Goal: Task Accomplishment & Management: Use online tool/utility

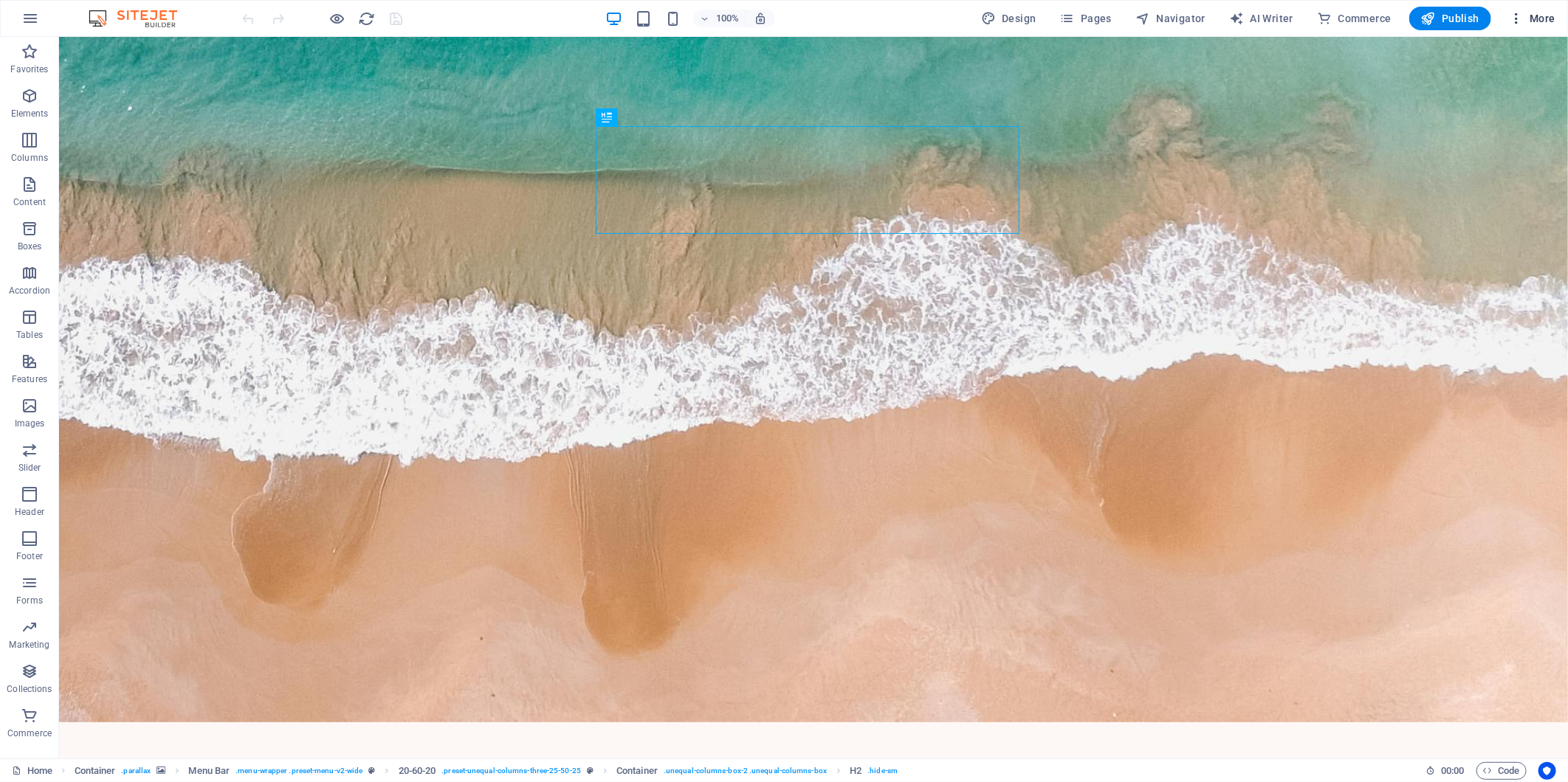
click at [1514, 23] on icon "button" at bounding box center [1516, 18] width 15 height 15
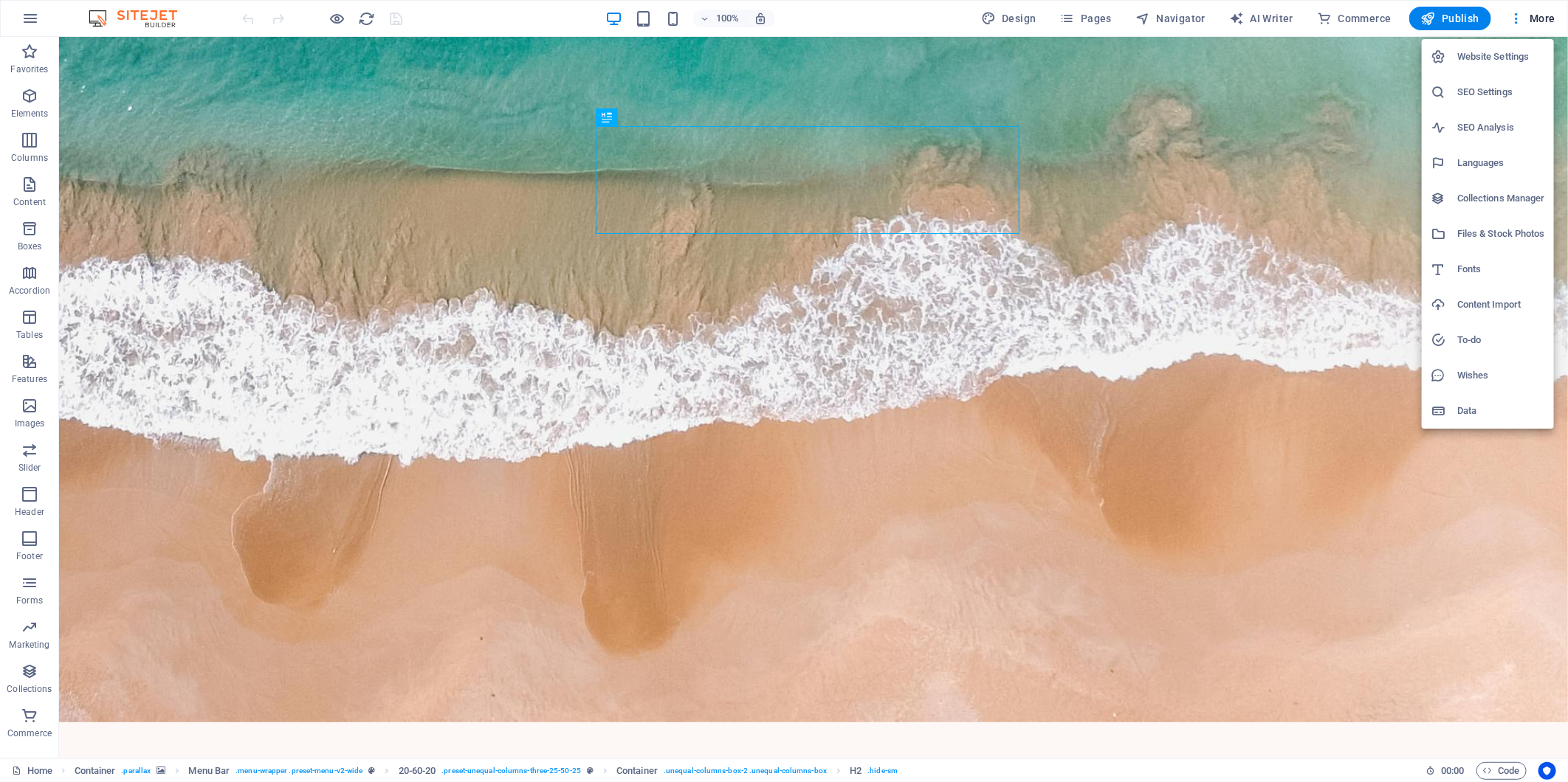
click at [30, 23] on div at bounding box center [784, 391] width 1568 height 782
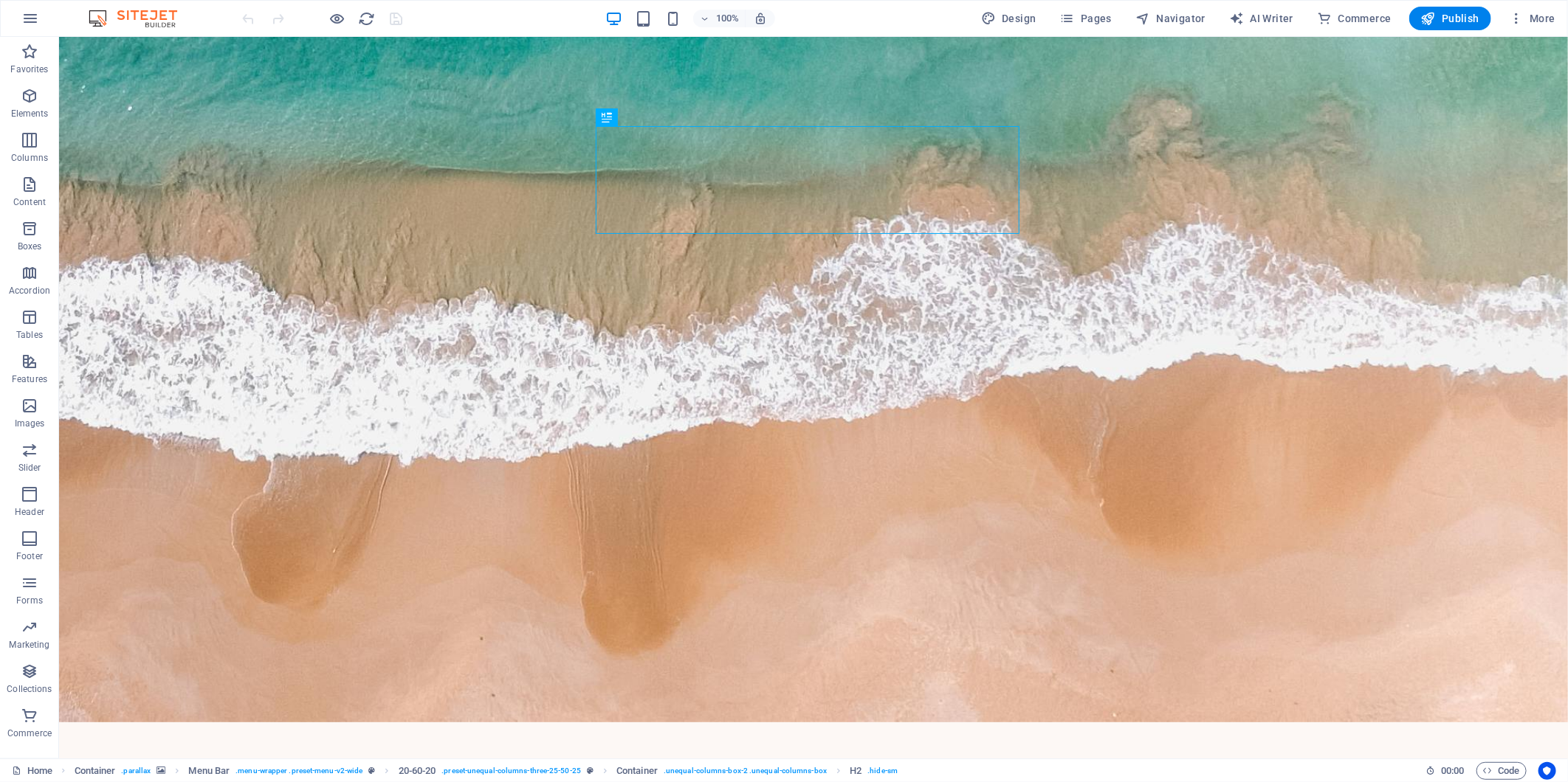
click at [30, 21] on icon "button" at bounding box center [30, 18] width 17 height 17
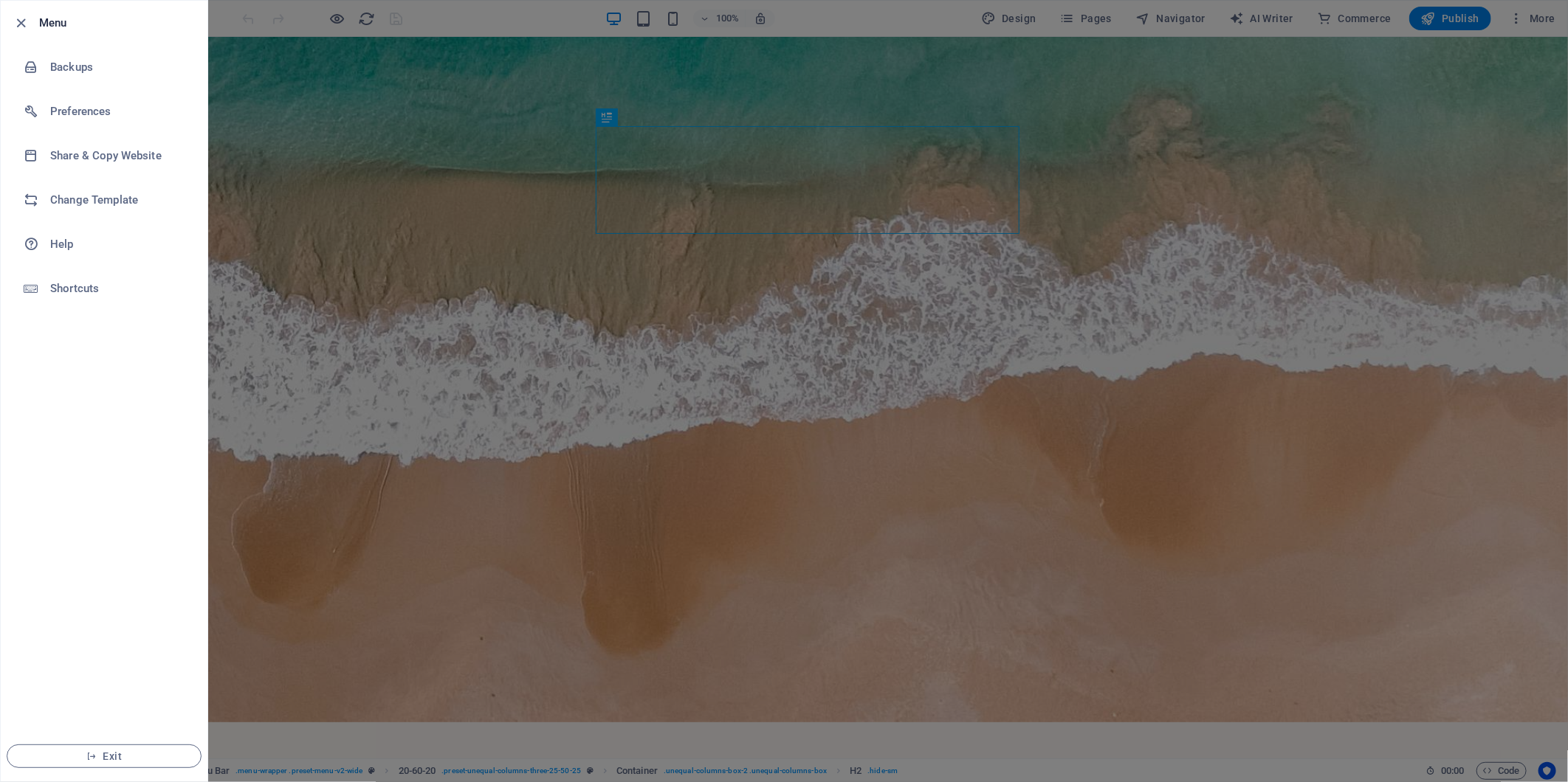
click at [236, 111] on div at bounding box center [784, 391] width 1568 height 782
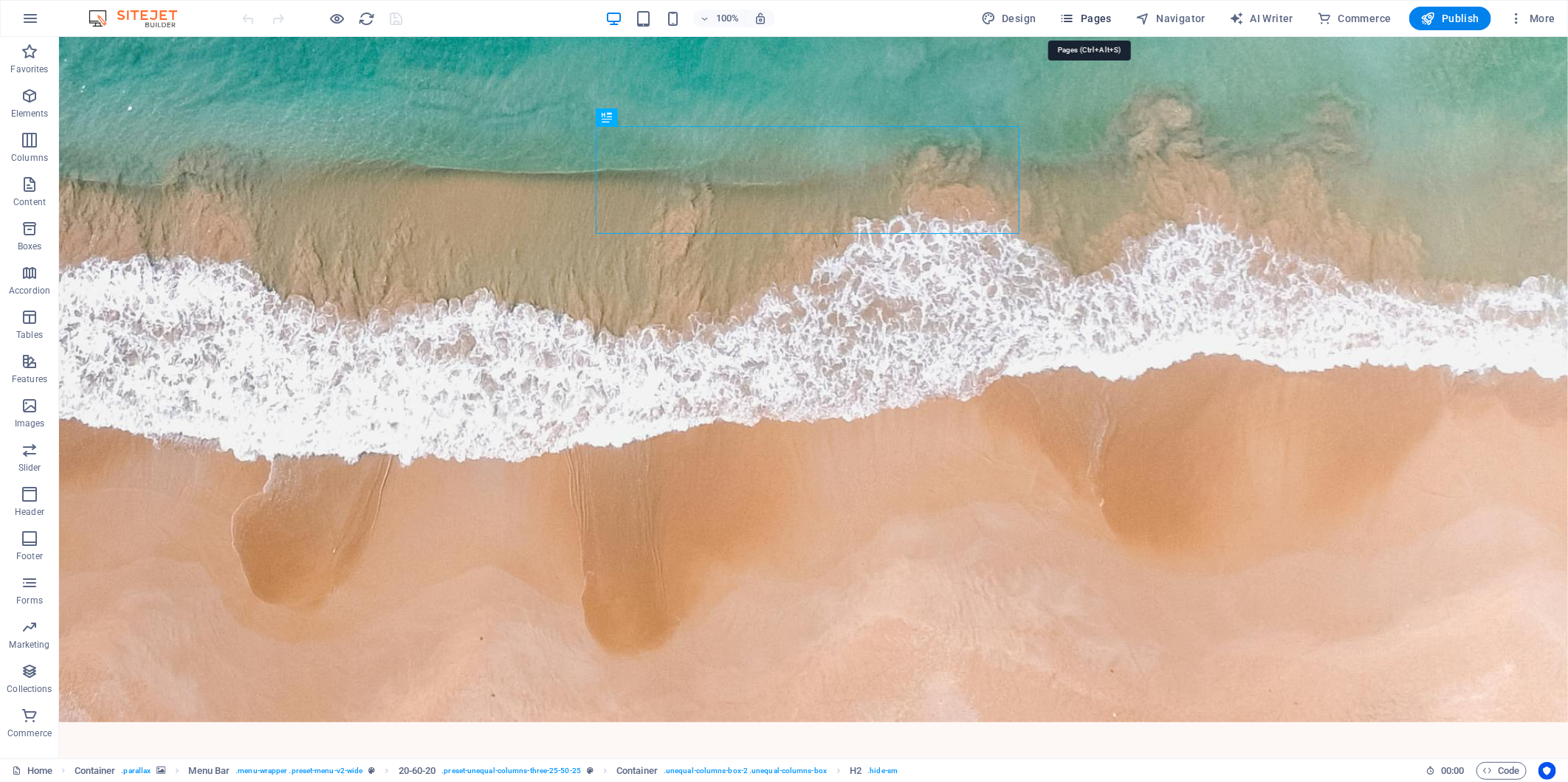
click at [1071, 24] on icon "button" at bounding box center [1067, 18] width 15 height 15
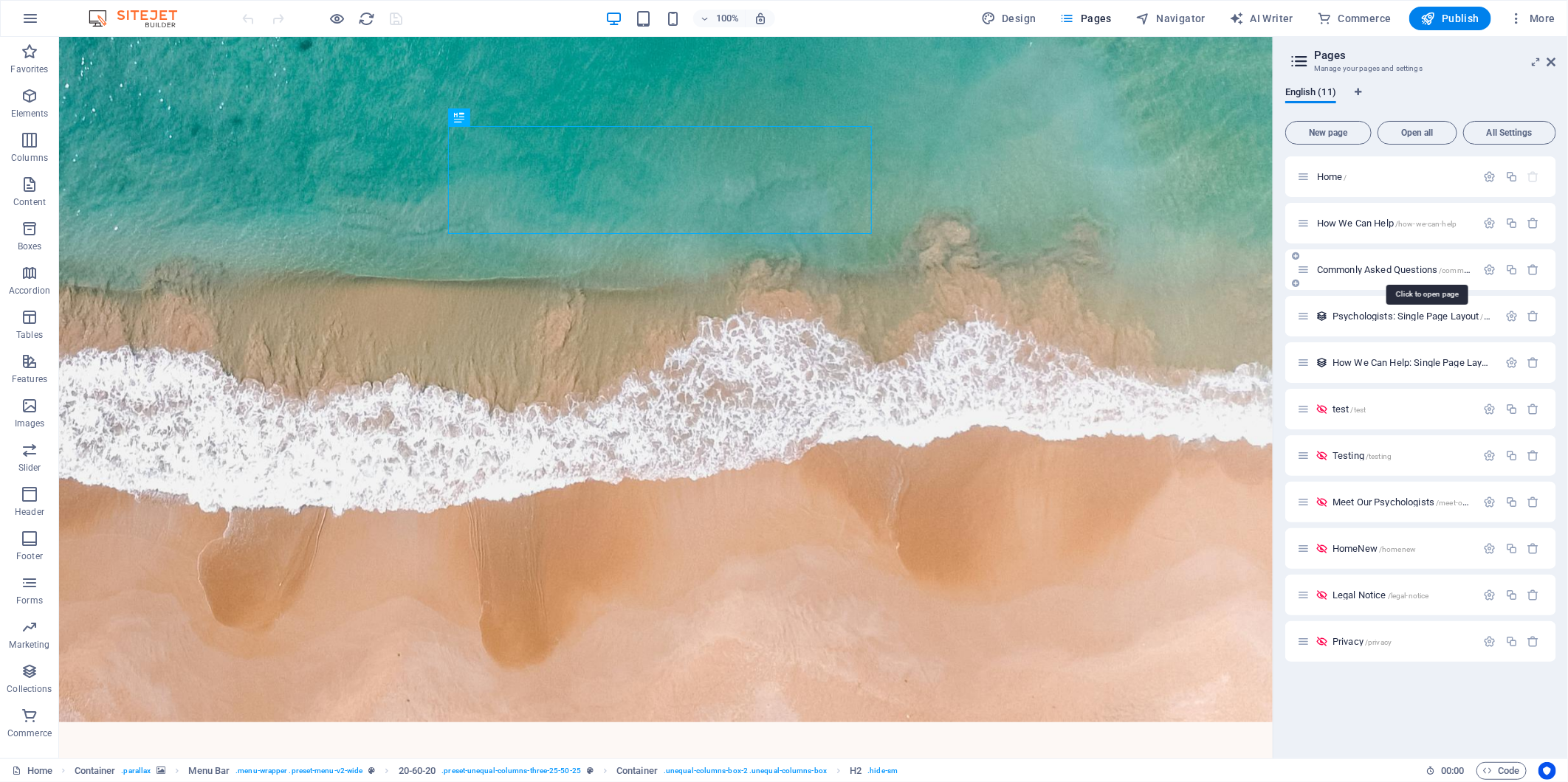
click at [1352, 269] on span "Commonly Asked Questions /commonly-asked-questions" at bounding box center [1426, 269] width 219 height 11
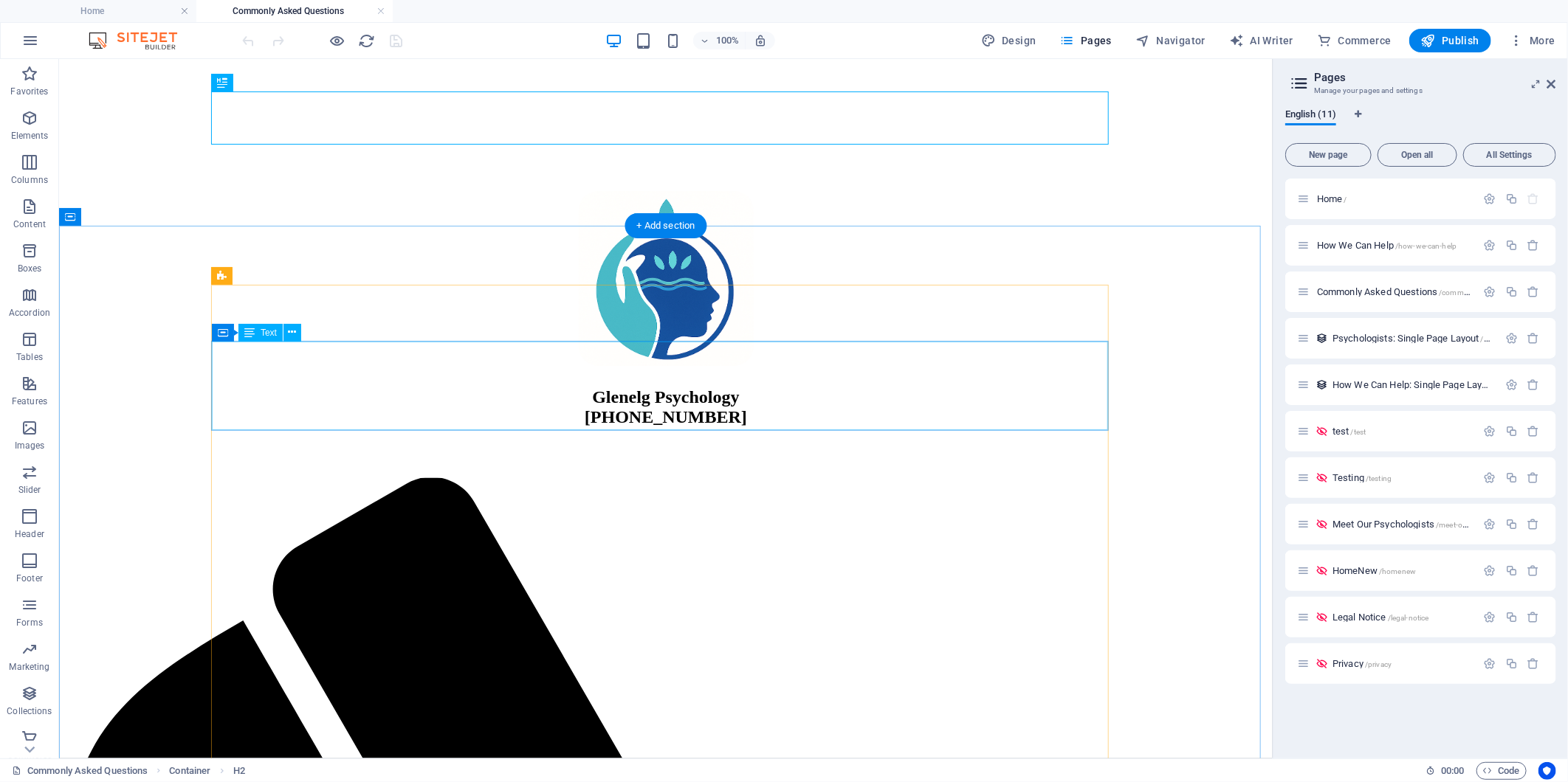
scroll to position [410, 0]
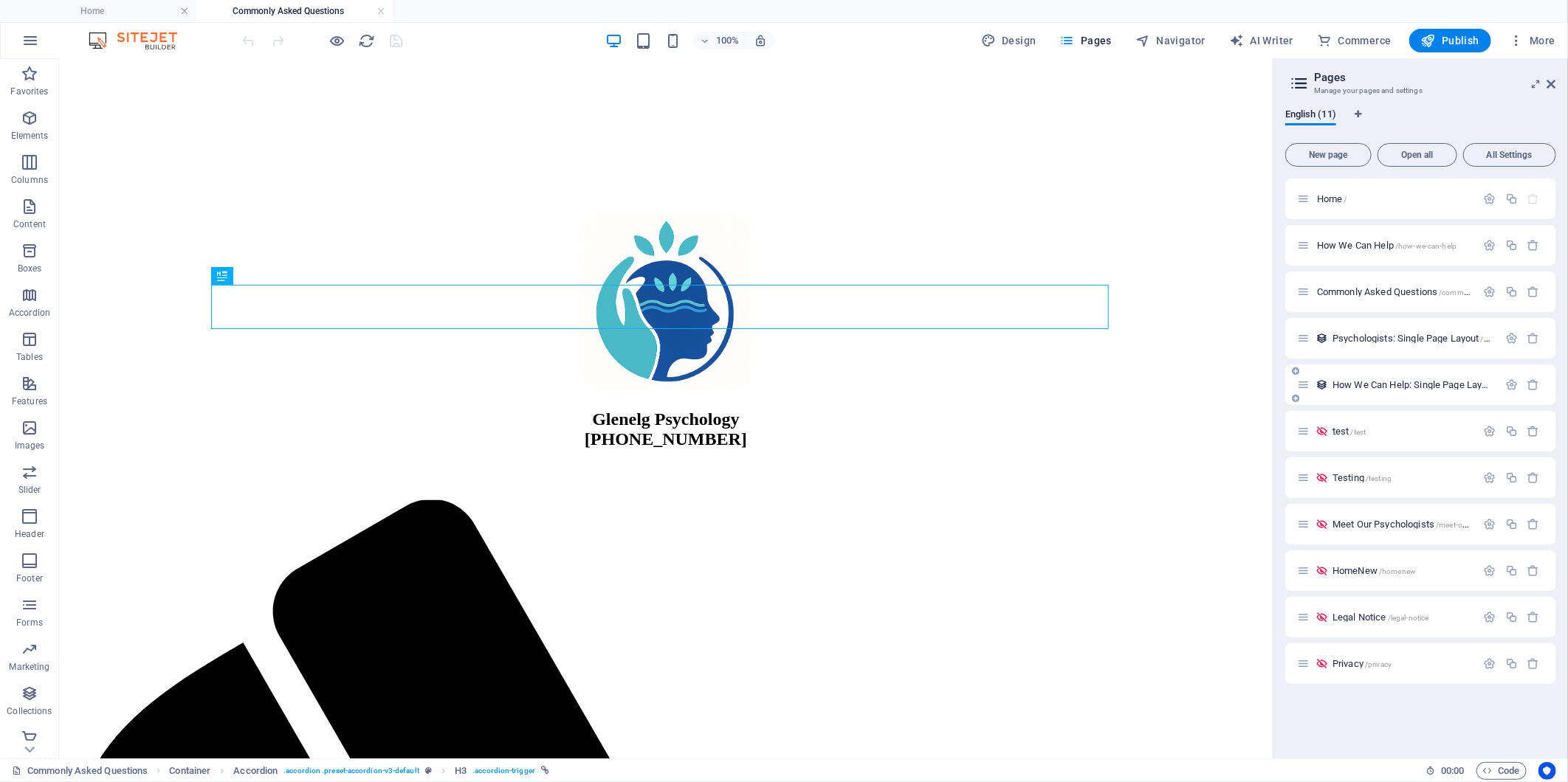
click at [1357, 387] on span "How We Can Help: Single Page Layout /how-we-can-help-single-page-layout" at bounding box center [1477, 384] width 290 height 11
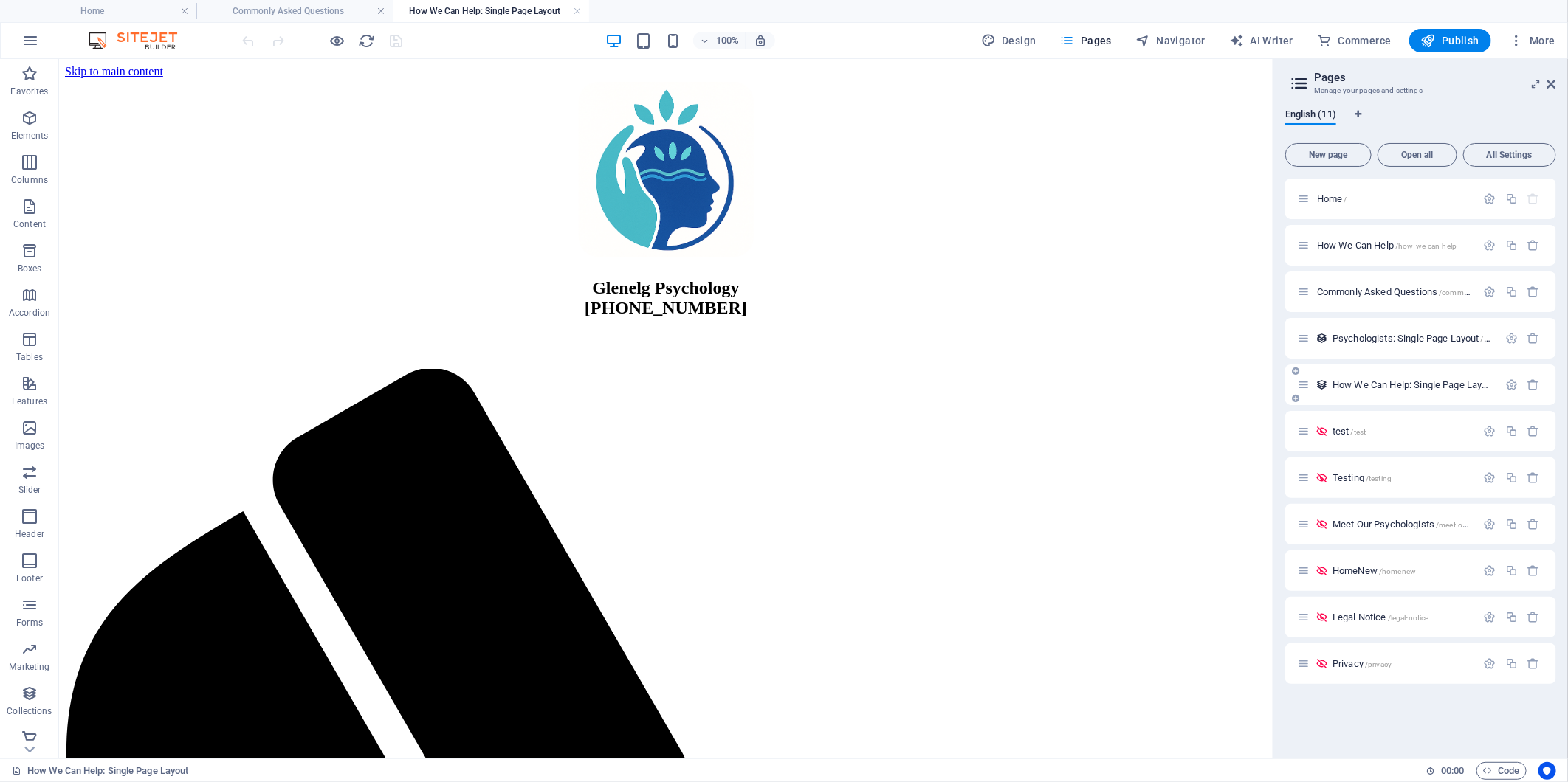
scroll to position [0, 0]
select select "68c3d142434edc1567039bf7"
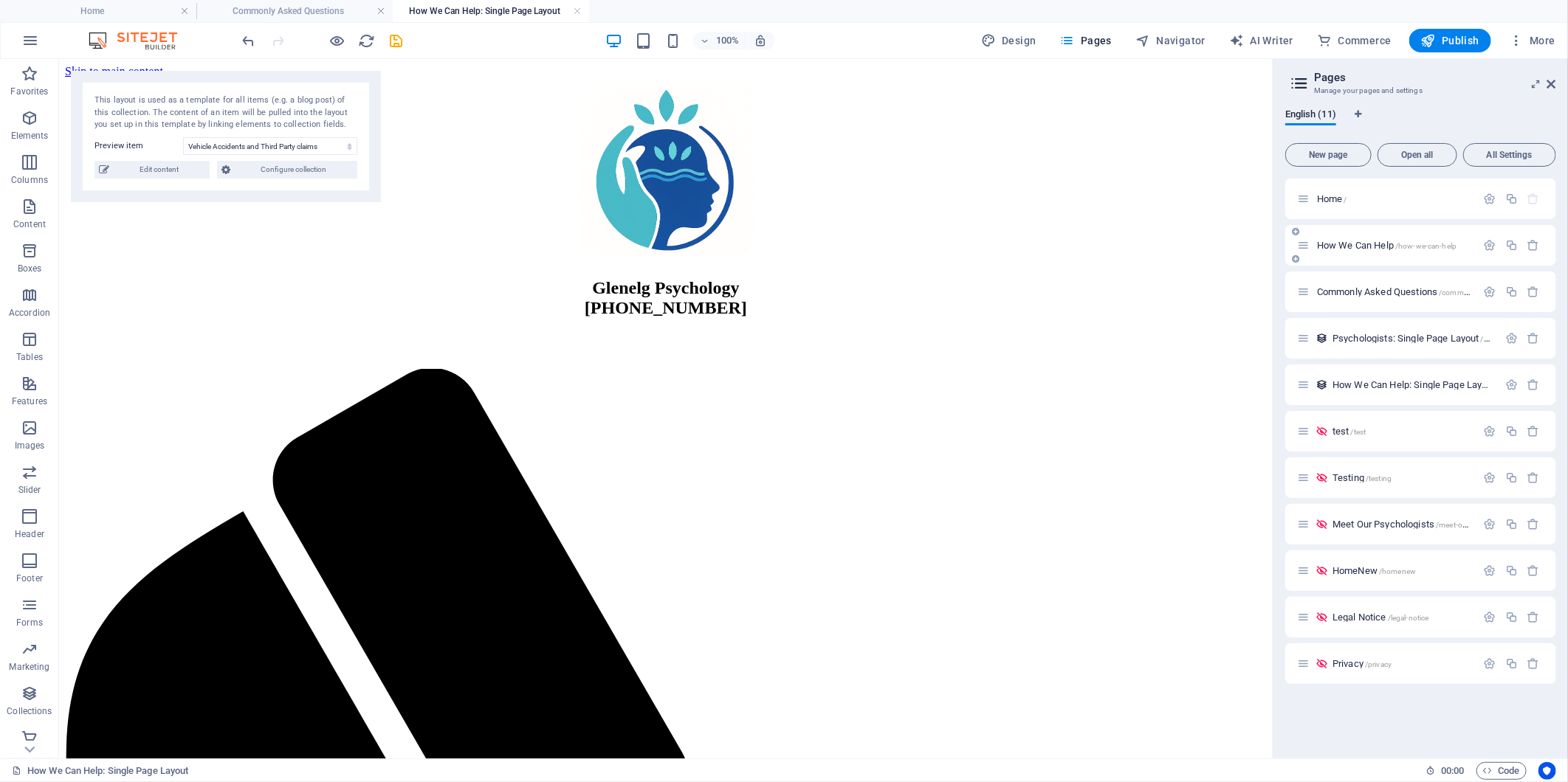
click at [1389, 244] on span "How We Can Help /how-we-can-help" at bounding box center [1387, 245] width 140 height 11
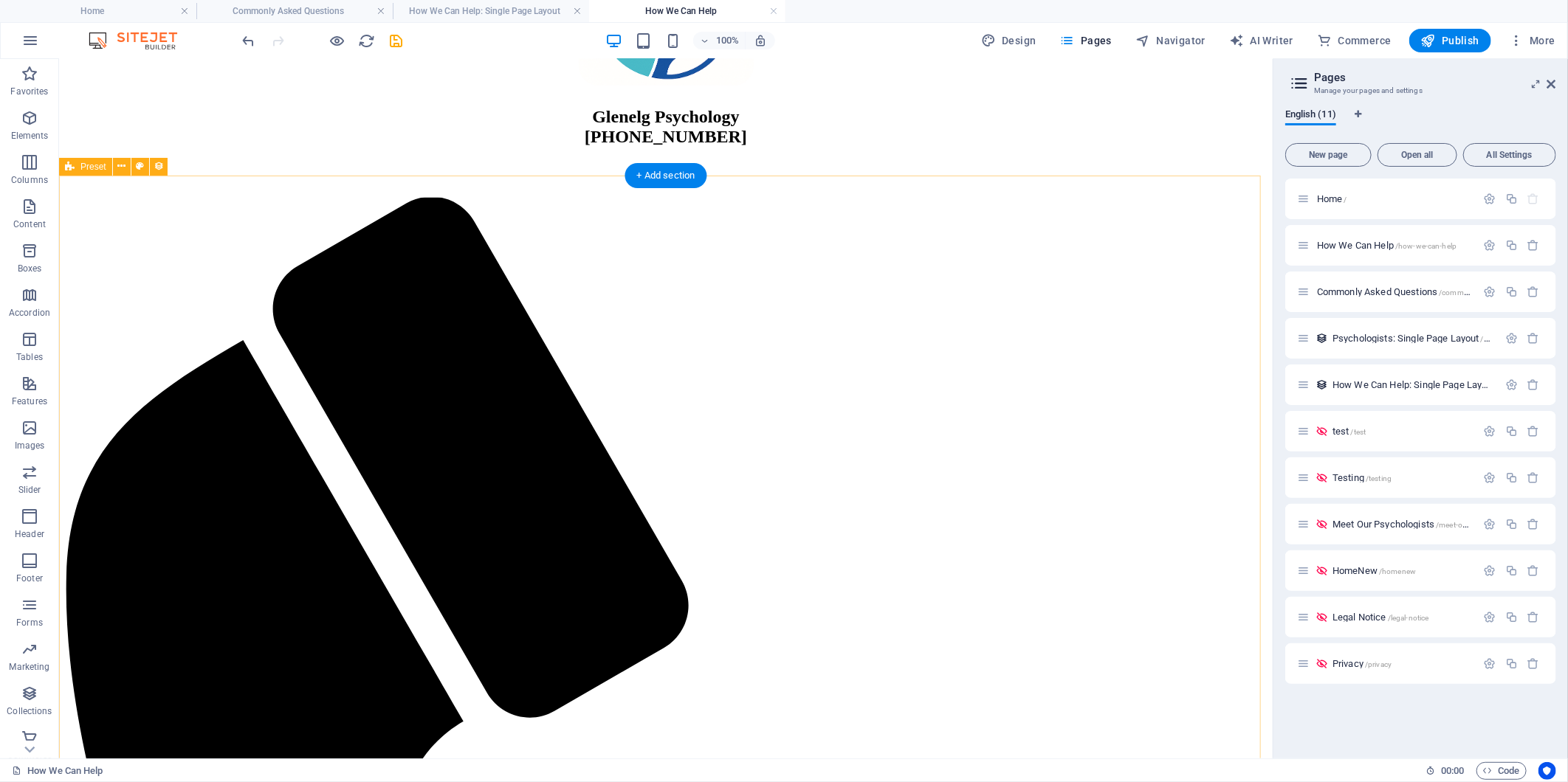
scroll to position [738, 0]
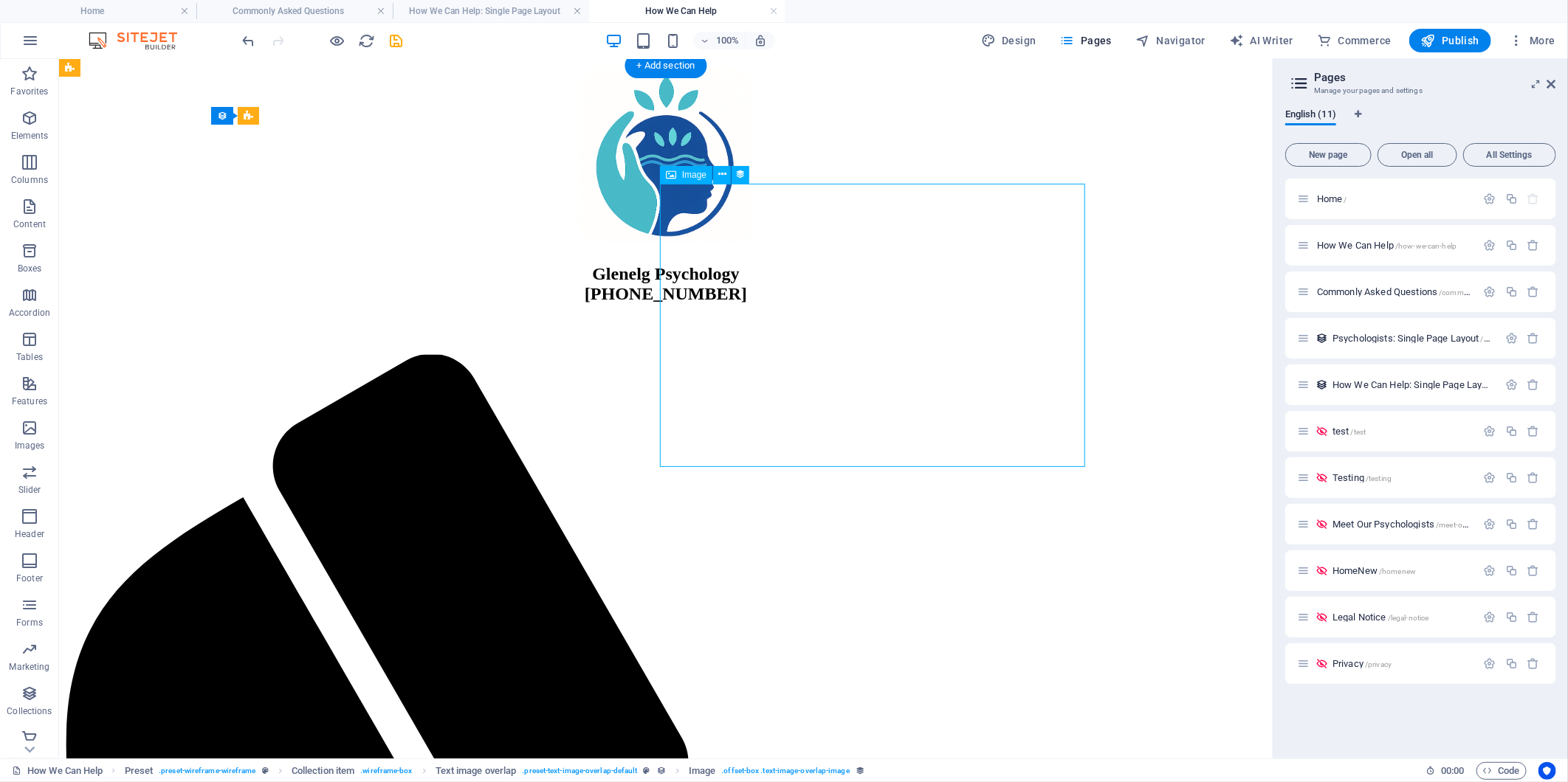
scroll to position [327, 0]
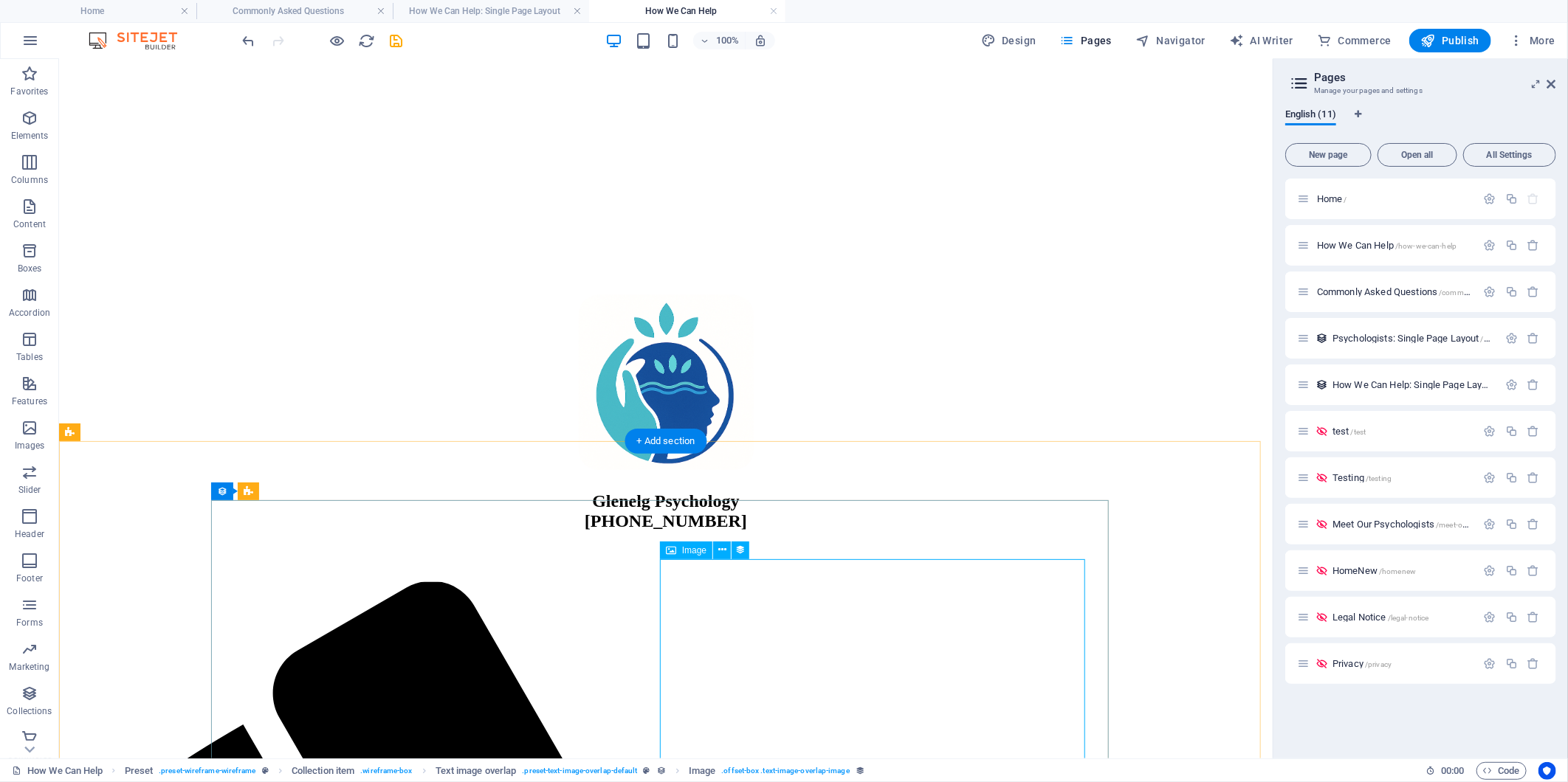
select select "%"
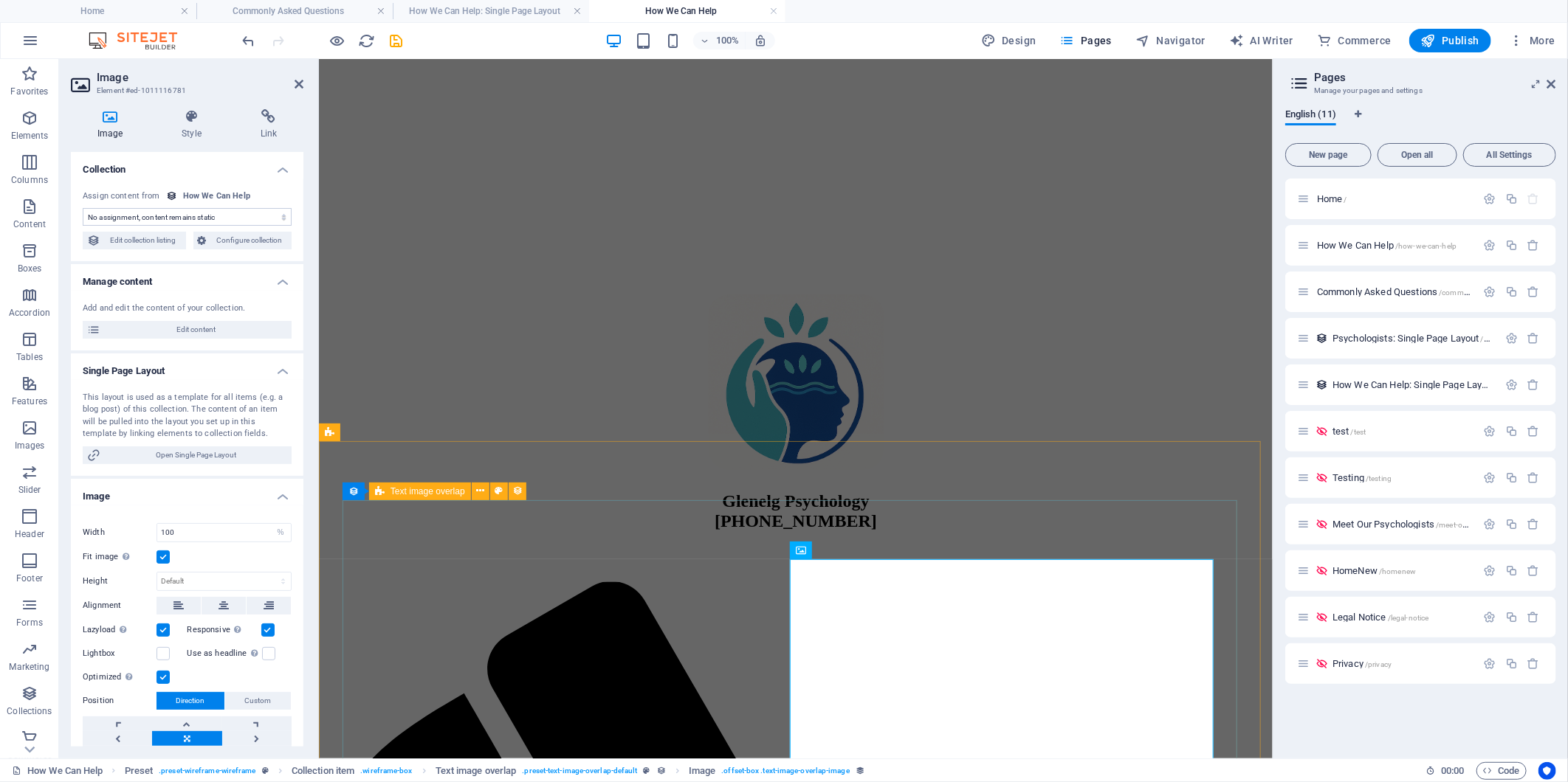
select select "picture"
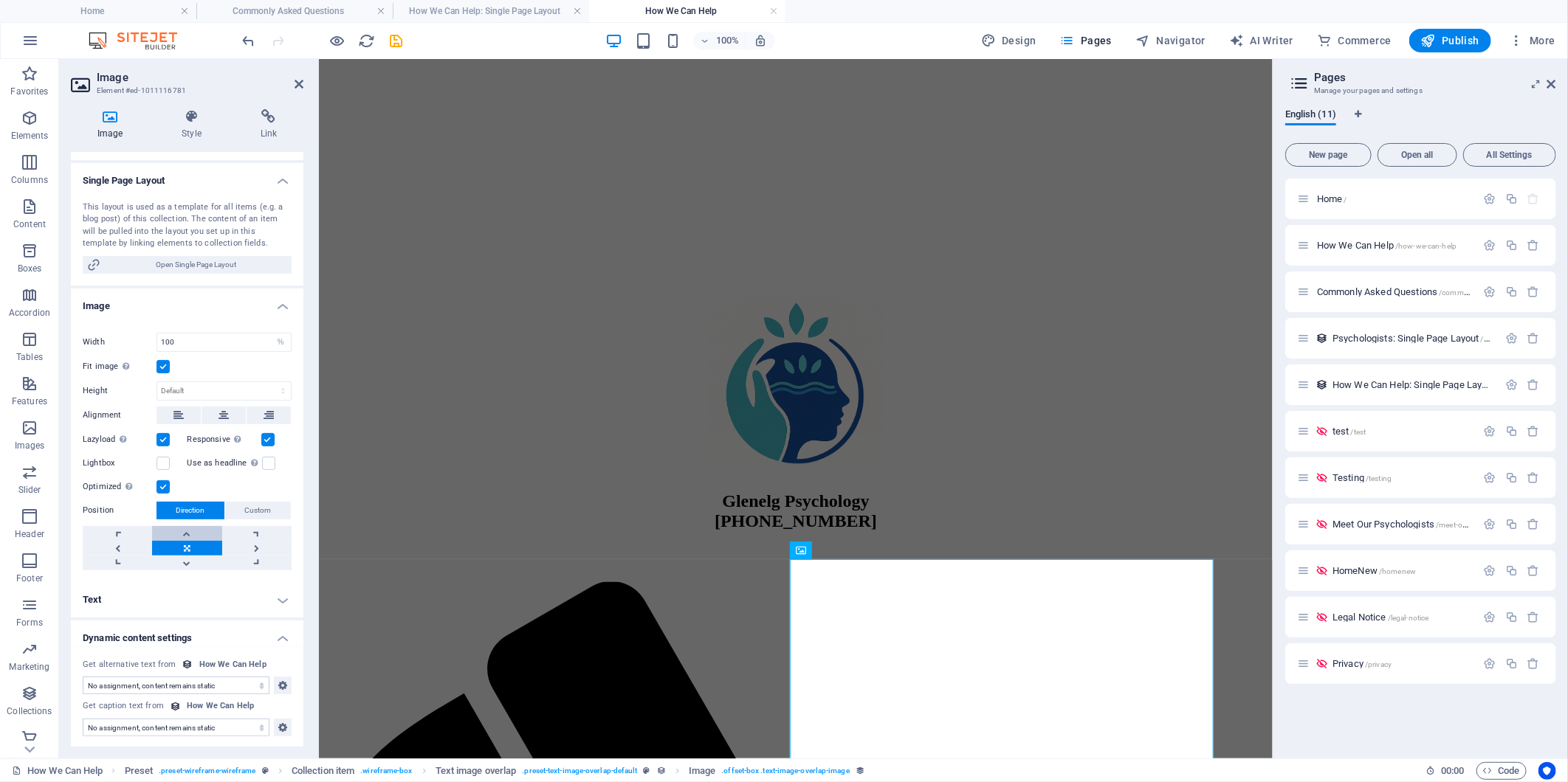
scroll to position [0, 0]
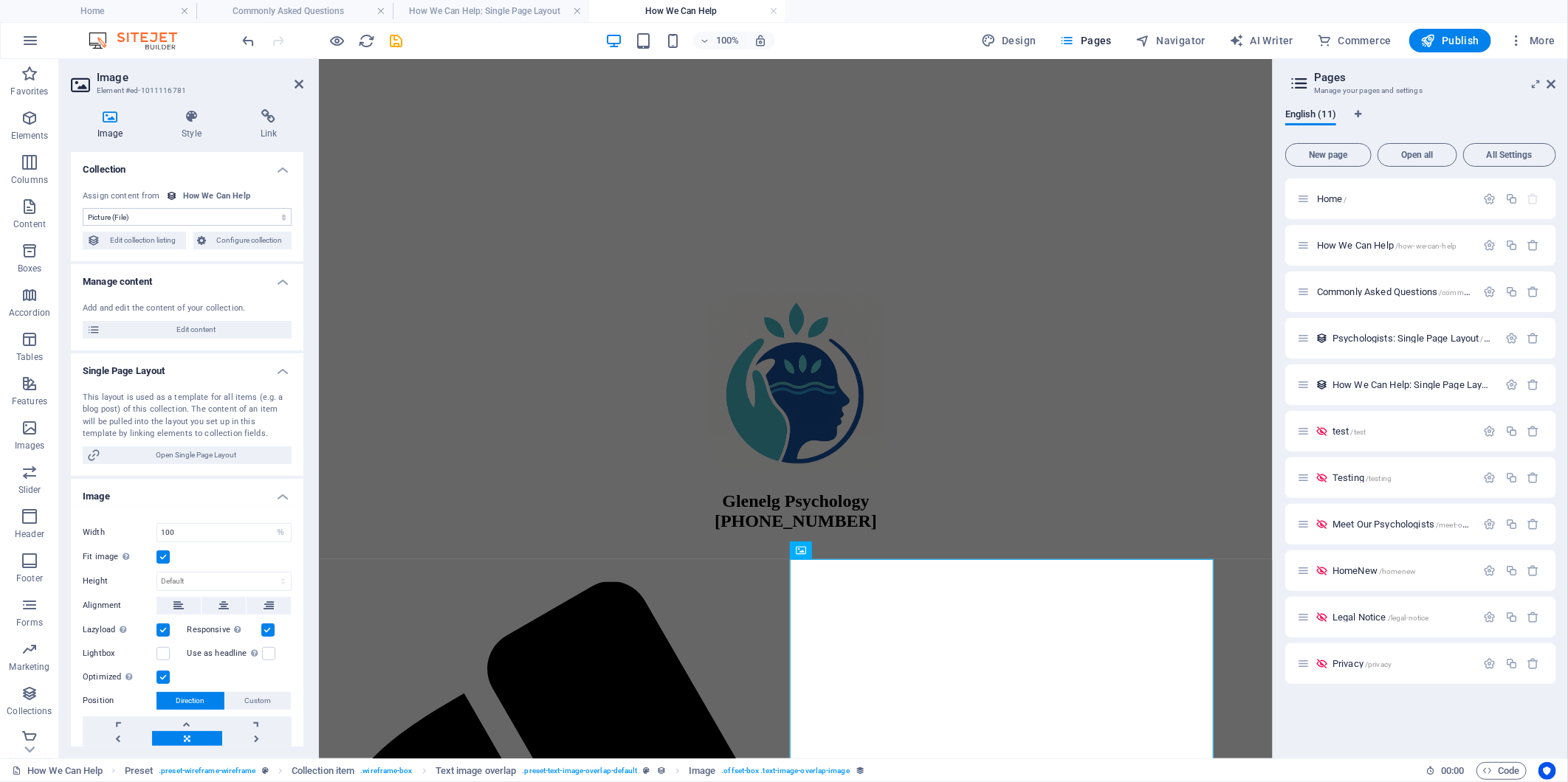
click at [268, 217] on select "No assignment, content remains static Created at (Date) Updated at (Date) Name …" at bounding box center [187, 217] width 209 height 17
click at [1177, 35] on span "Navigator" at bounding box center [1169, 40] width 70 height 15
select select "17277009-en"
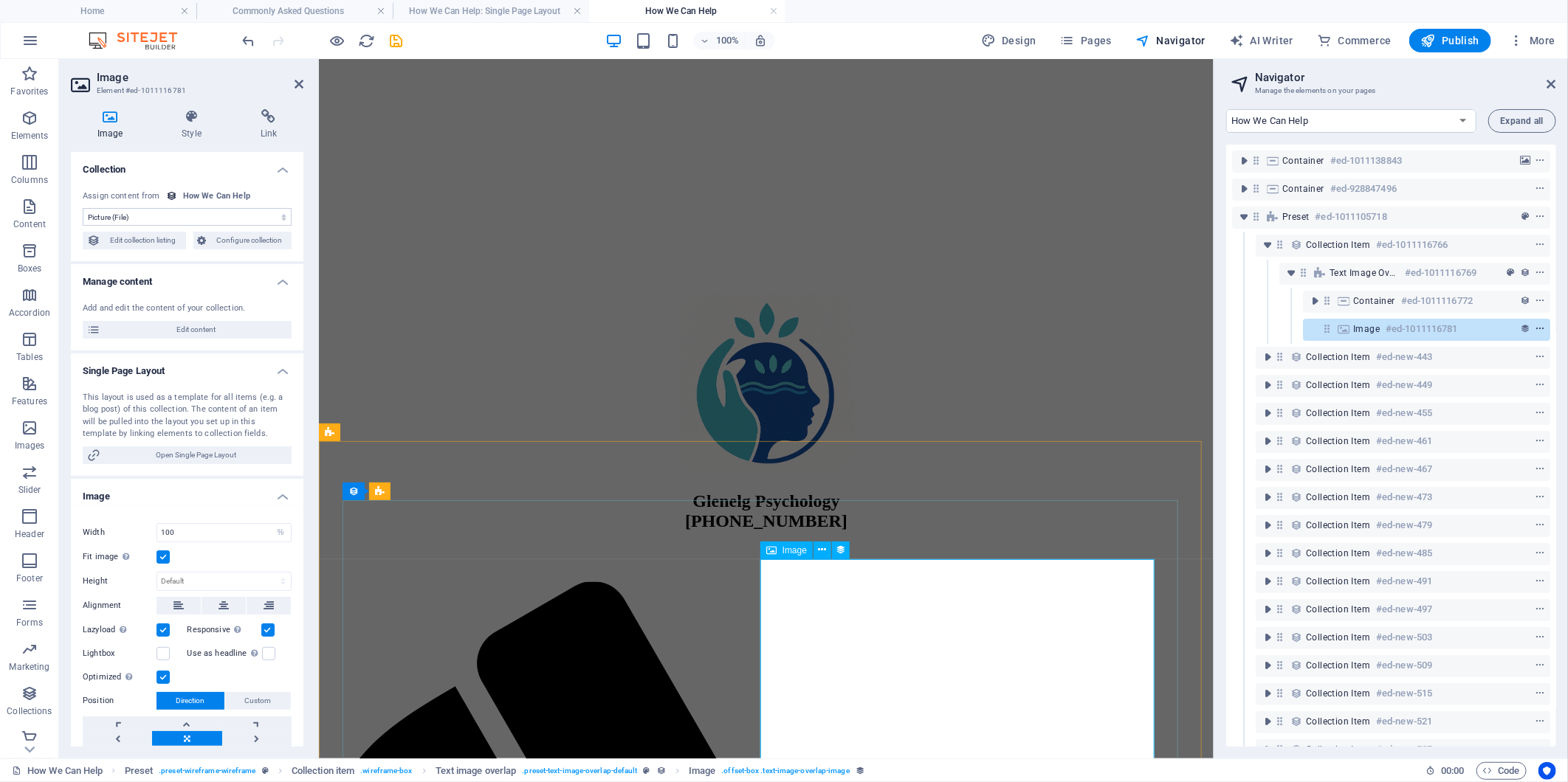
click at [1538, 328] on icon "context-menu" at bounding box center [1539, 329] width 10 height 10
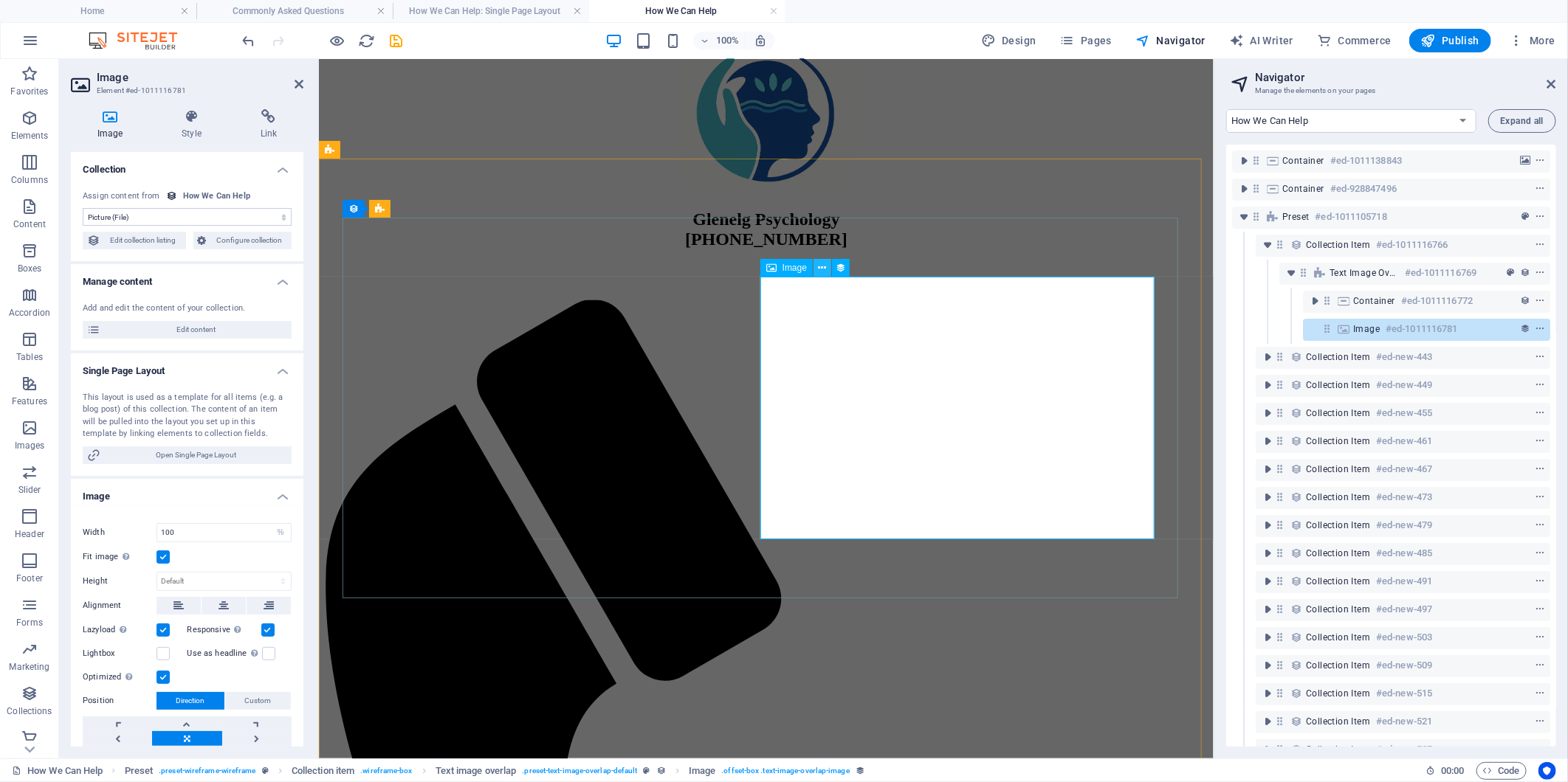
click at [821, 263] on icon at bounding box center [822, 268] width 8 height 16
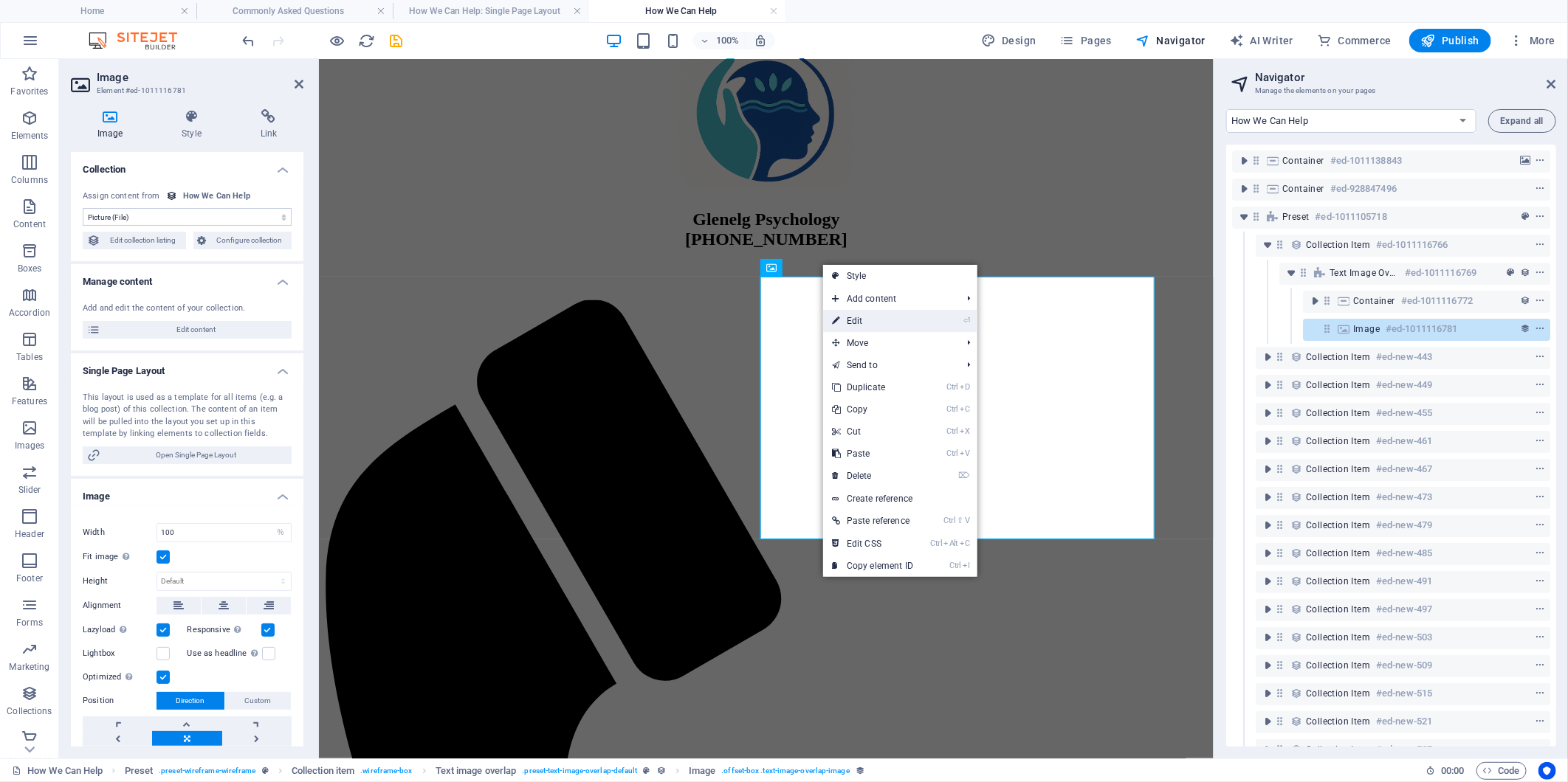
click at [861, 319] on link "⏎ Edit" at bounding box center [873, 321] width 99 height 23
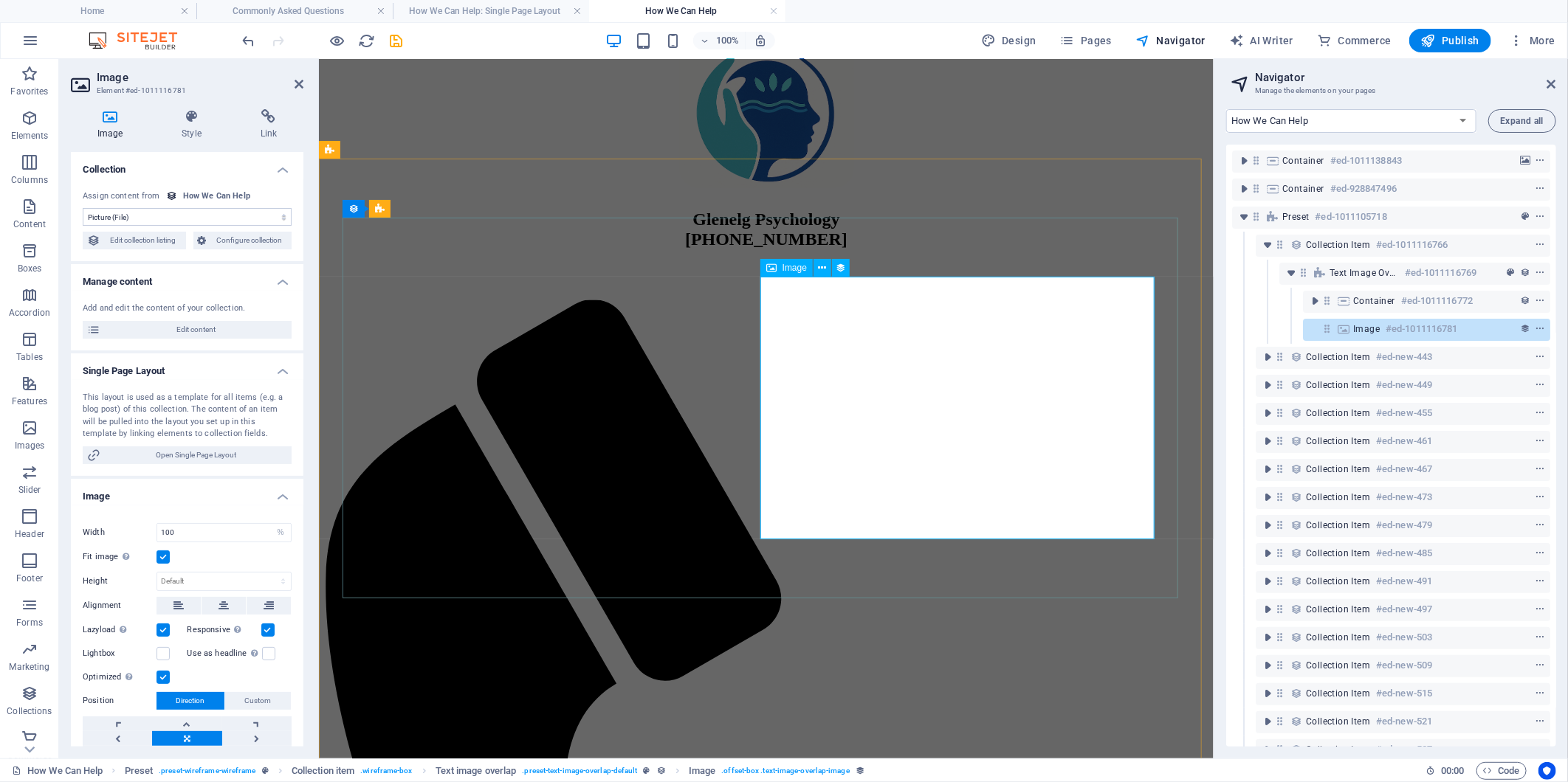
click at [772, 266] on icon at bounding box center [771, 267] width 10 height 17
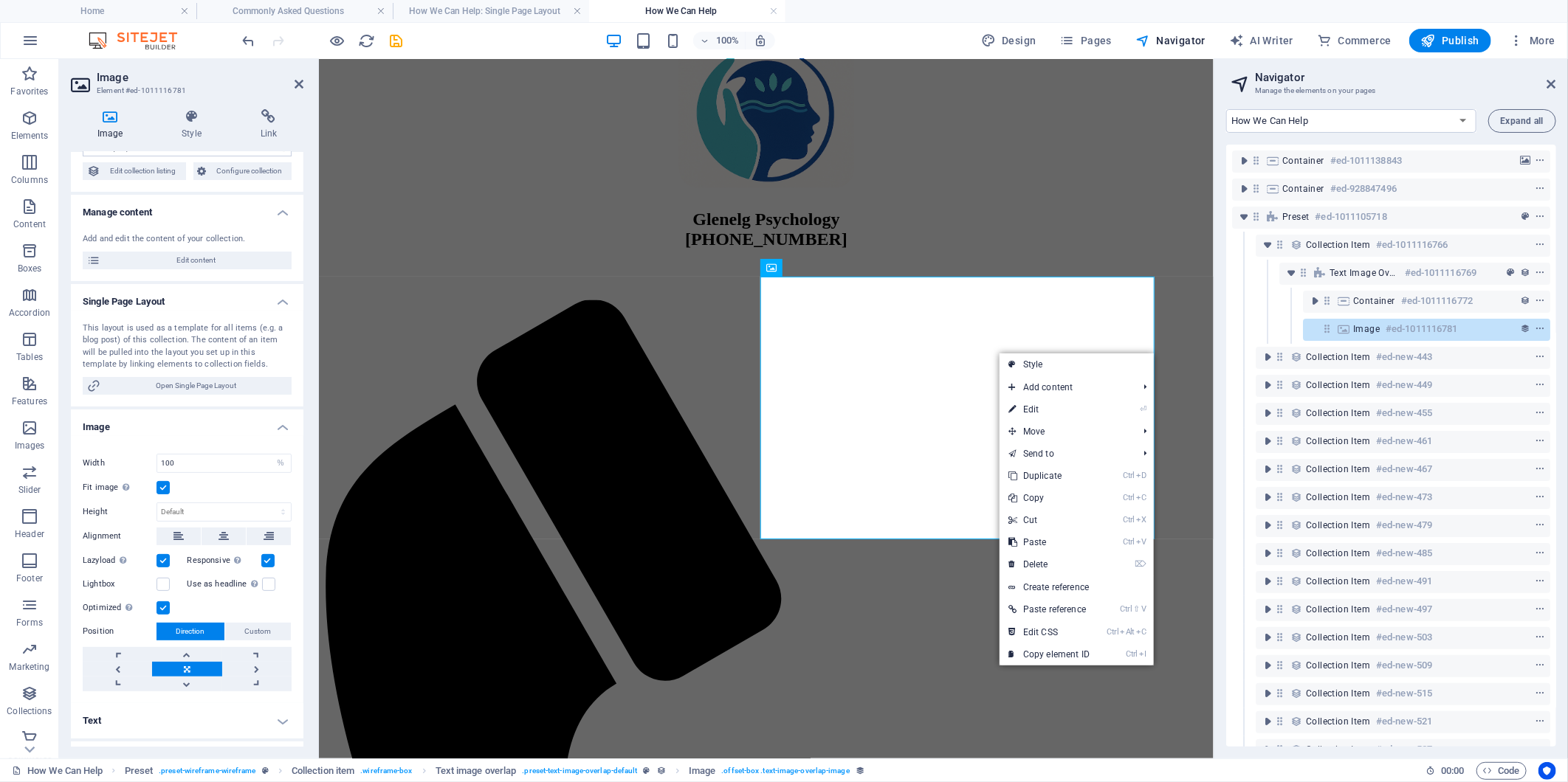
scroll to position [0, 0]
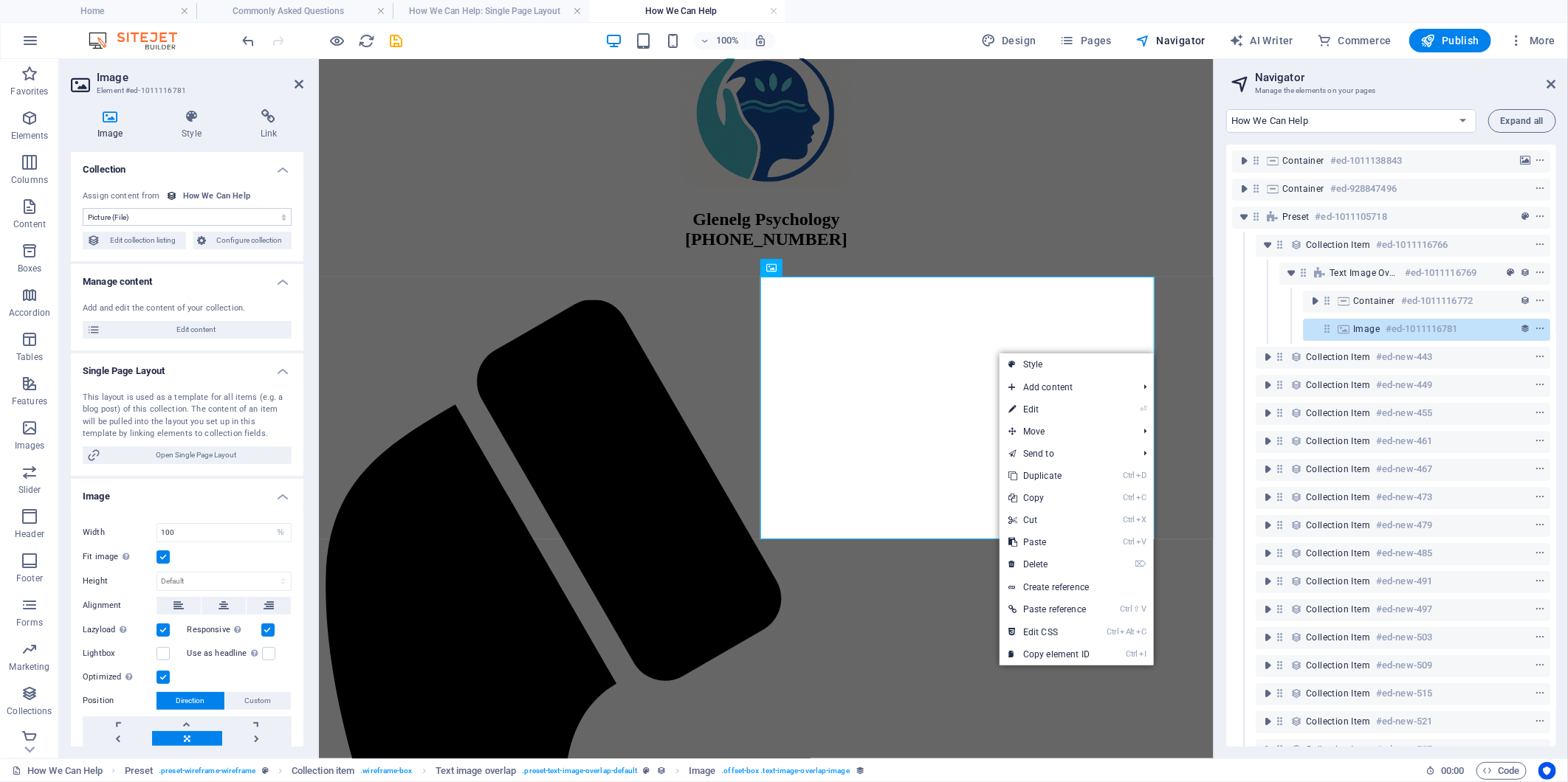
click at [240, 211] on select "No assignment, content remains static Created at (Date) Updated at (Date) Name …" at bounding box center [187, 217] width 209 height 17
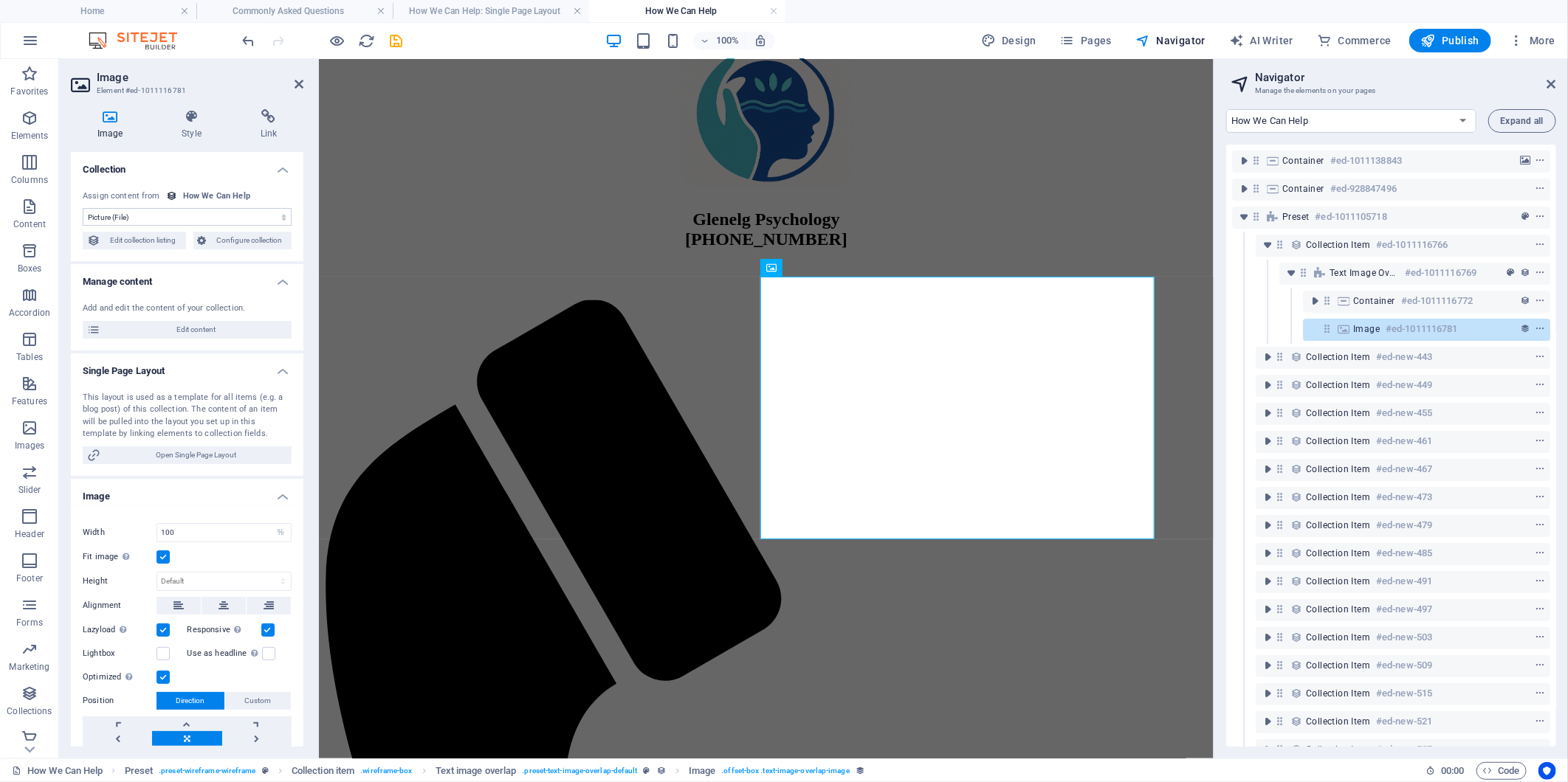
click at [240, 211] on select "No assignment, content remains static Created at (Date) Updated at (Date) Name …" at bounding box center [187, 217] width 209 height 17
click at [1555, 86] on icon at bounding box center [1552, 84] width 9 height 12
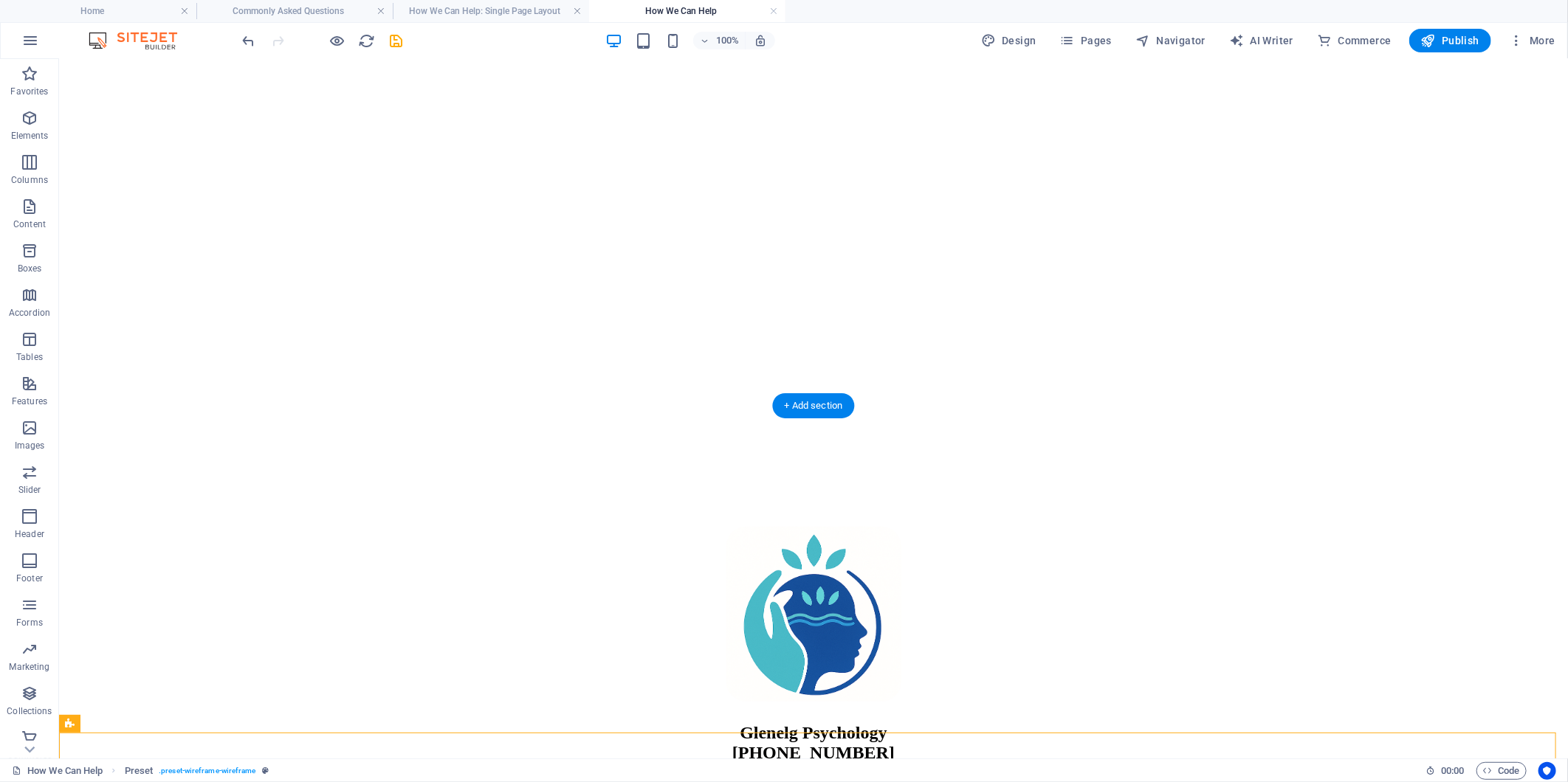
scroll to position [36, 0]
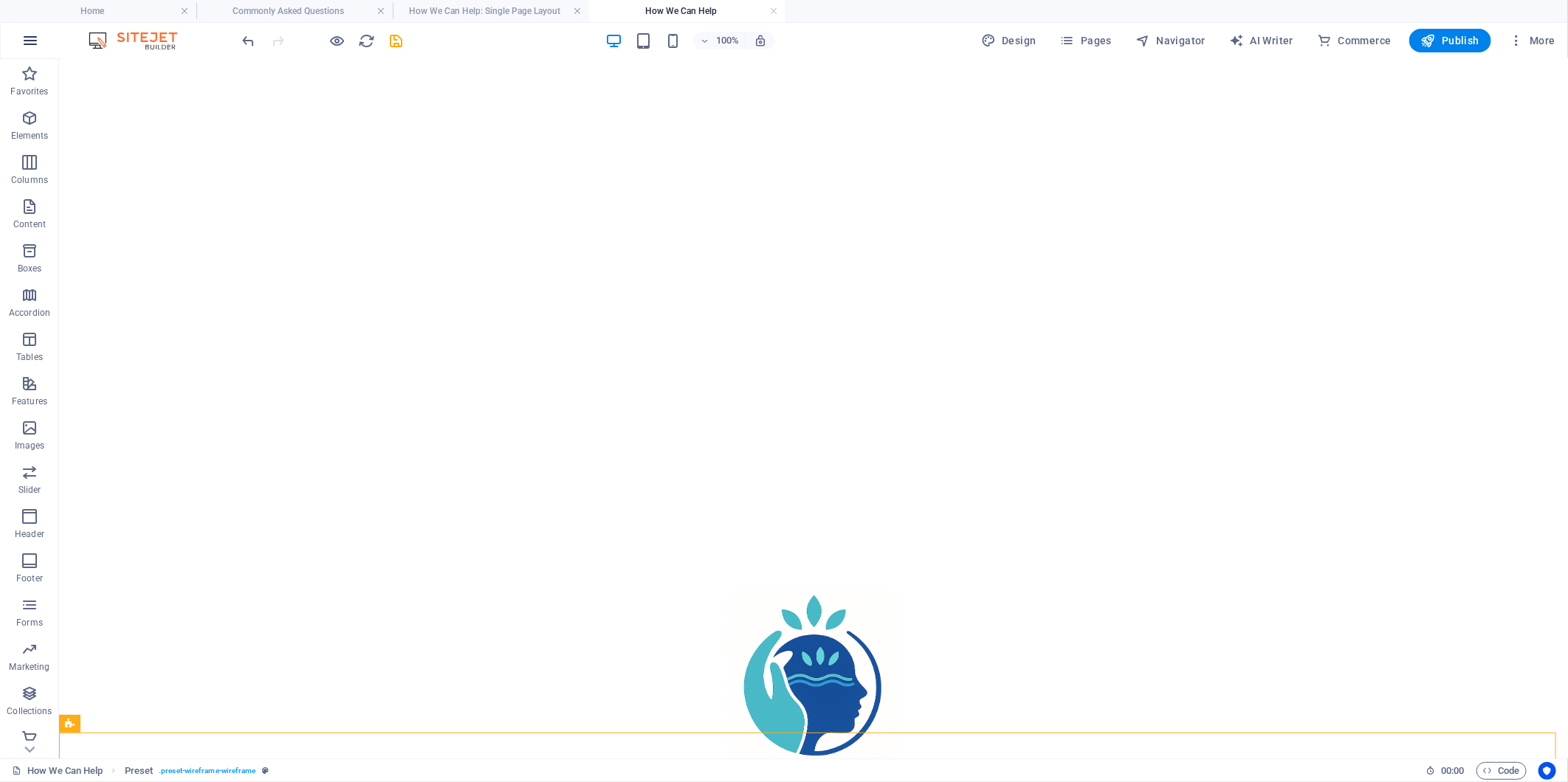
click at [24, 39] on icon "button" at bounding box center [30, 41] width 17 height 17
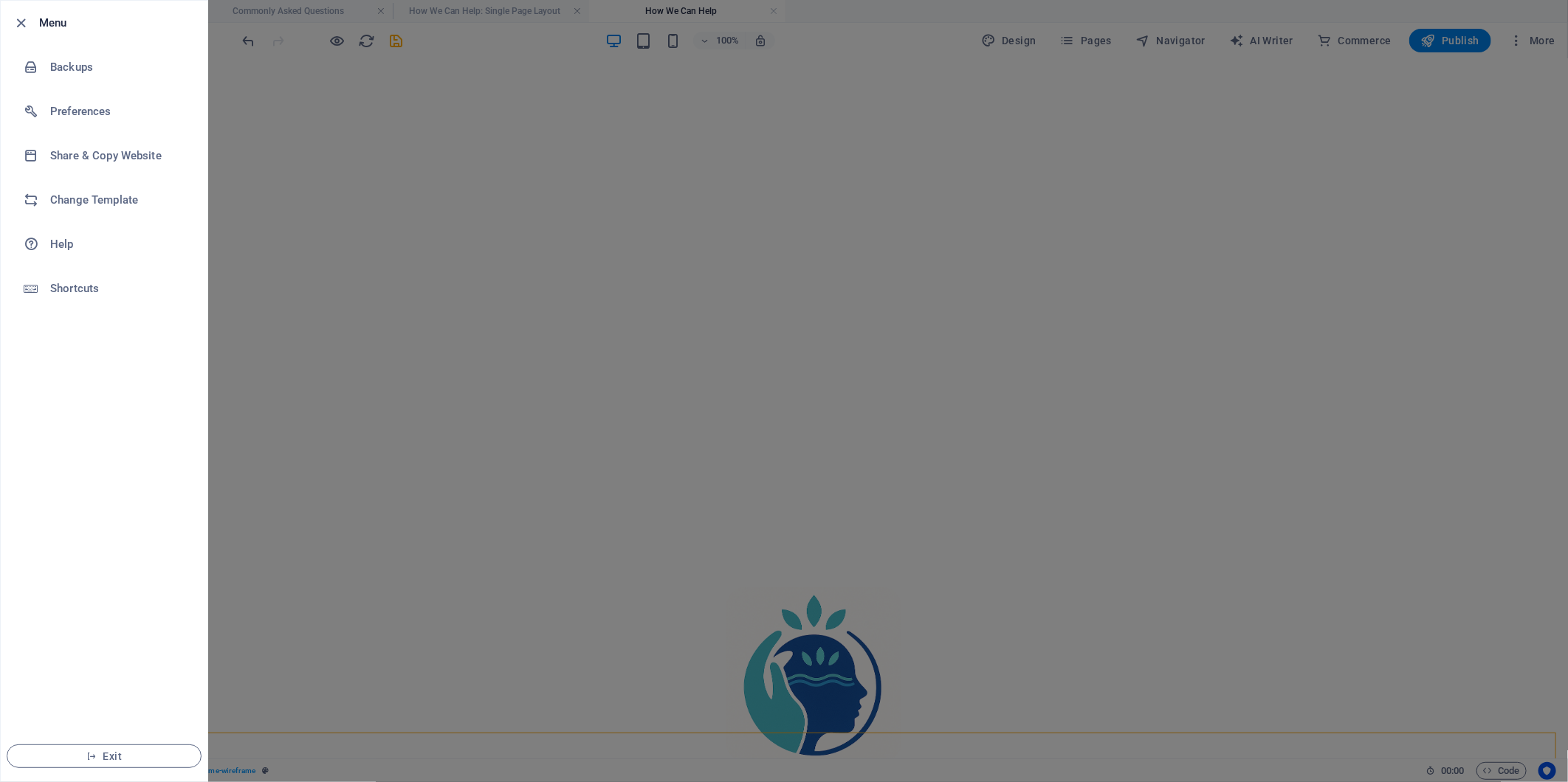
click at [352, 246] on div at bounding box center [784, 391] width 1568 height 782
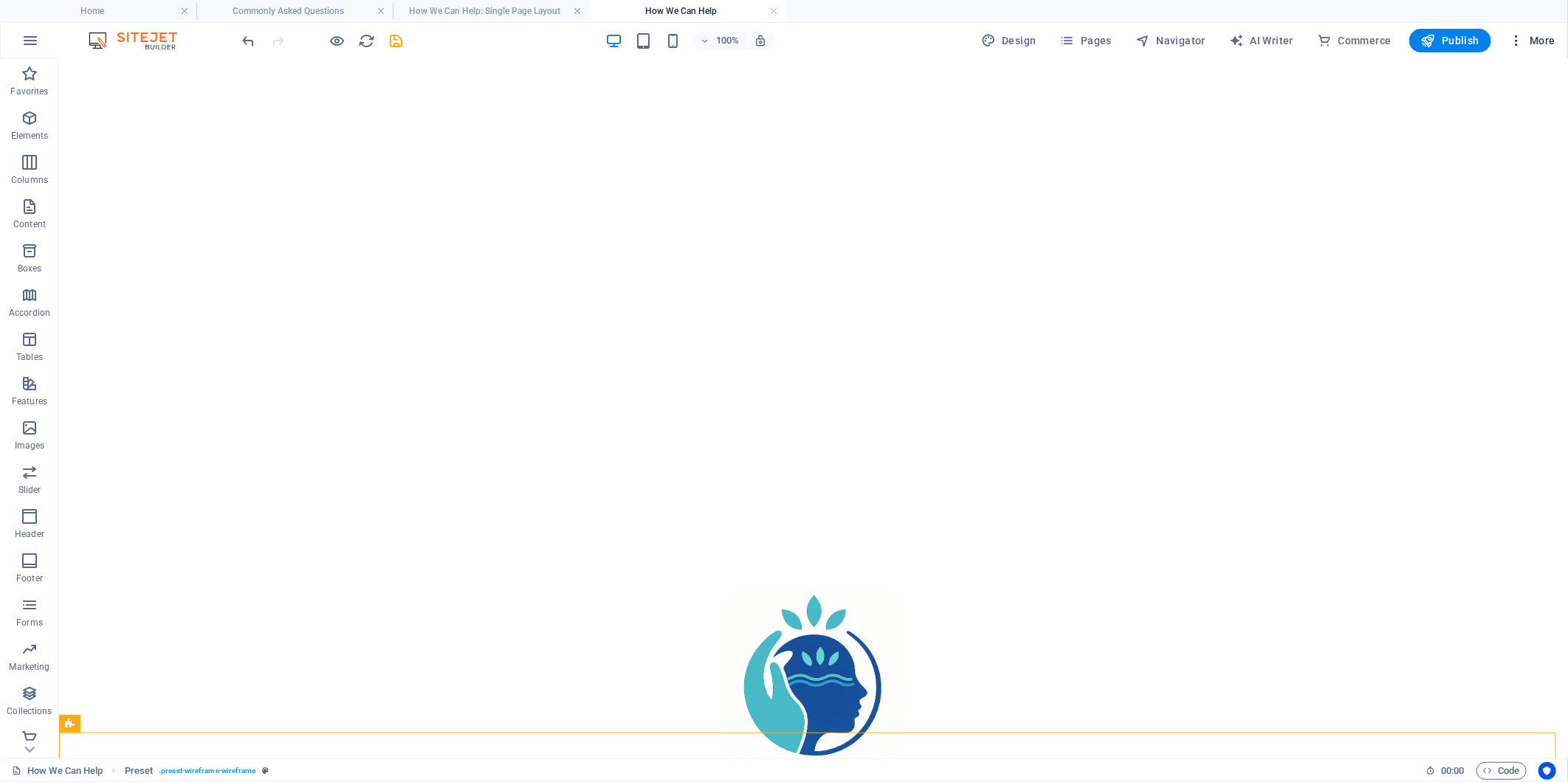
click at [1515, 43] on icon "button" at bounding box center [1516, 40] width 15 height 15
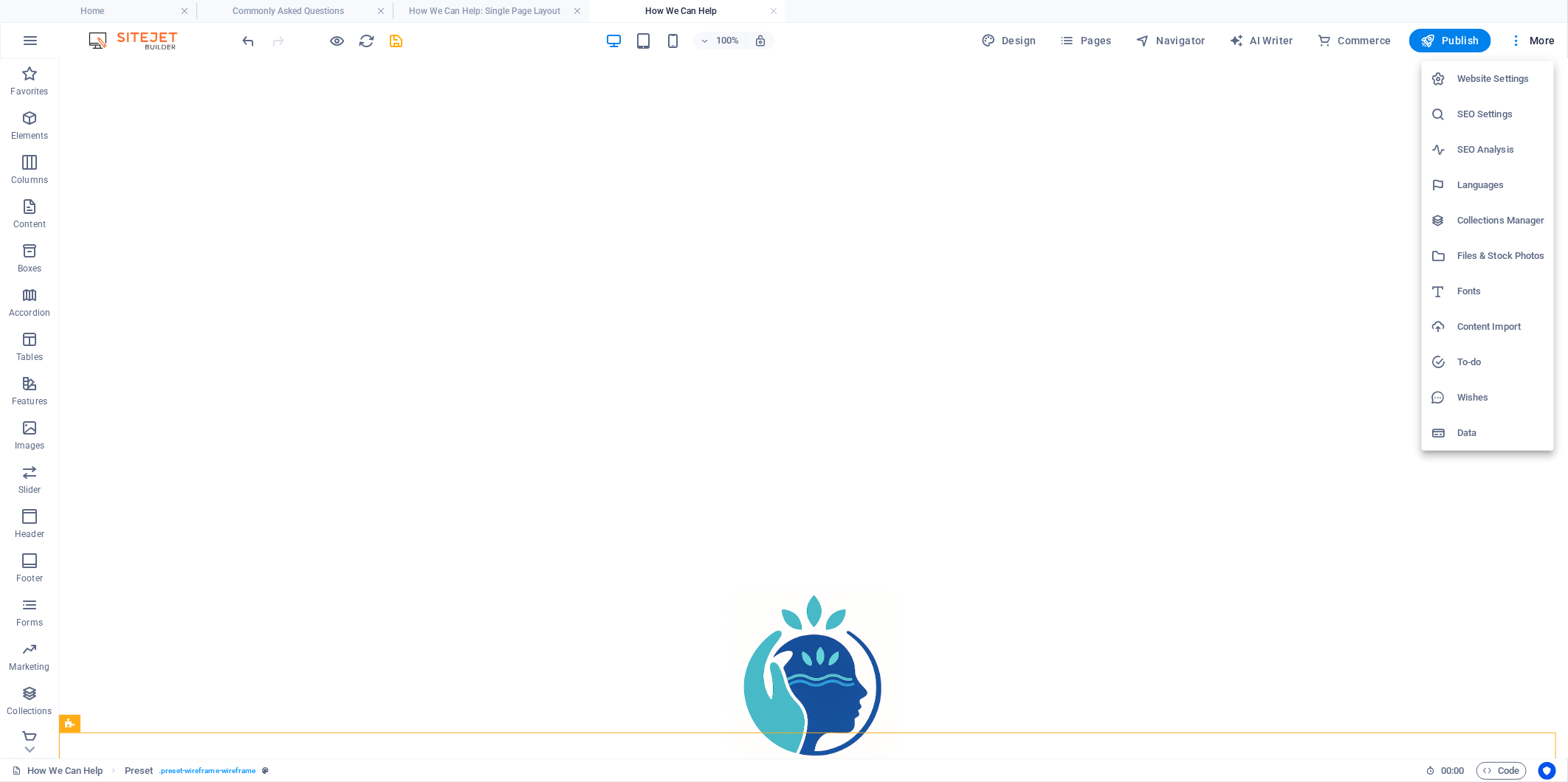
click at [1089, 37] on div at bounding box center [784, 391] width 1568 height 782
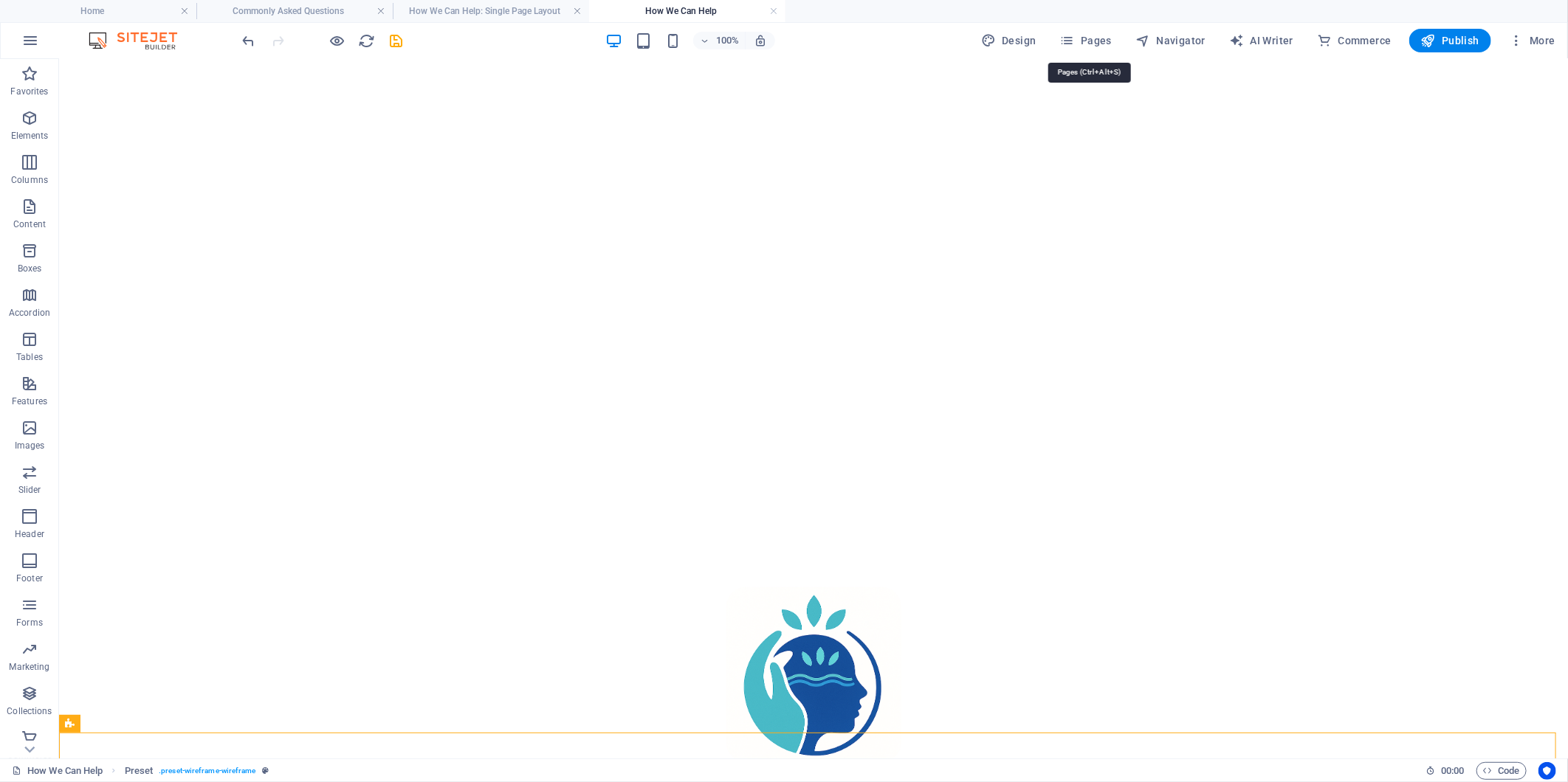
click at [1089, 37] on span "Pages" at bounding box center [1086, 40] width 52 height 15
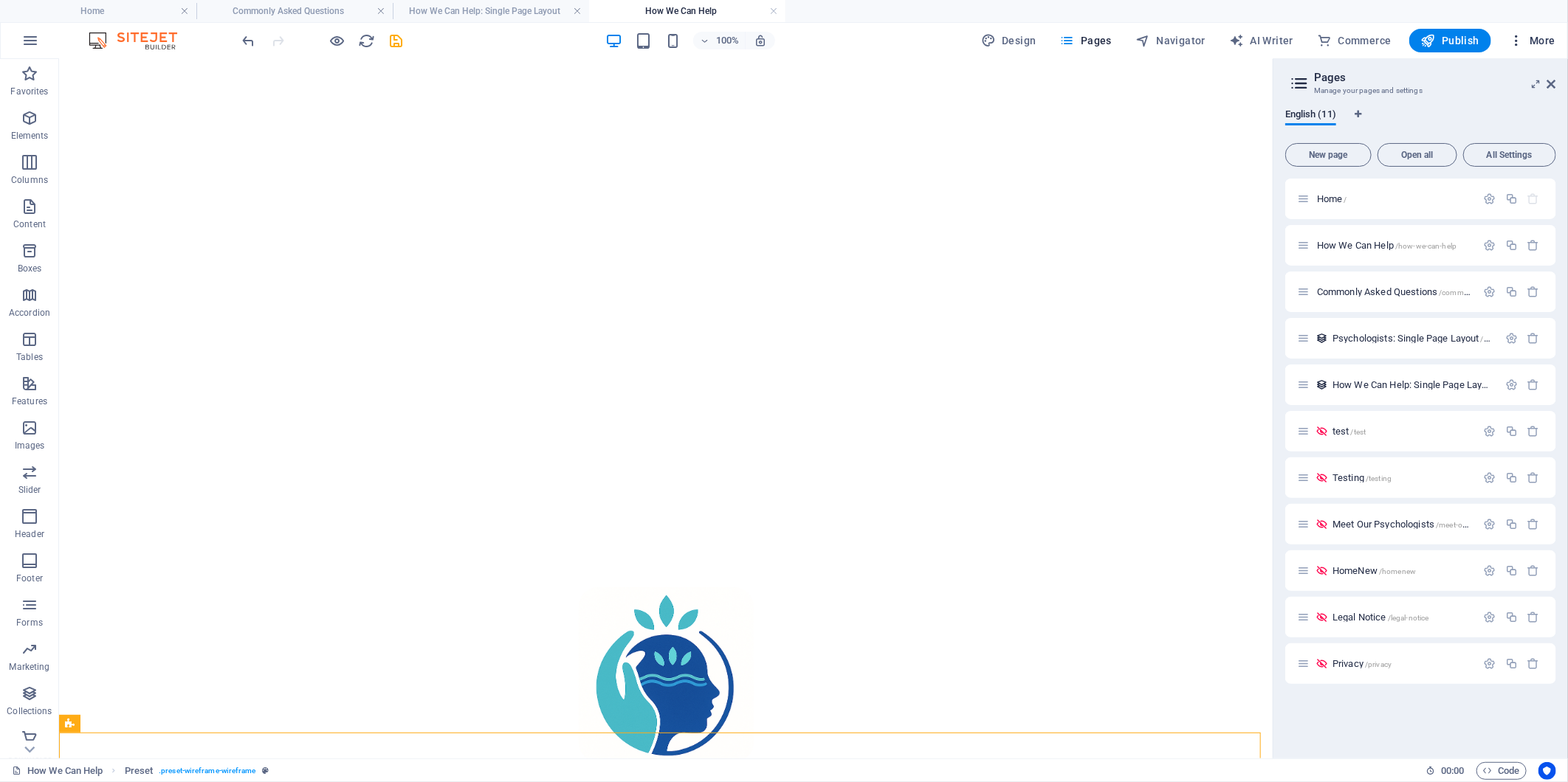
click at [1512, 46] on icon "button" at bounding box center [1516, 40] width 15 height 15
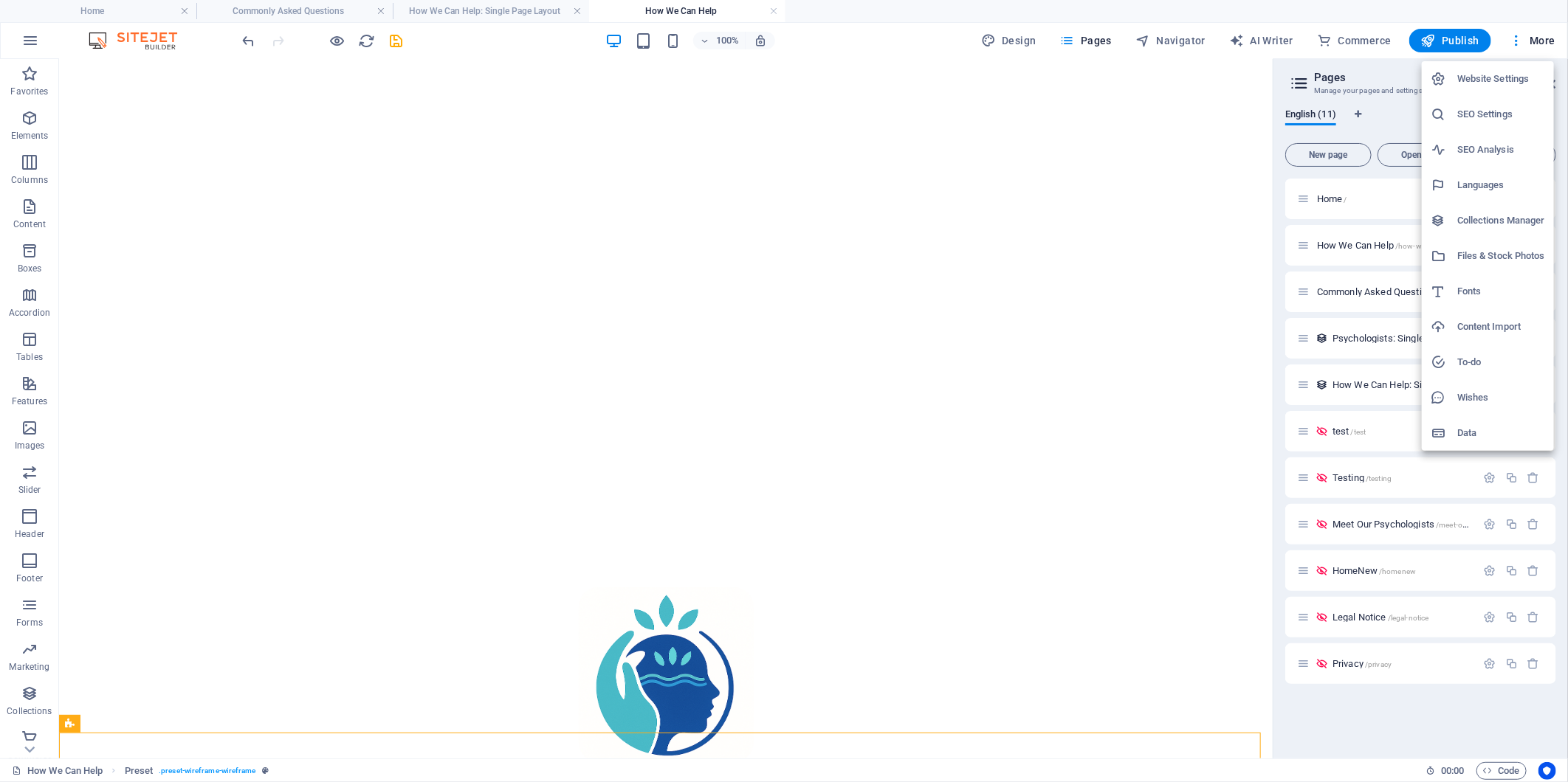
click at [1505, 225] on h6 "Collections Manager" at bounding box center [1500, 220] width 88 height 17
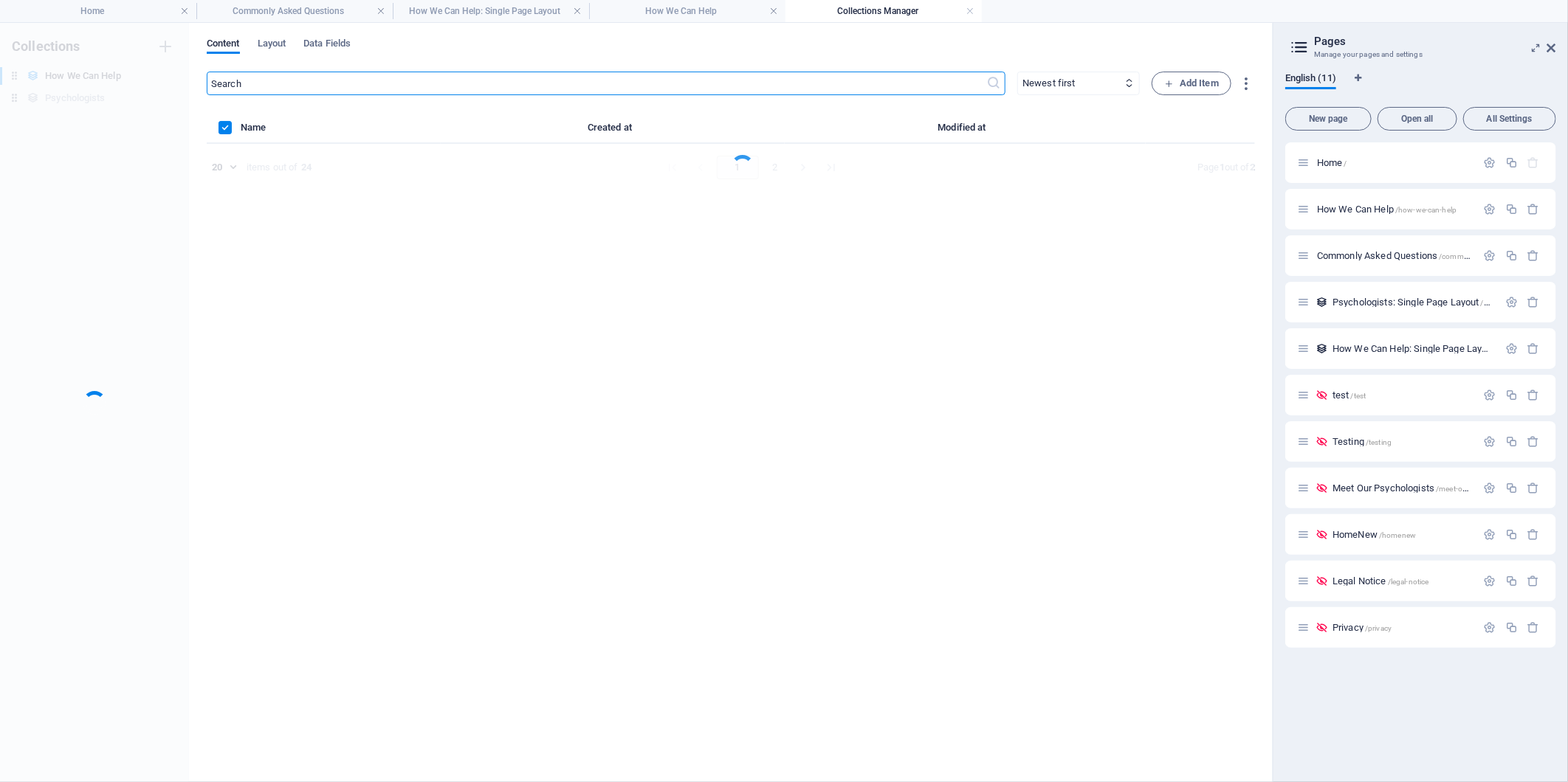
scroll to position [0, 0]
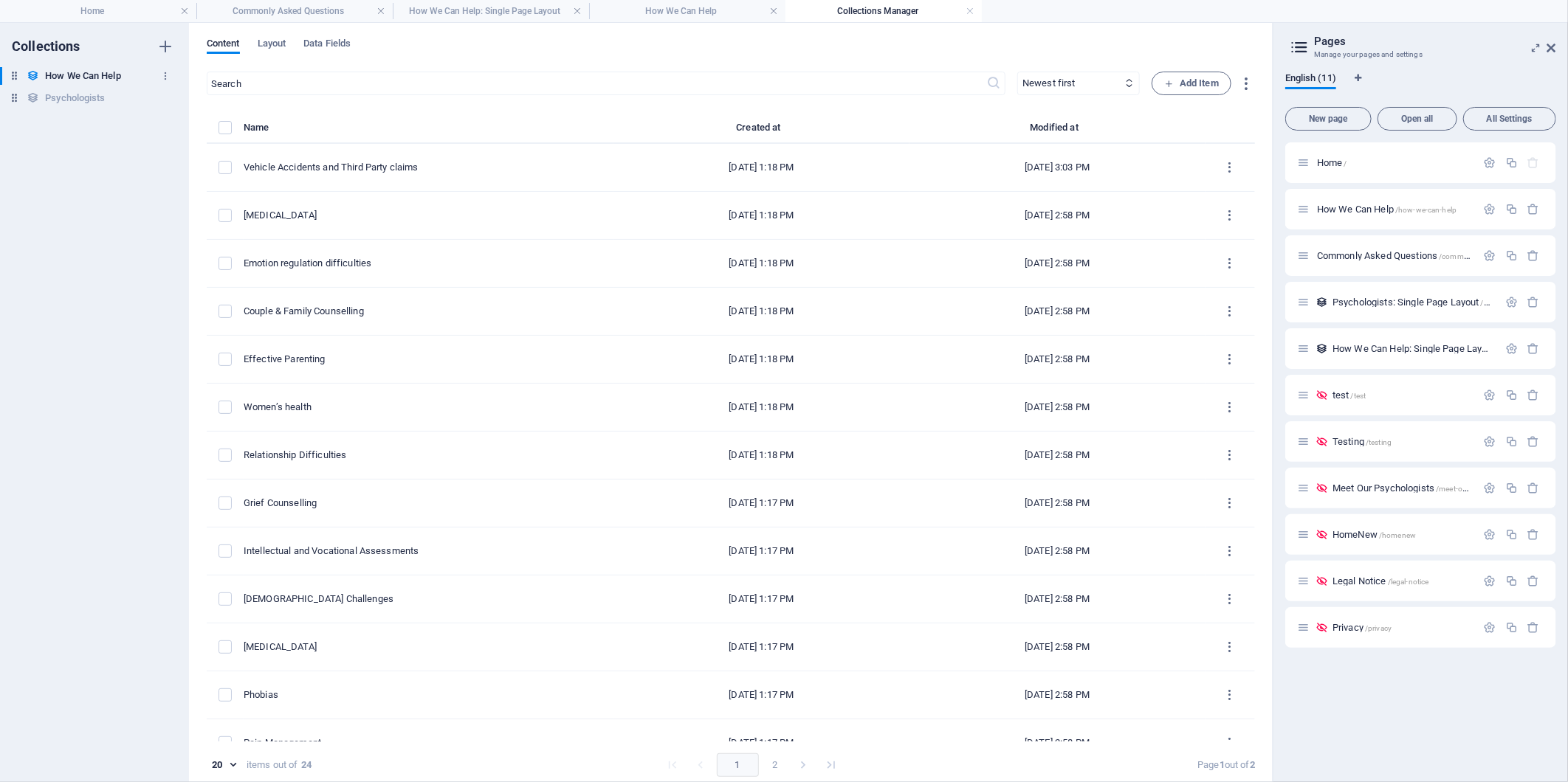
click at [93, 71] on h6 "How We Can Help" at bounding box center [82, 76] width 76 height 17
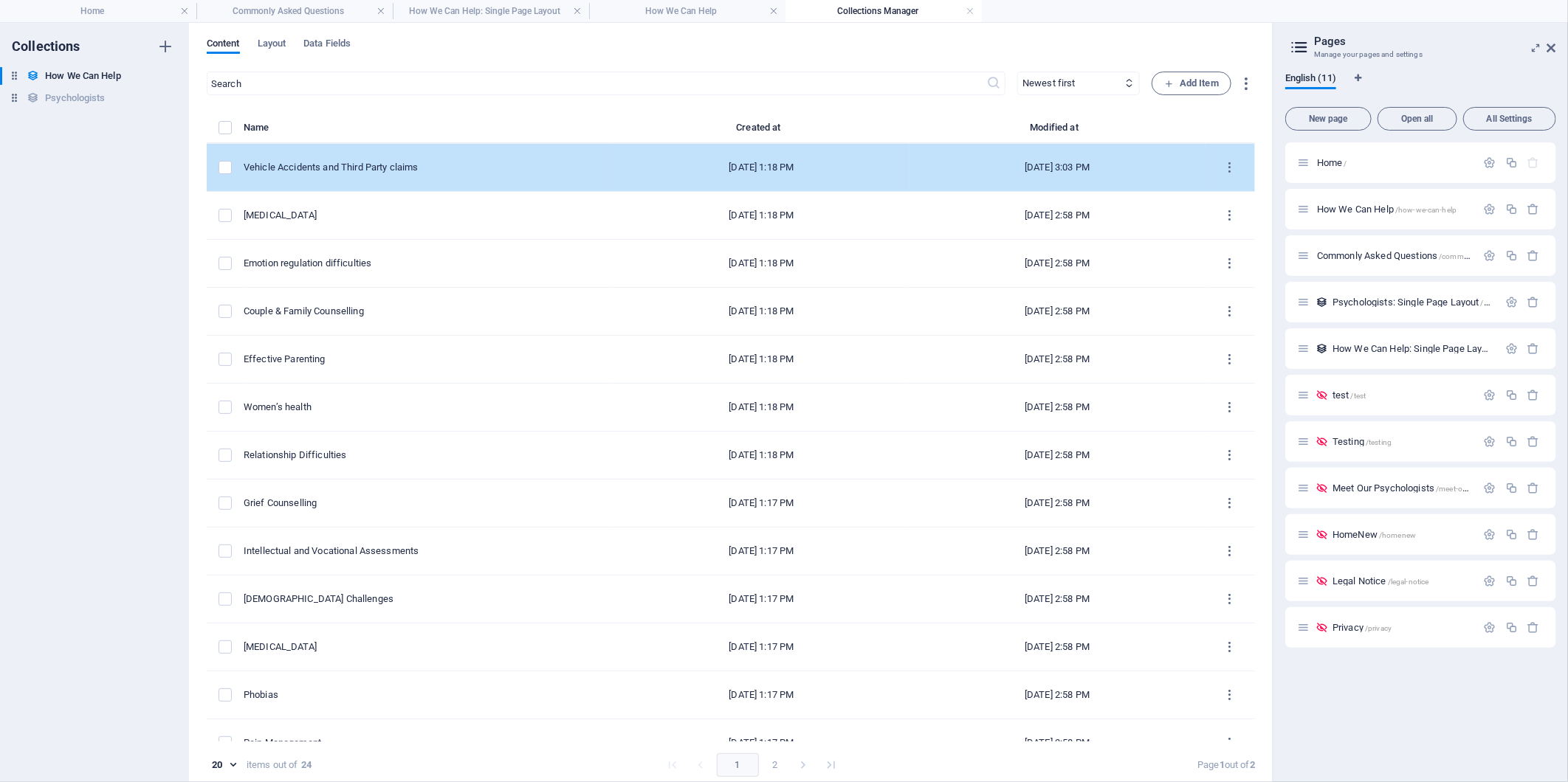
click at [441, 164] on div "Vehicle Accidents and Third Party claims" at bounding box center [423, 167] width 358 height 13
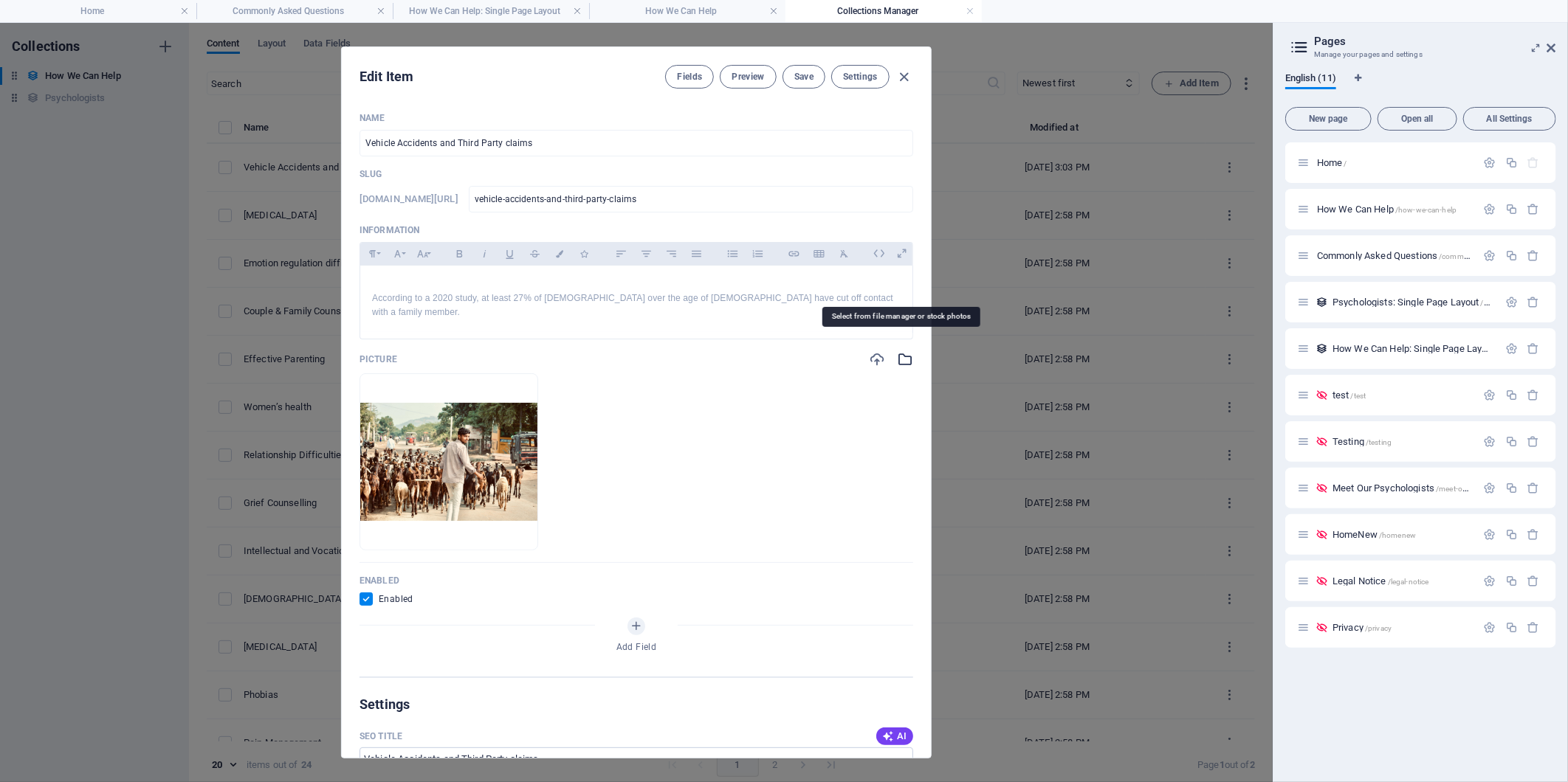
click at [905, 352] on icon "button" at bounding box center [905, 359] width 16 height 16
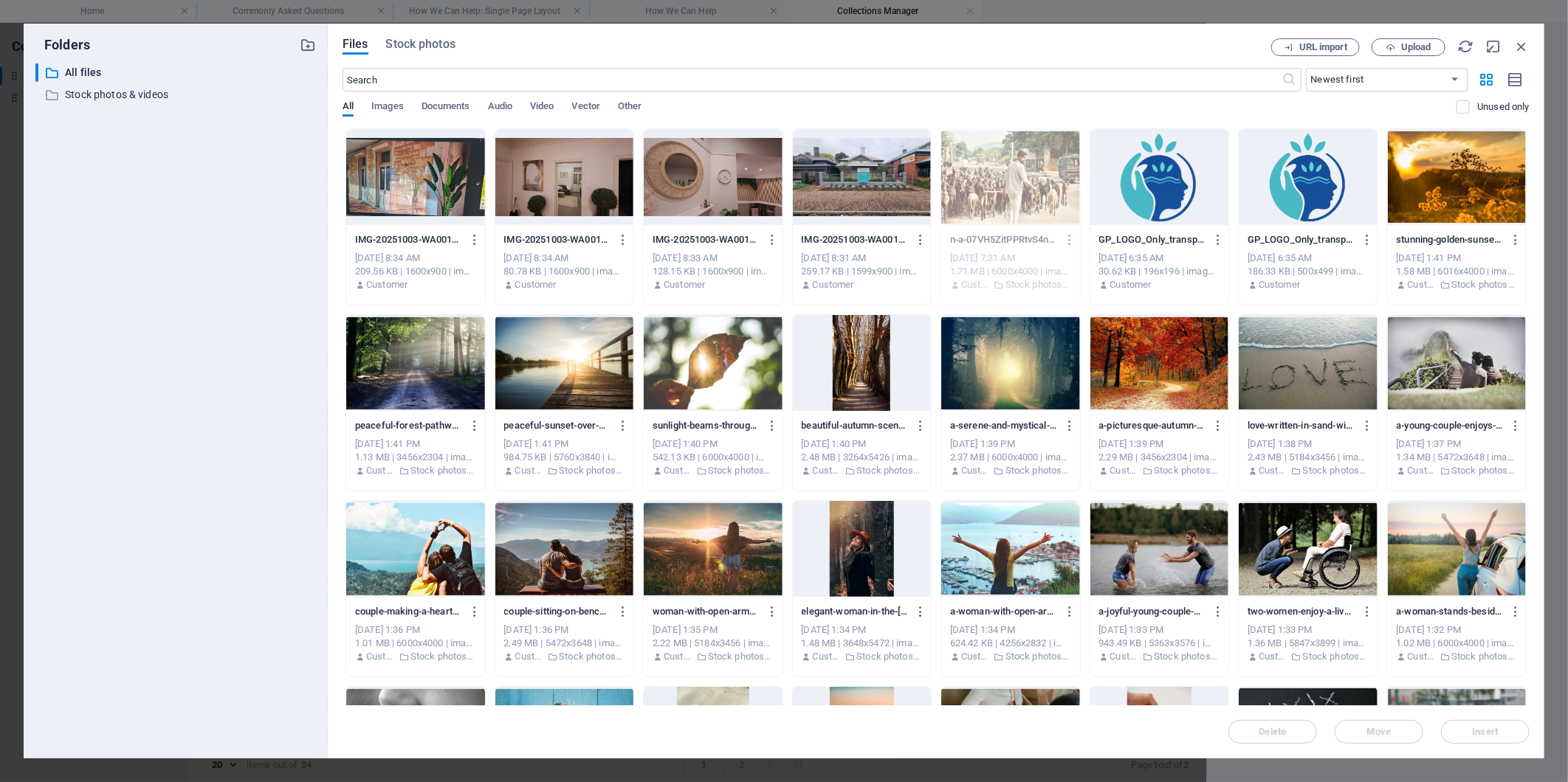
click at [677, 182] on div at bounding box center [713, 177] width 139 height 96
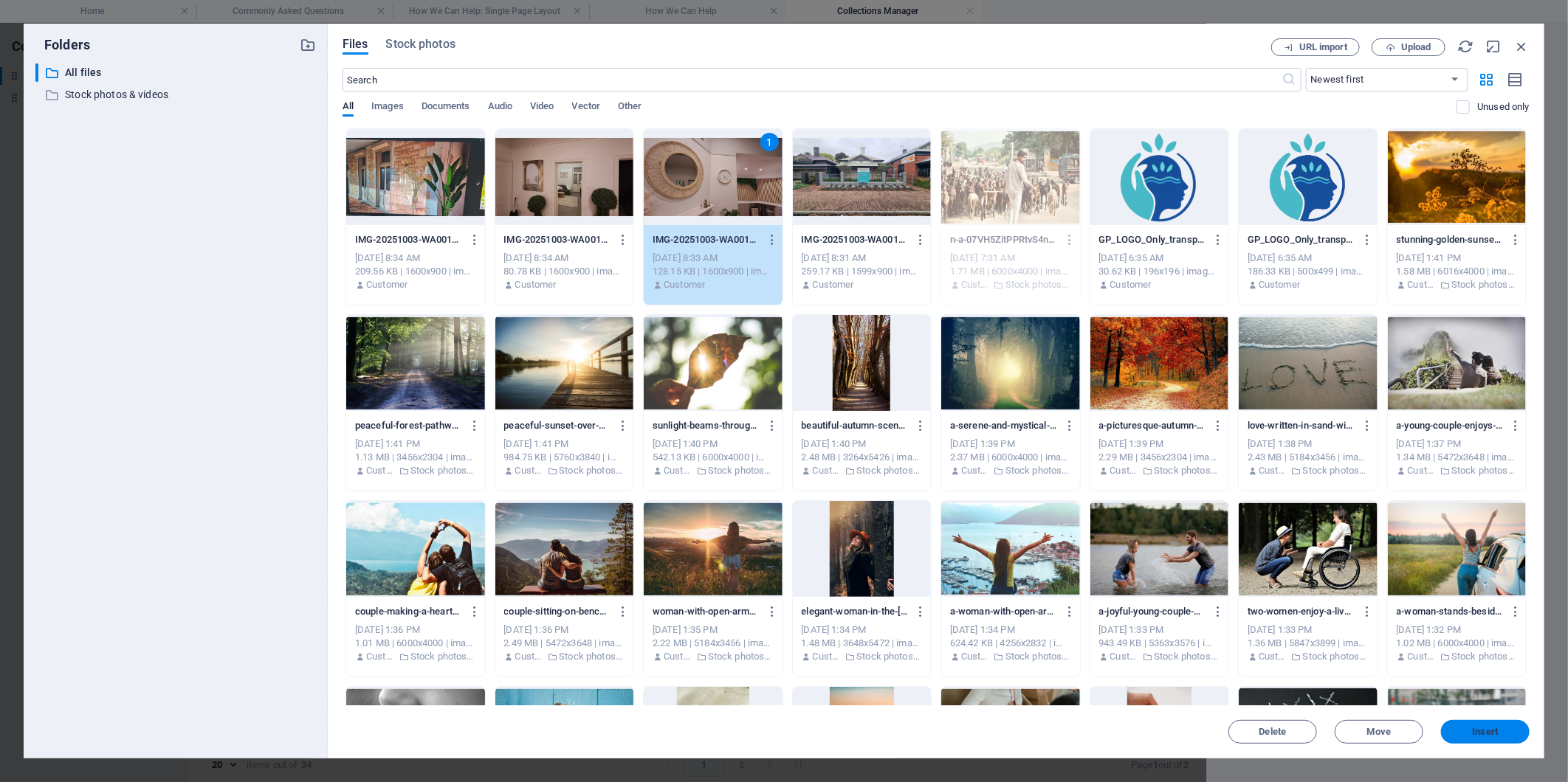
click at [1479, 731] on span "Insert" at bounding box center [1486, 732] width 26 height 9
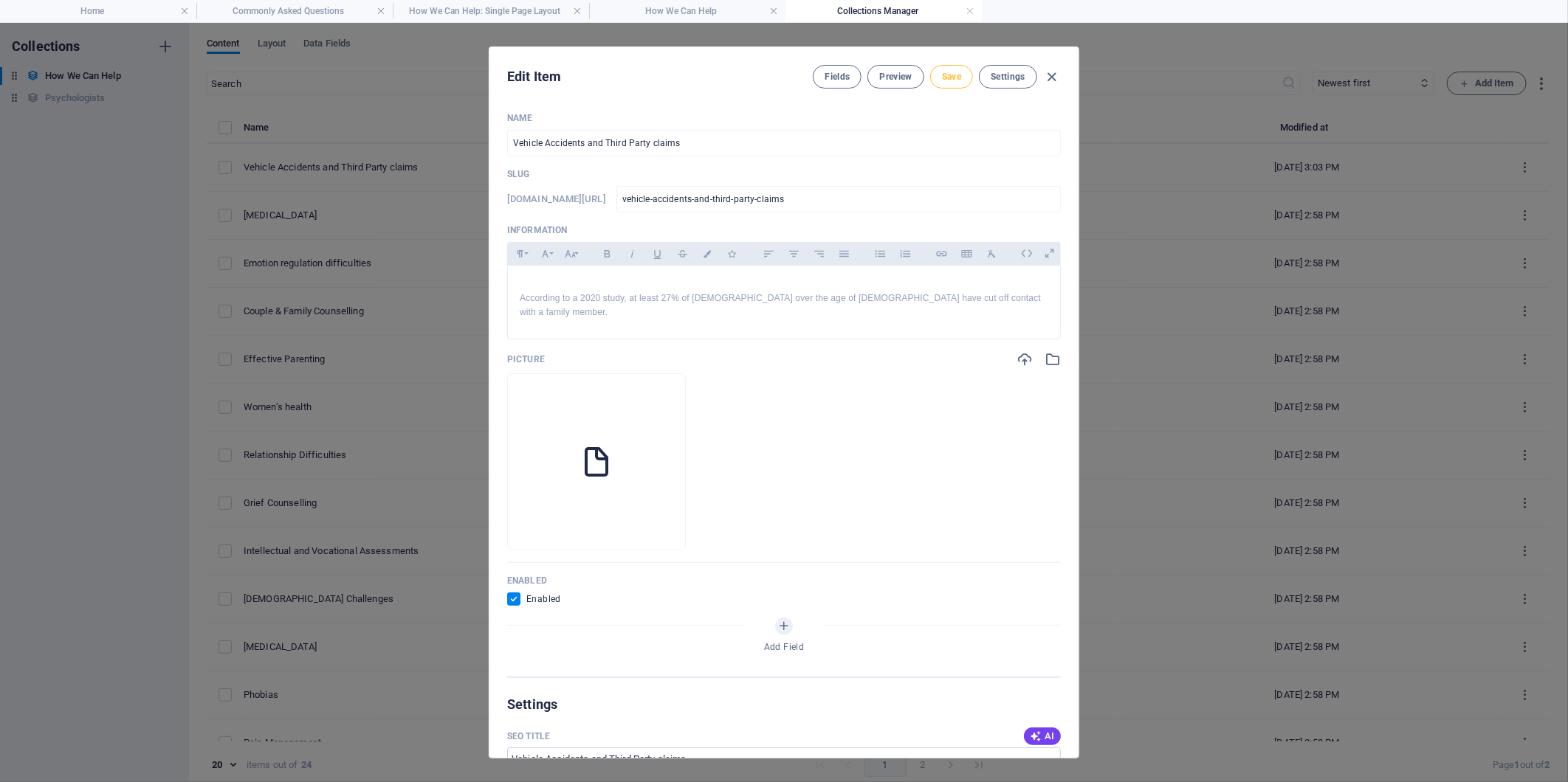
click at [958, 77] on span "Save" at bounding box center [952, 77] width 19 height 12
click at [1051, 76] on icon "button" at bounding box center [1052, 77] width 17 height 17
checkbox input "false"
type input "vehicle-accidents-and-third-party-claims"
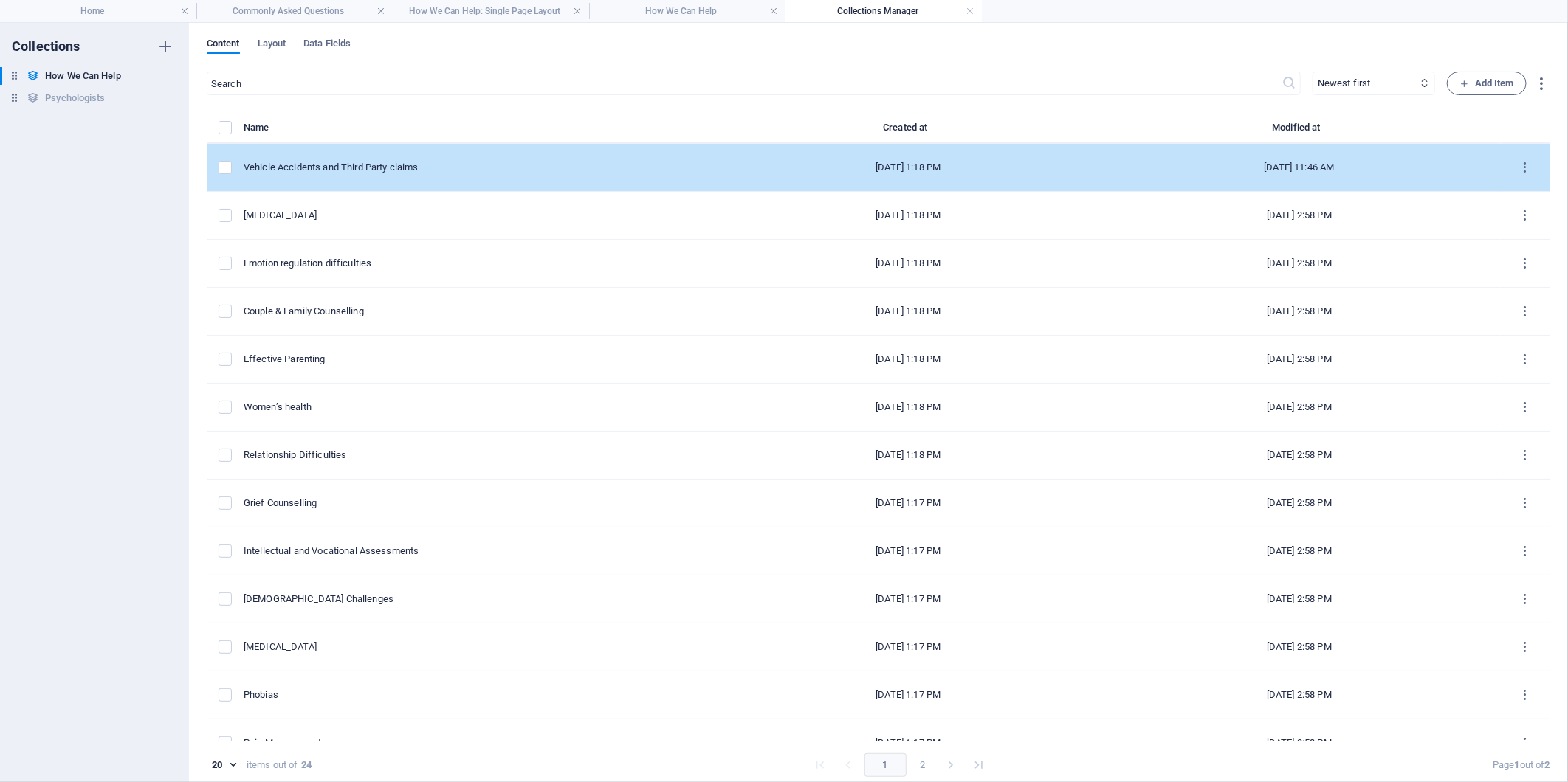
click at [412, 170] on div "Vehicle Accidents and Third Party claims" at bounding box center [475, 167] width 463 height 13
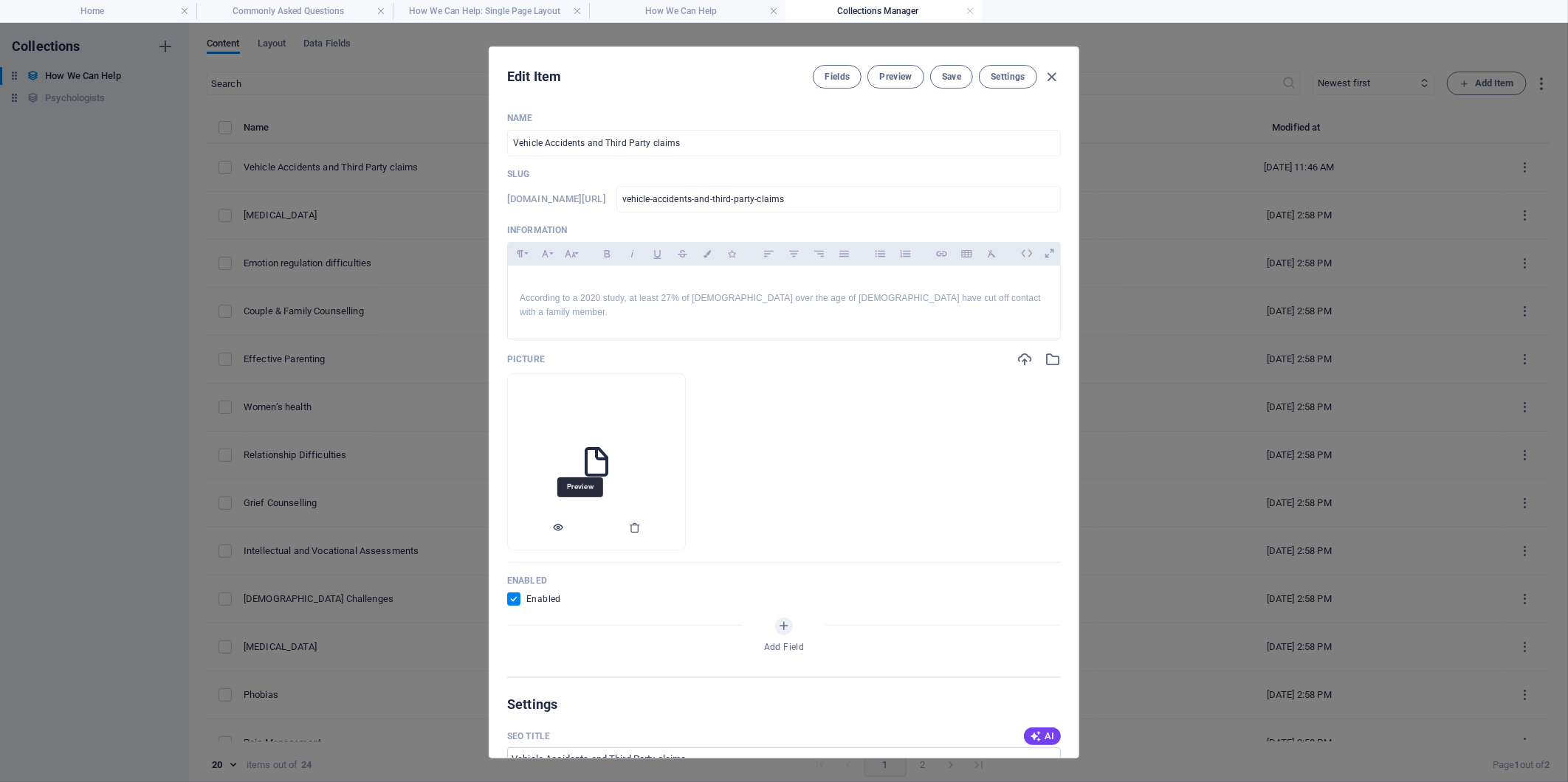
click at [563, 522] on icon "button" at bounding box center [558, 528] width 12 height 12
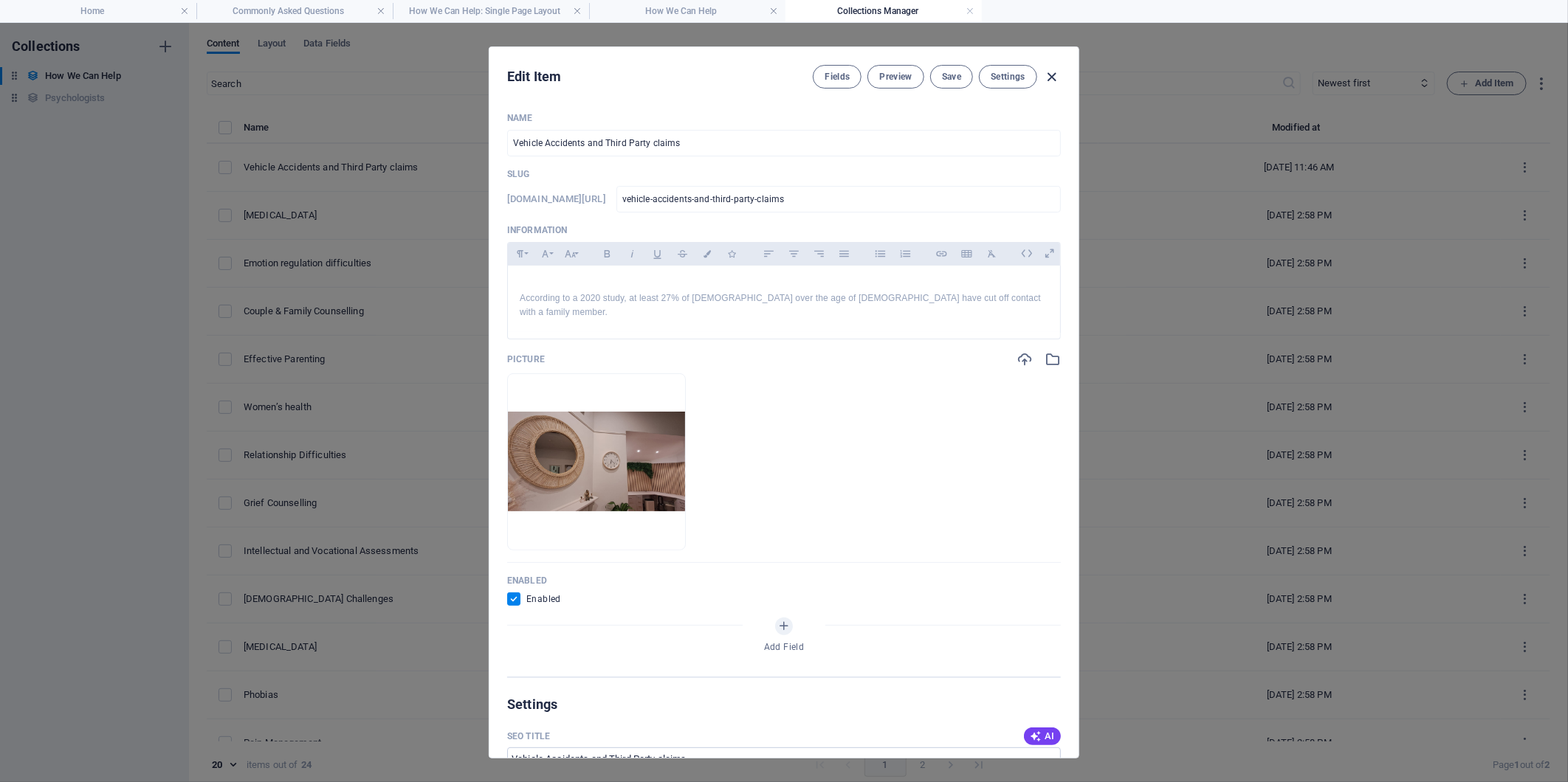
click at [1051, 76] on icon "button" at bounding box center [1052, 77] width 17 height 17
checkbox input "false"
type input "vehicle-accidents-and-third-party-claims"
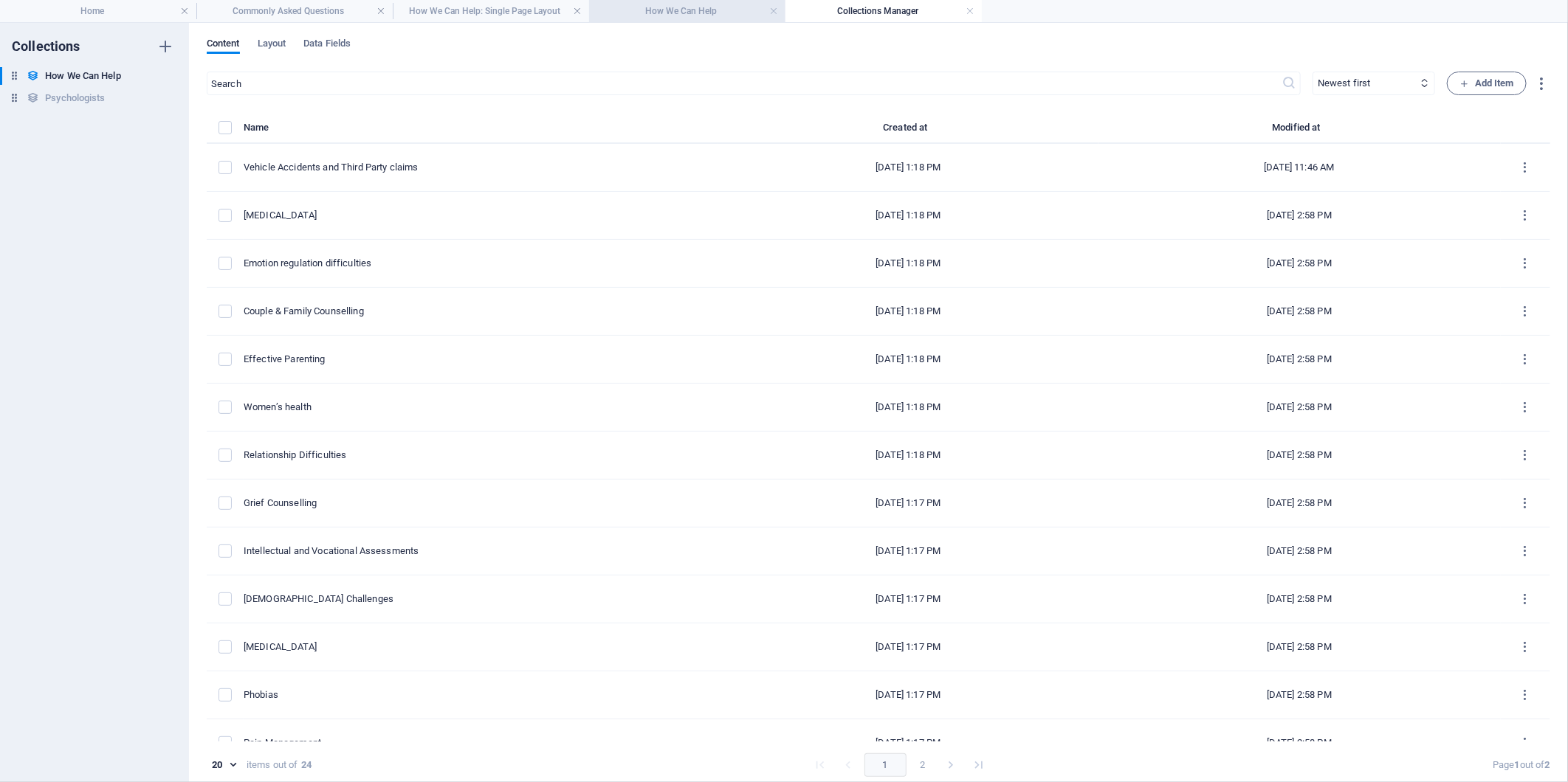
click at [715, 13] on h4 "How We Can Help" at bounding box center [687, 10] width 196 height 16
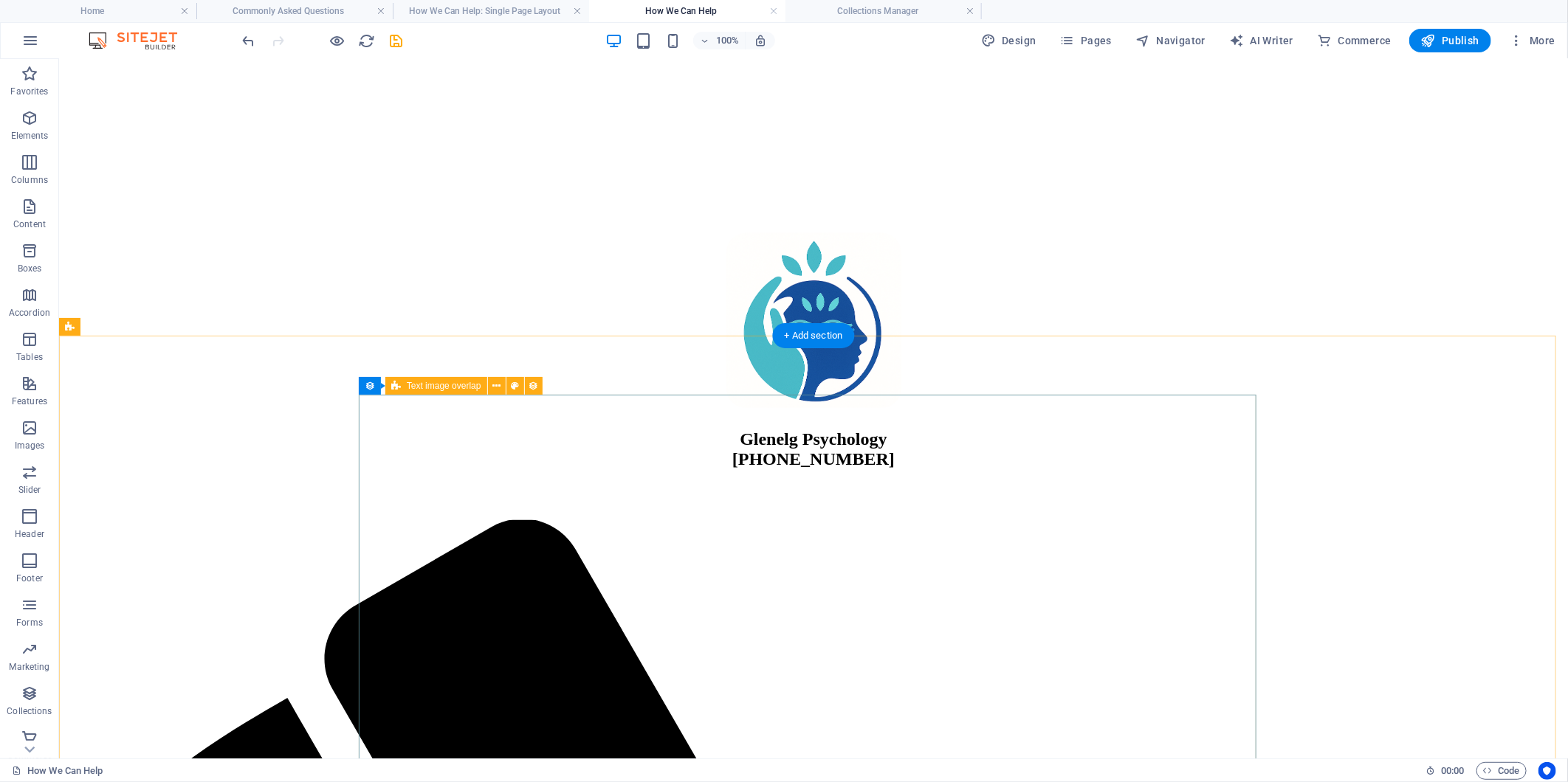
scroll to position [445, 0]
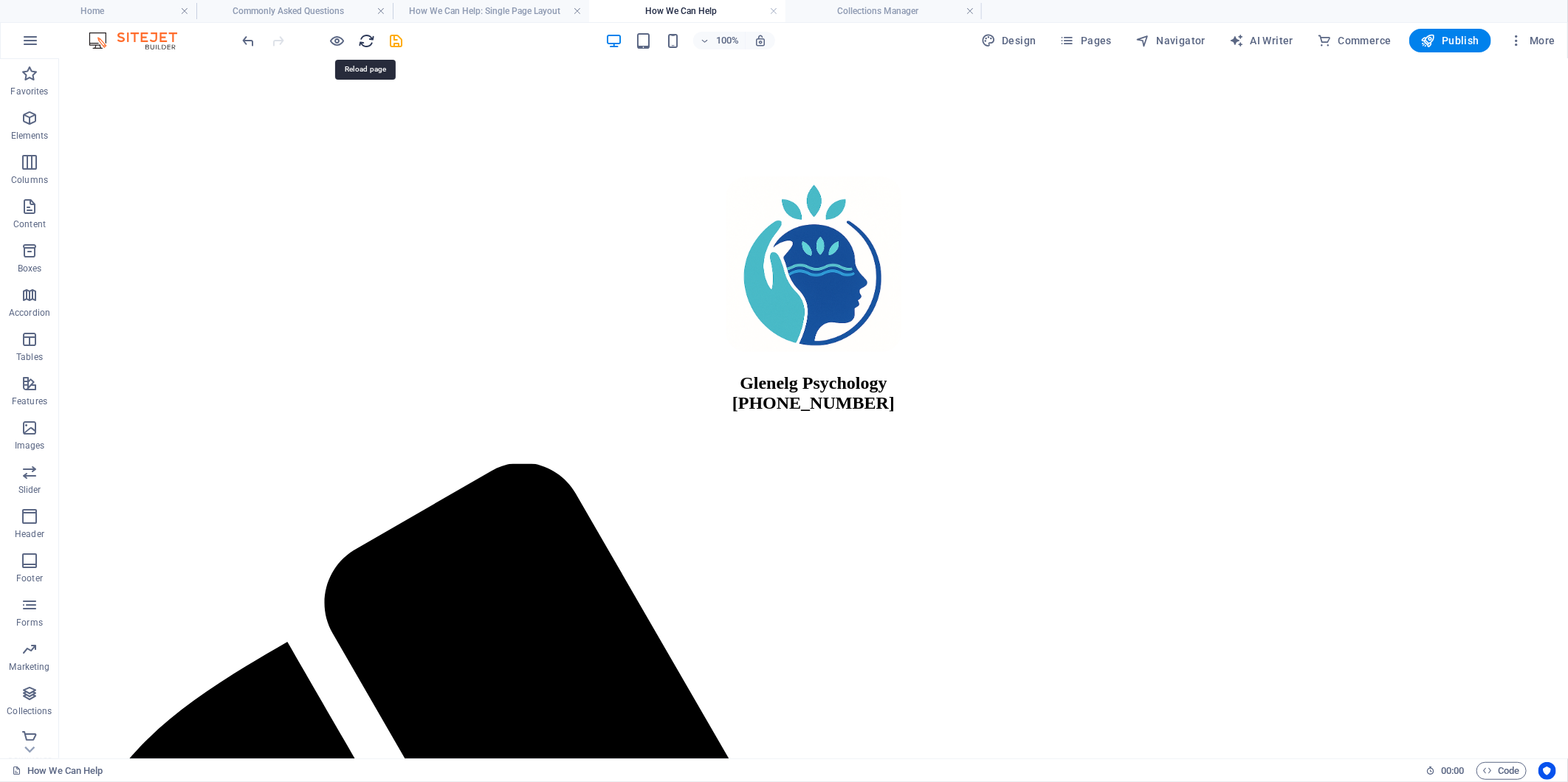
click at [364, 44] on icon "reload" at bounding box center [367, 41] width 17 height 17
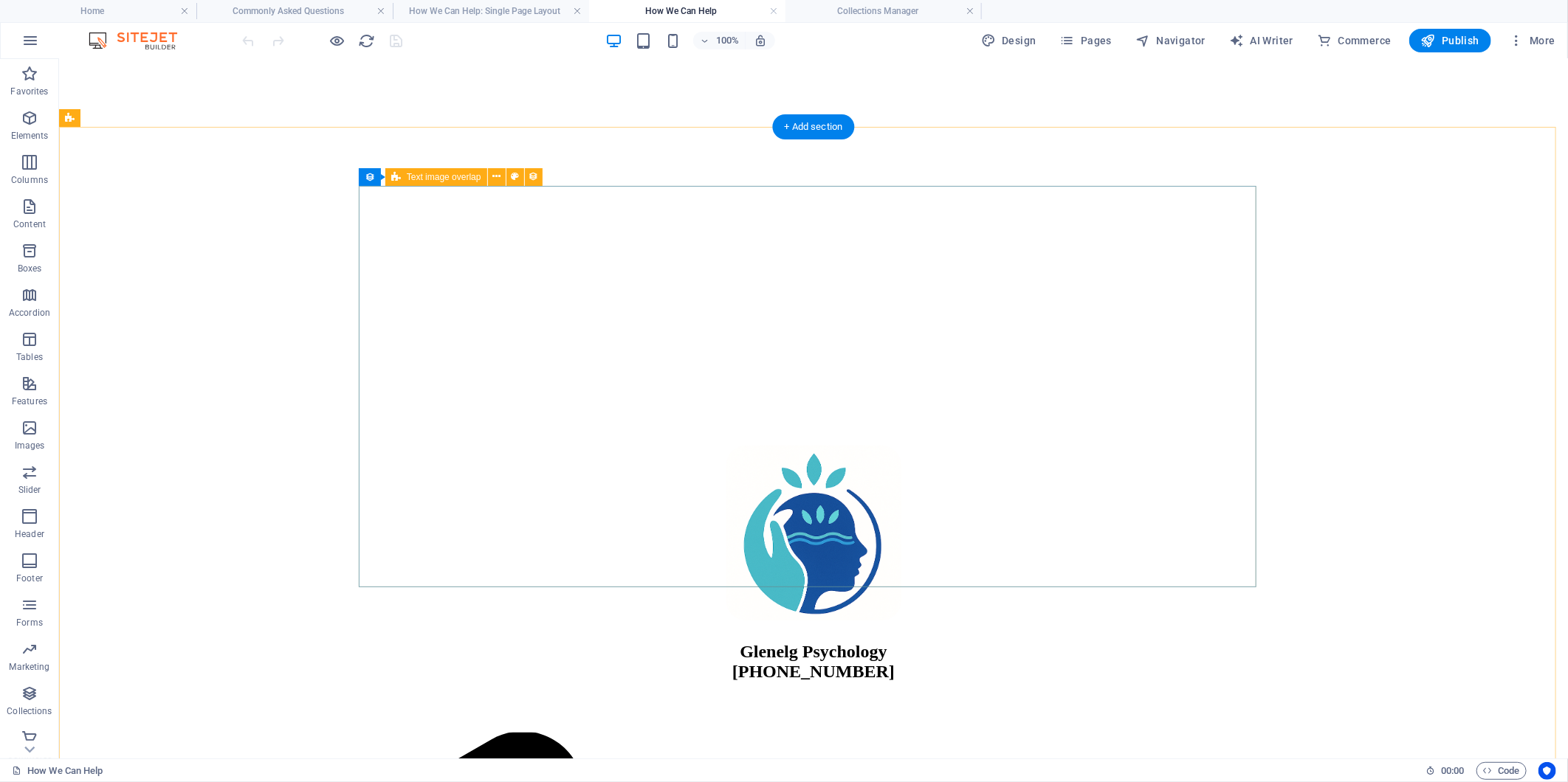
scroll to position [0, 0]
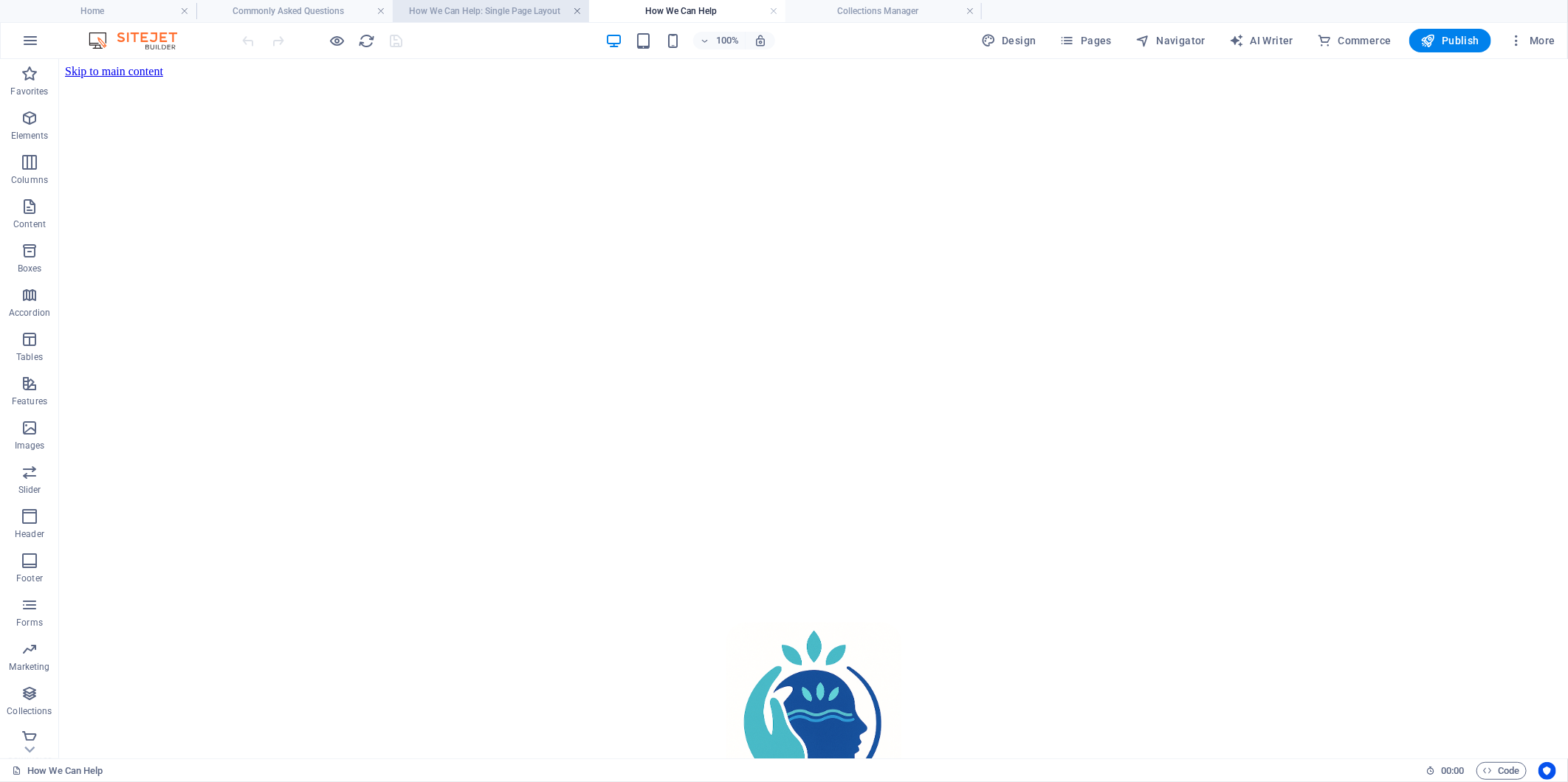
click at [578, 8] on link at bounding box center [577, 11] width 9 height 14
click at [675, 9] on h4 "Collections Manager" at bounding box center [687, 10] width 196 height 16
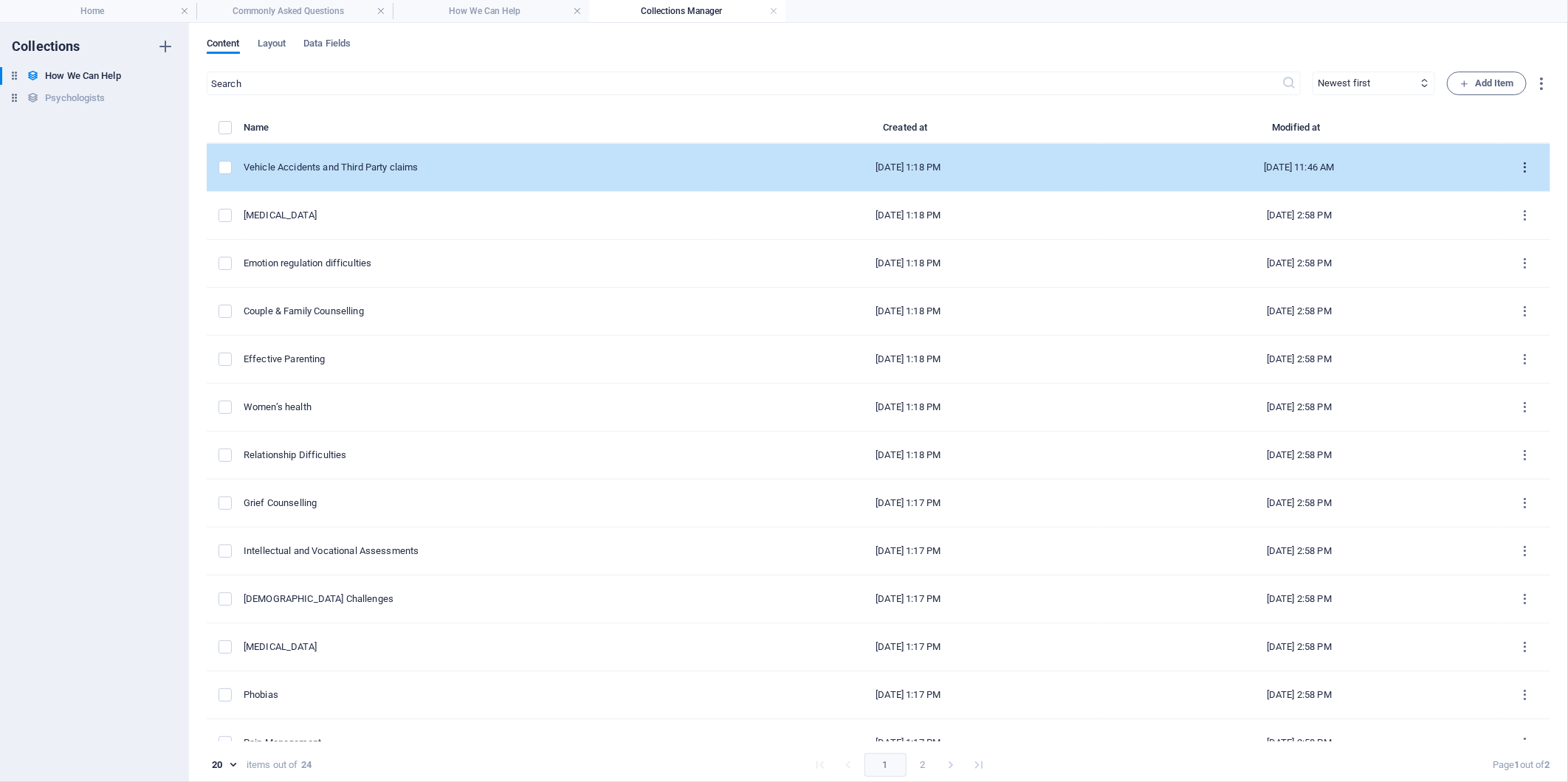
click at [1522, 165] on icon "items list" at bounding box center [1525, 168] width 14 height 14
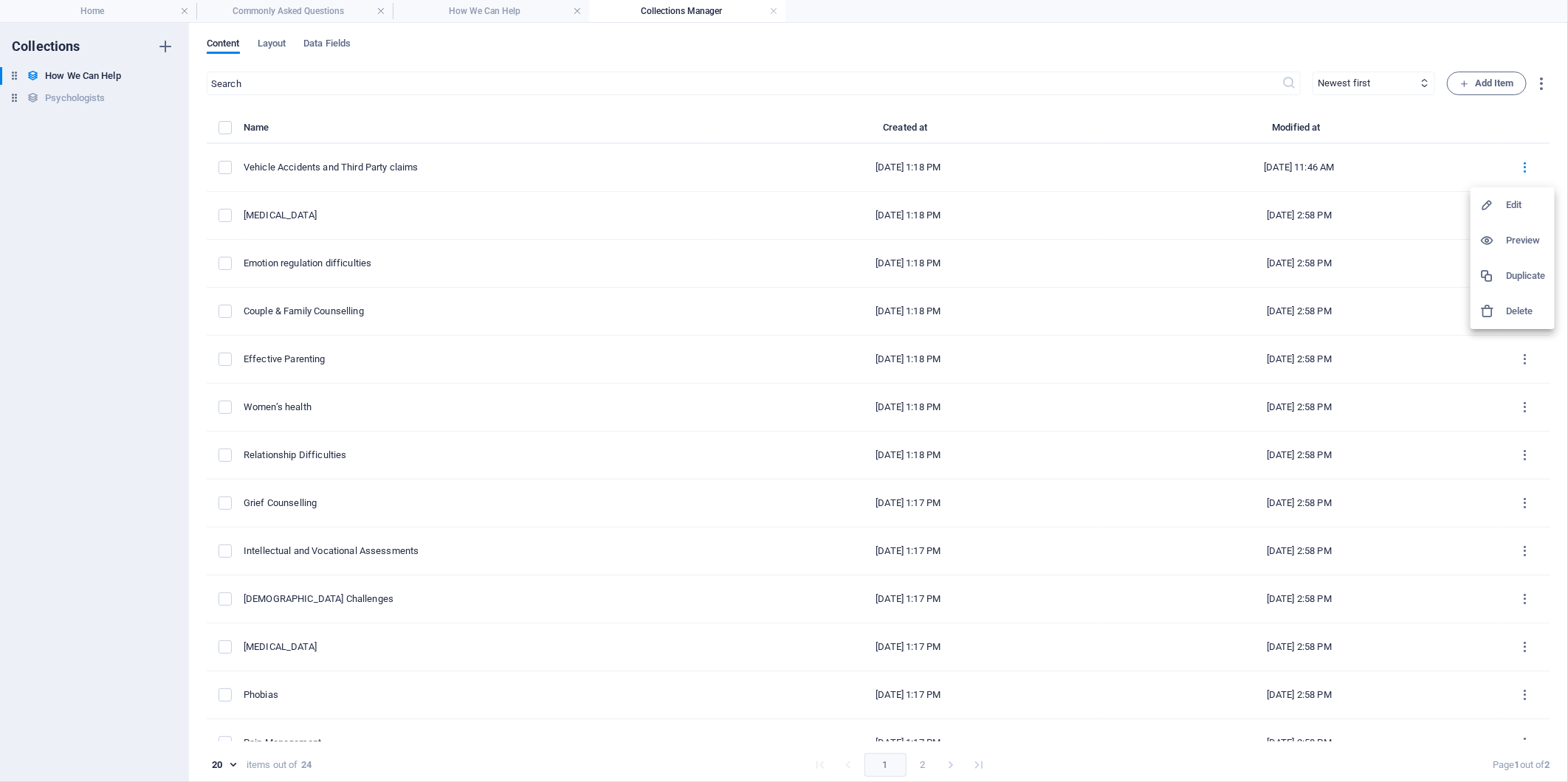
click at [1513, 204] on h6 "Edit" at bounding box center [1525, 205] width 40 height 17
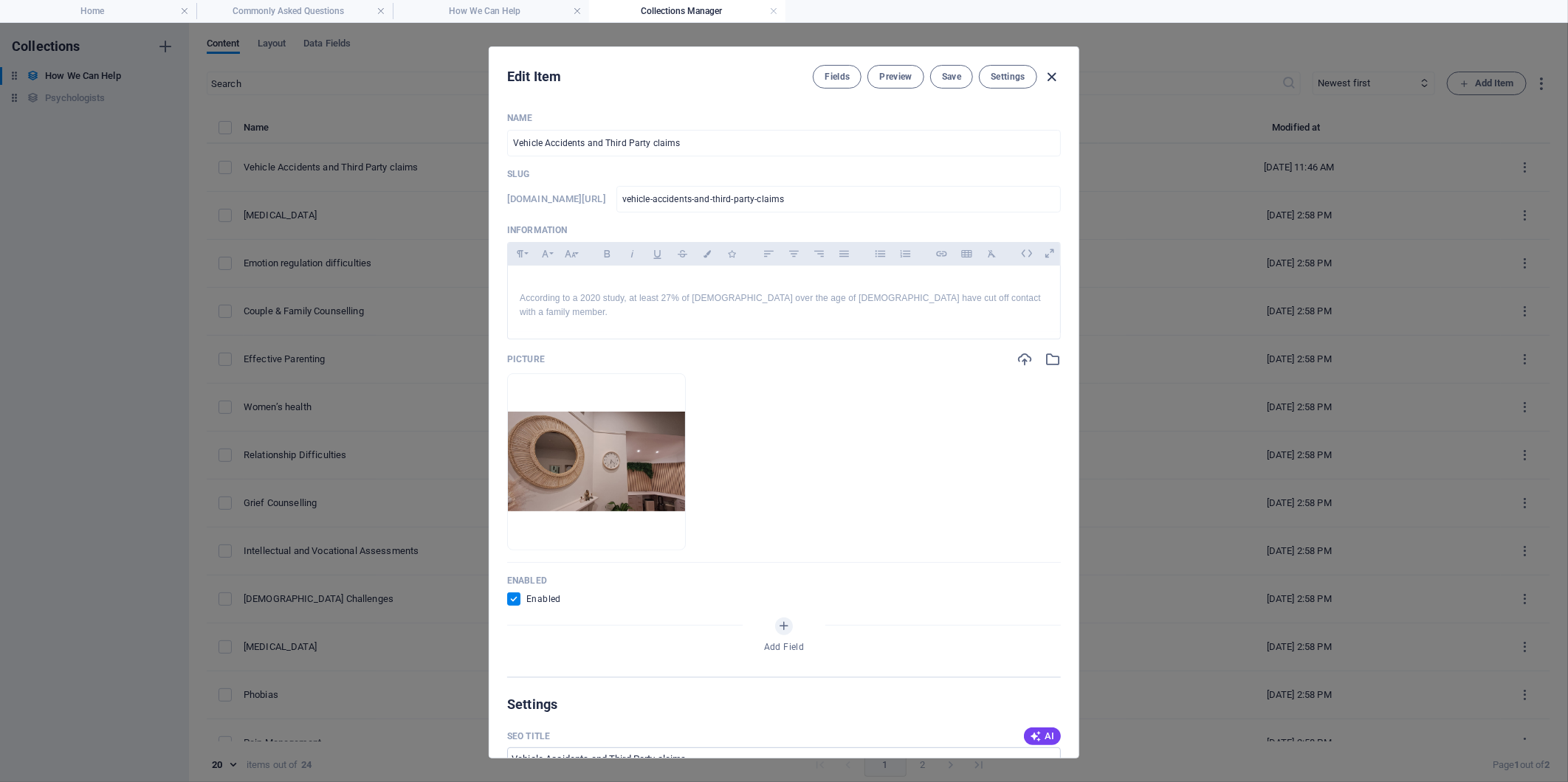
click at [1048, 75] on icon "button" at bounding box center [1052, 77] width 17 height 17
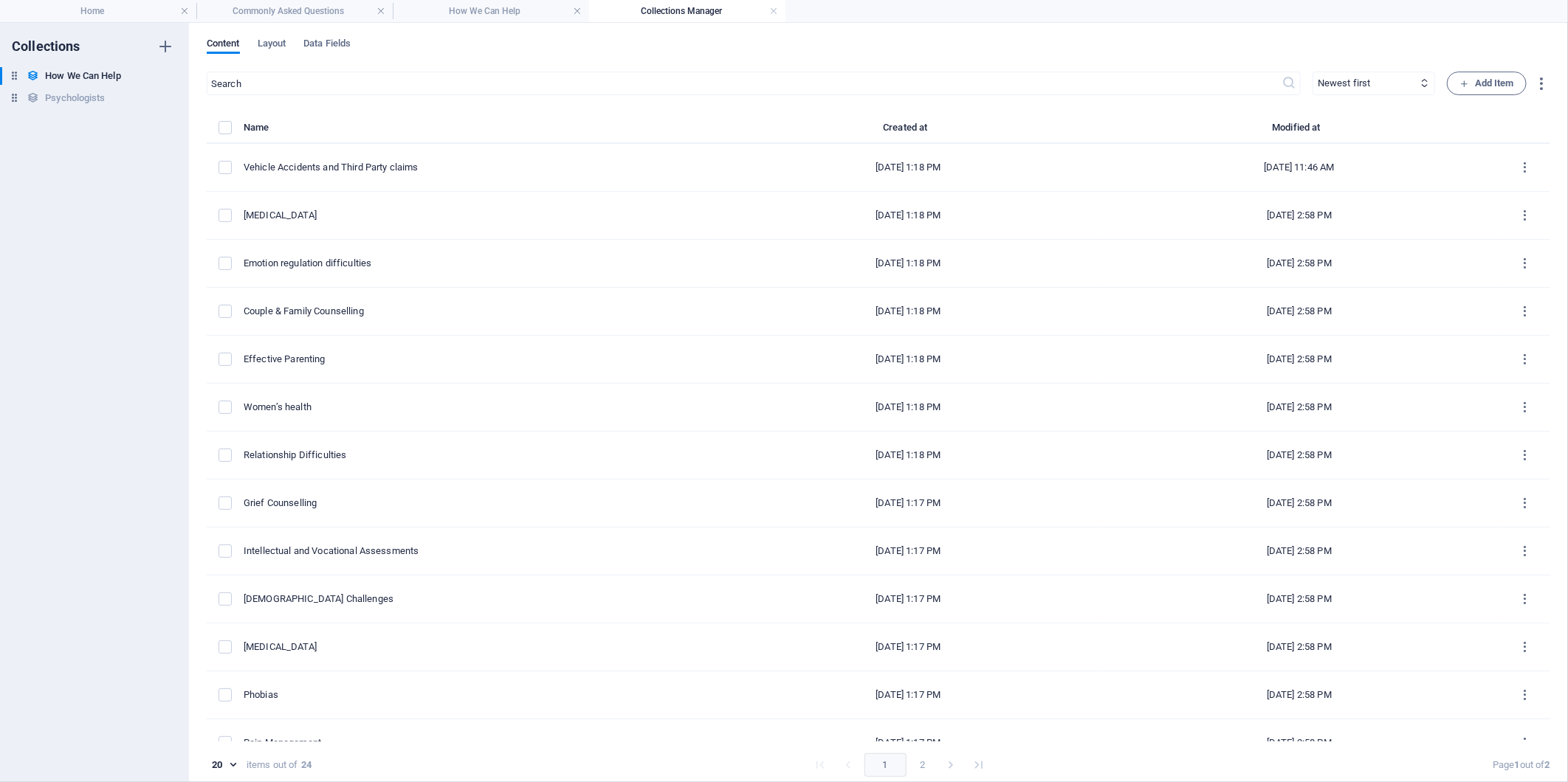
checkbox input "false"
type input "vehicle-accidents-and-third-party-claims"
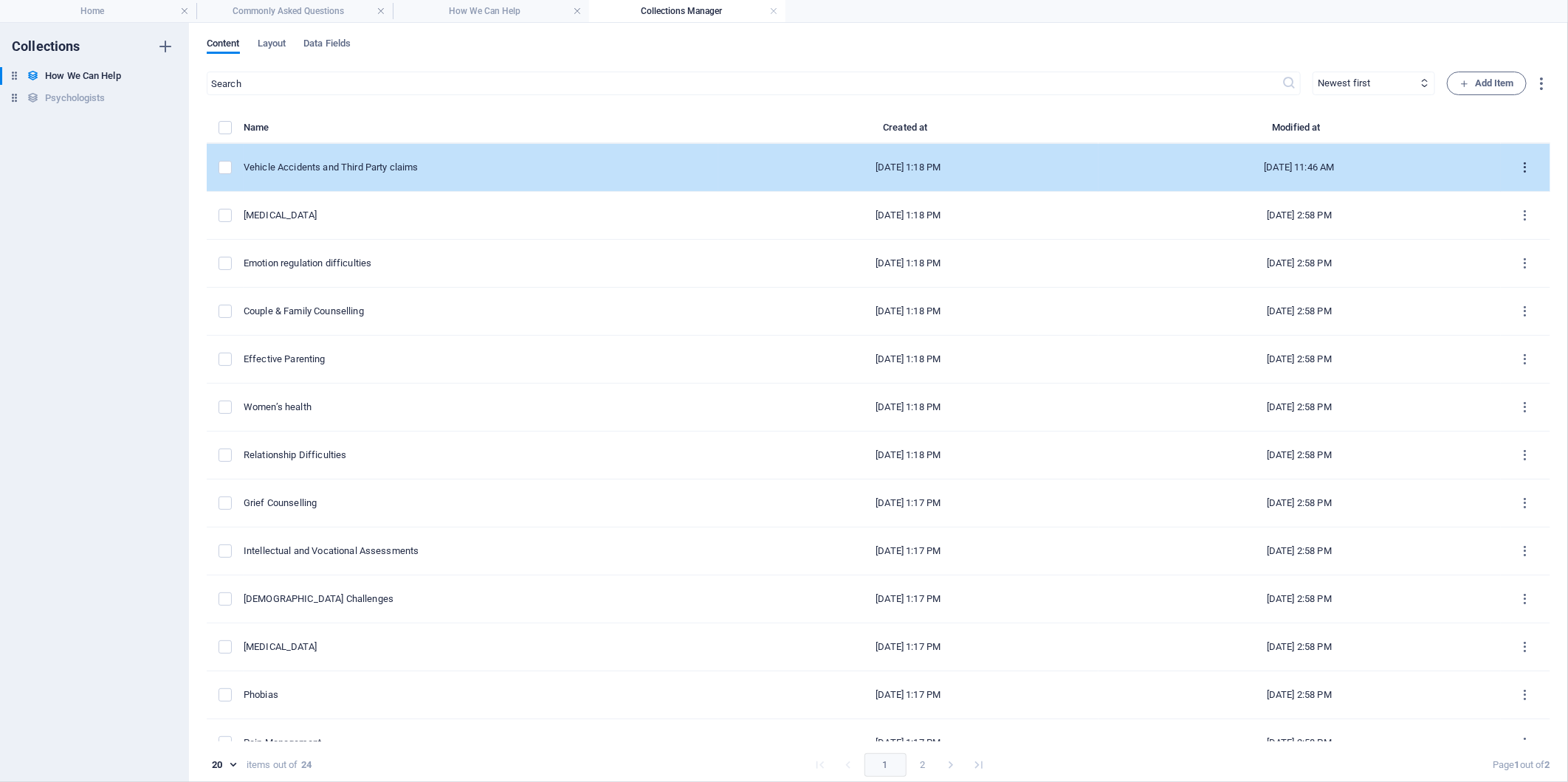
click at [1524, 161] on icon "items list" at bounding box center [1525, 168] width 14 height 14
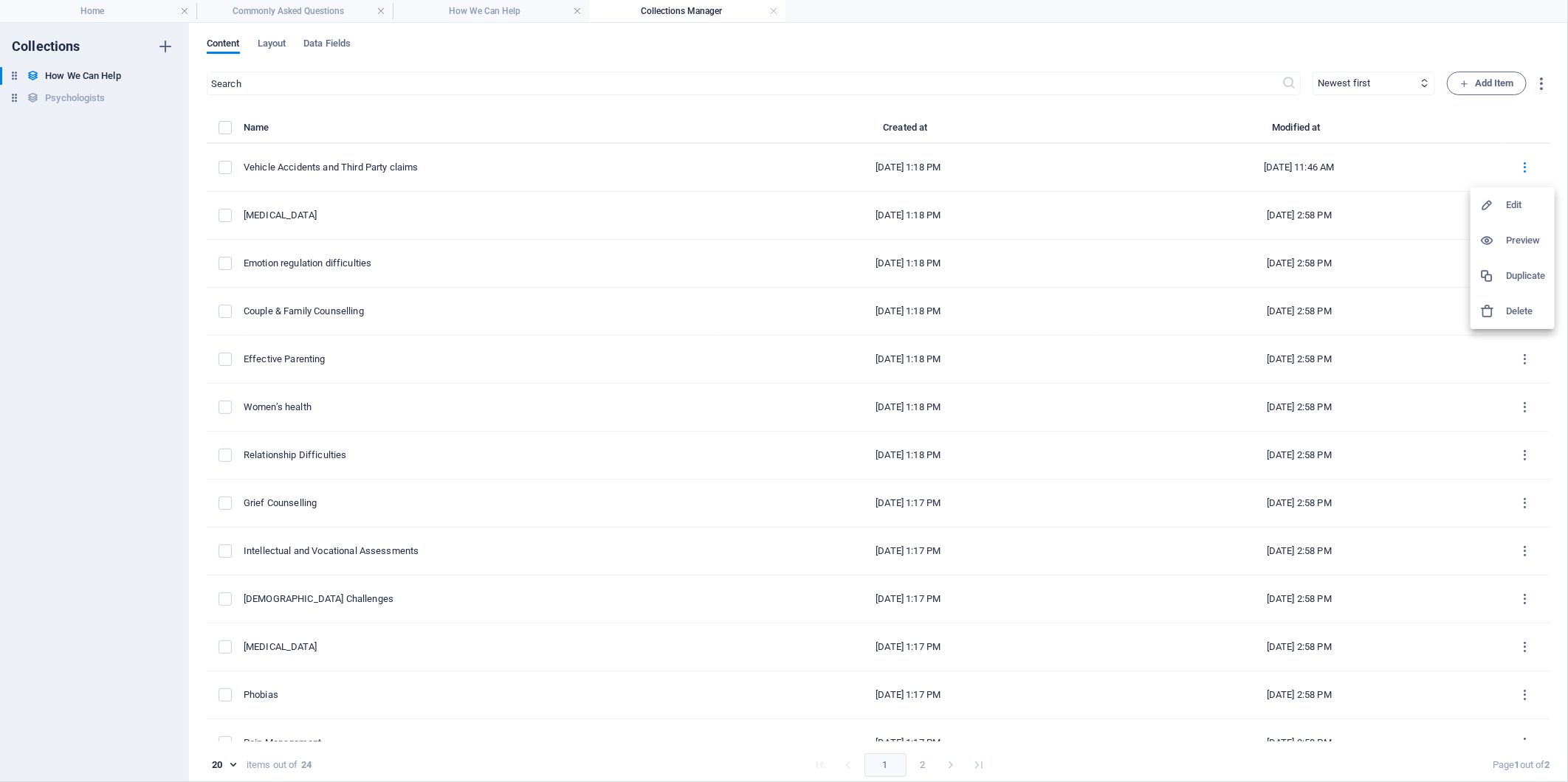
click at [1514, 203] on h6 "Edit" at bounding box center [1525, 205] width 40 height 17
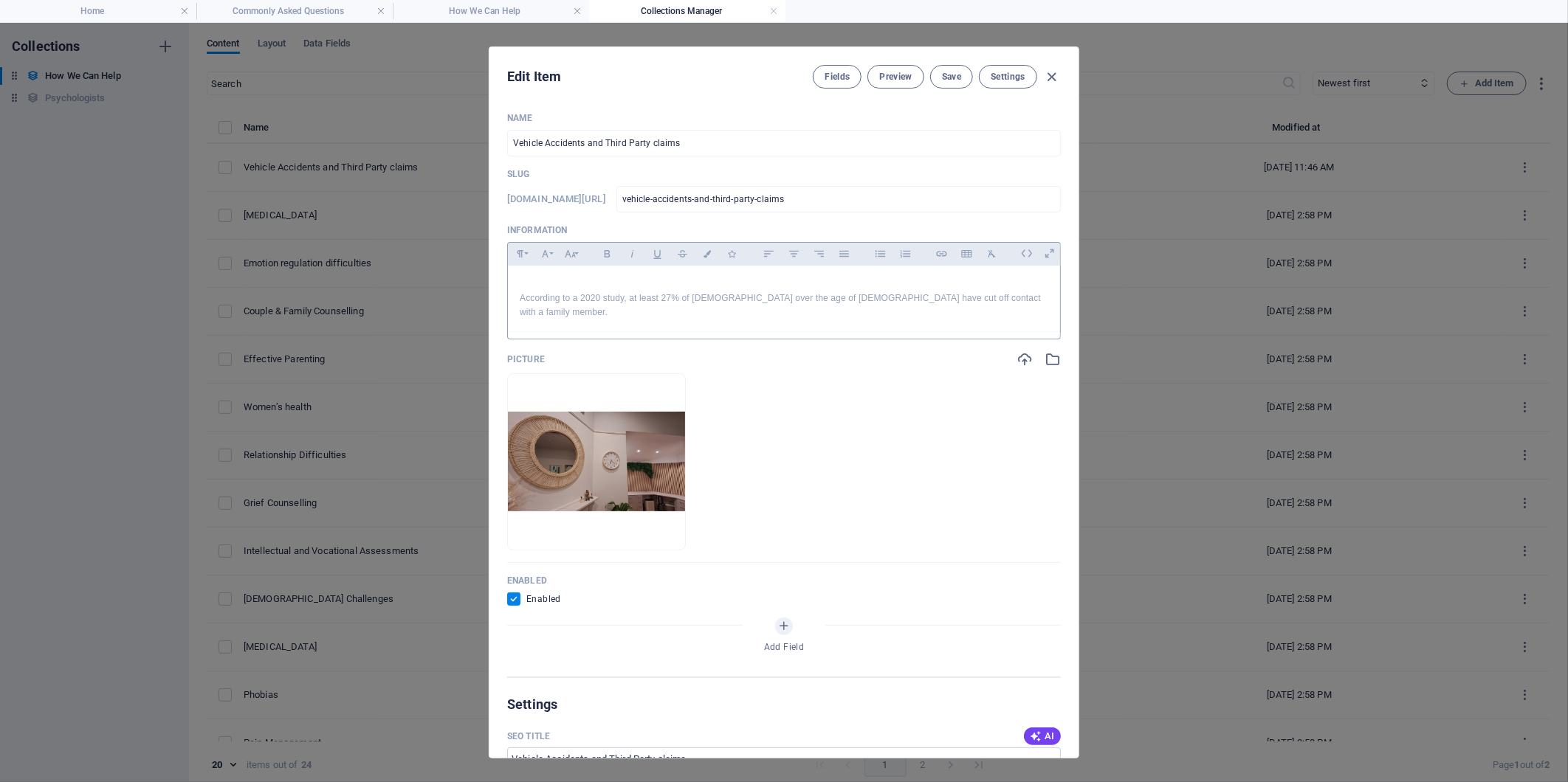
click at [974, 293] on p "According to a 2020 study, at least 27% of [DEMOGRAPHIC_DATA] over the age of […" at bounding box center [783, 306] width 529 height 28
click at [986, 295] on p "According to a 2020 study, at least 27% of [DEMOGRAPHIC_DATA] over the age of […" at bounding box center [783, 306] width 529 height 28
drag, startPoint x: 987, startPoint y: 296, endPoint x: 977, endPoint y: 301, distance: 11.2
click at [974, 301] on p "According to a 2020 study, at least 27% of [DEMOGRAPHIC_DATA] over the age of […" at bounding box center [783, 306] width 529 height 28
drag, startPoint x: 1002, startPoint y: 300, endPoint x: 1006, endPoint y: 292, distance: 8.9
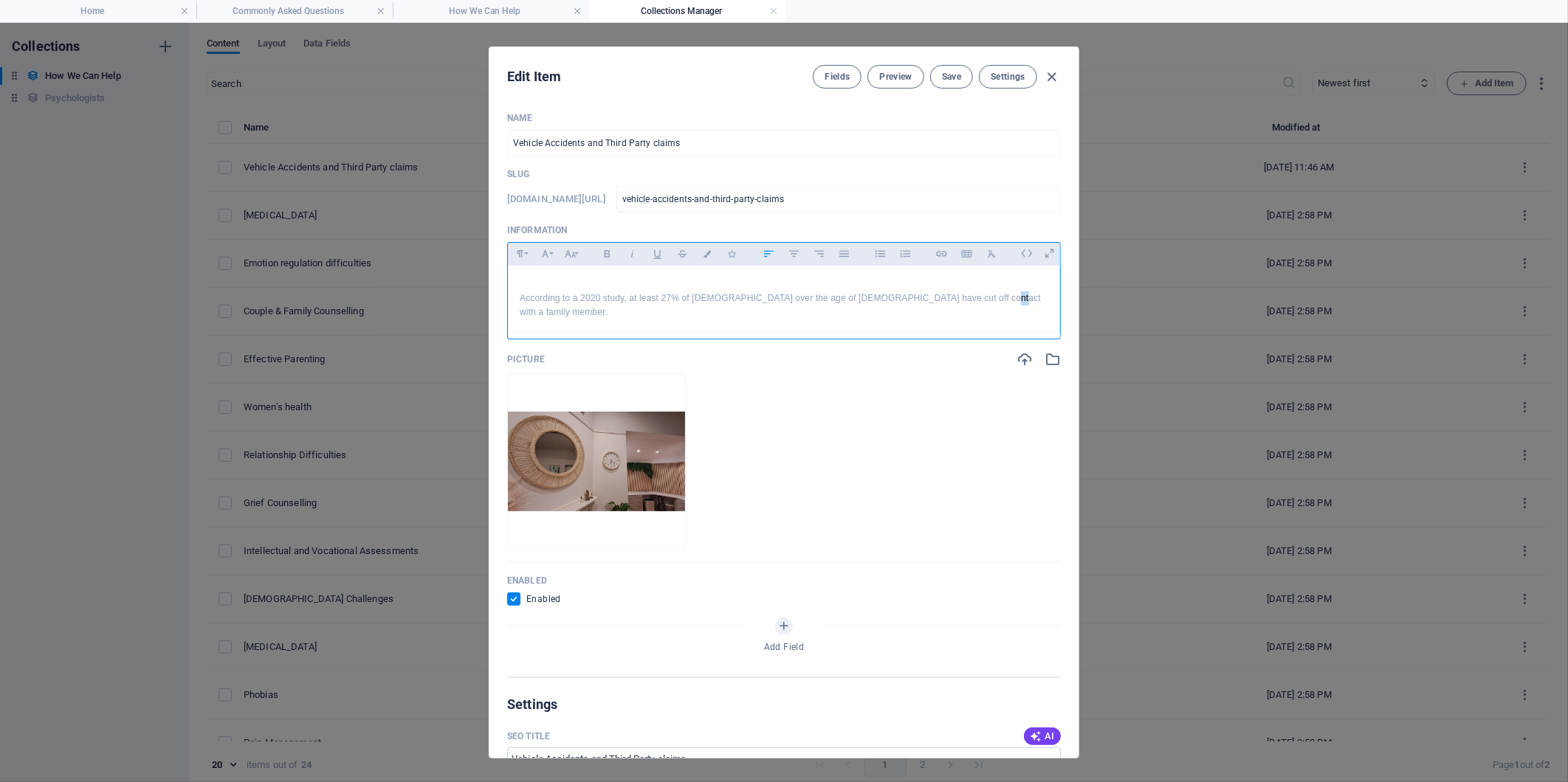
click at [1004, 299] on p "According to a 2020 study, at least 27% of [DEMOGRAPHIC_DATA] over the age of […" at bounding box center [783, 306] width 529 height 28
click at [1058, 69] on icon "button" at bounding box center [1052, 77] width 17 height 17
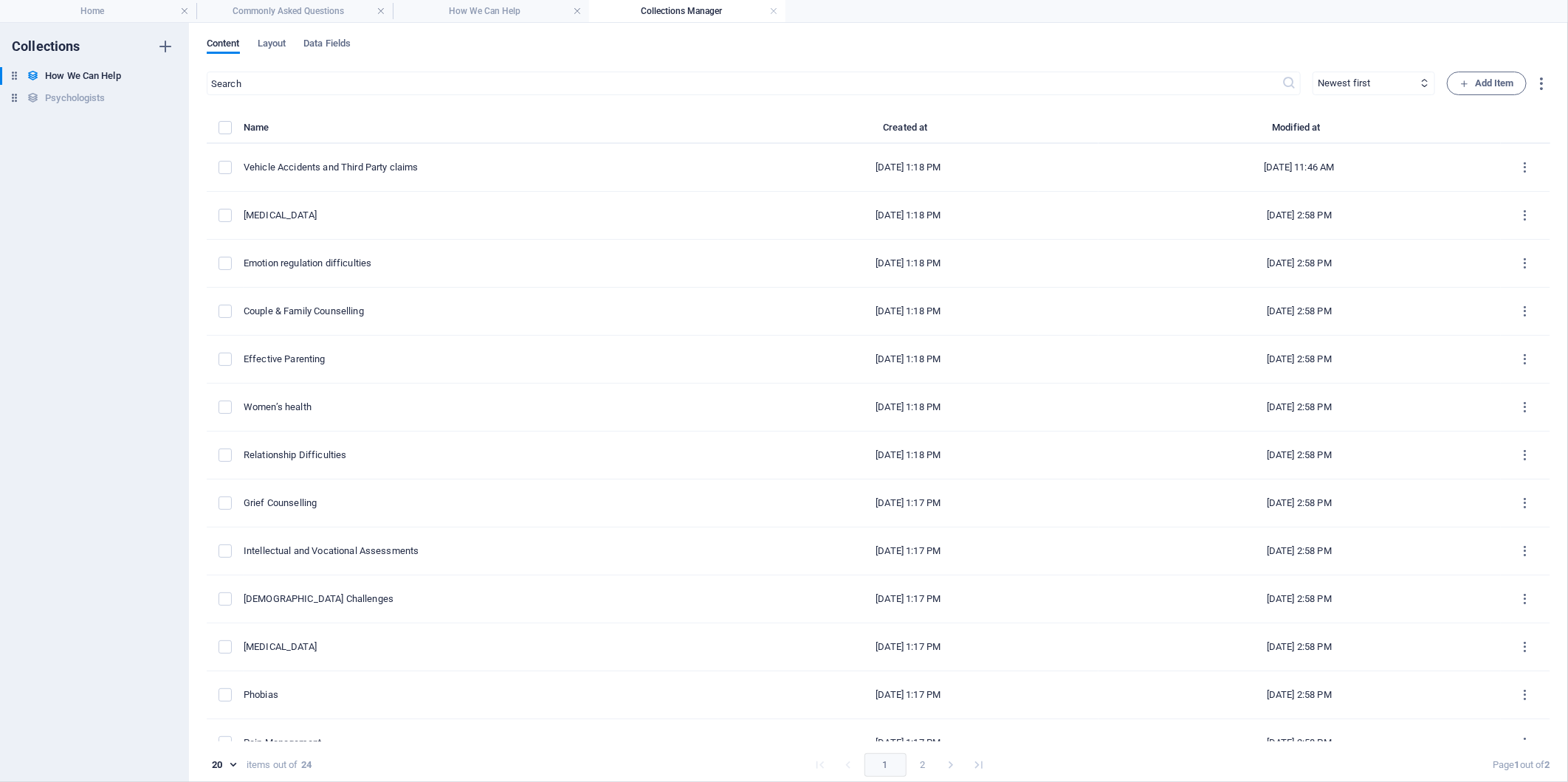
checkbox input "false"
type input "vehicle-accidents-and-third-party-claims"
click at [297, 9] on h4 "Commonly Asked Questions" at bounding box center [294, 10] width 196 height 16
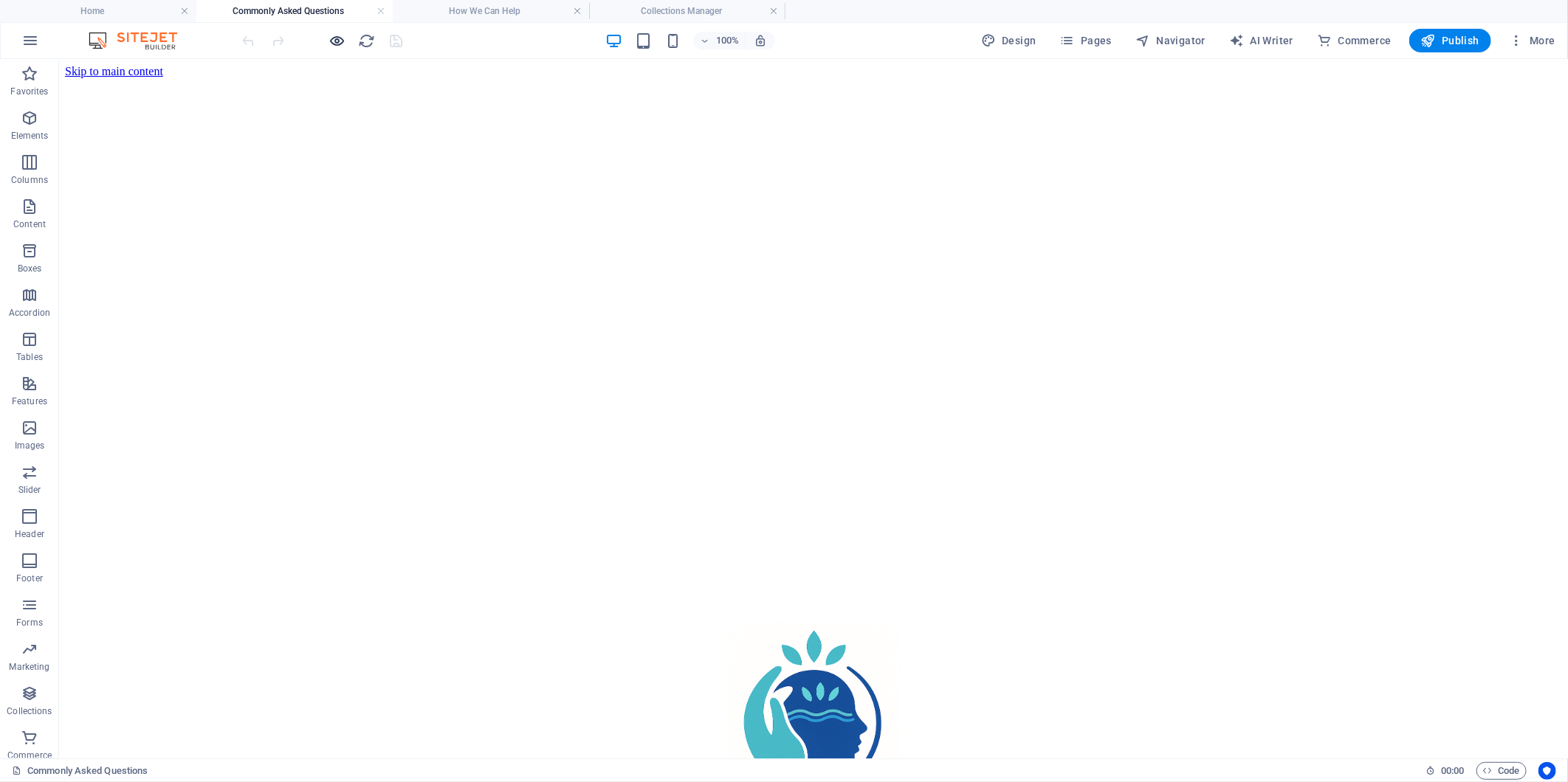
scroll to position [411, 0]
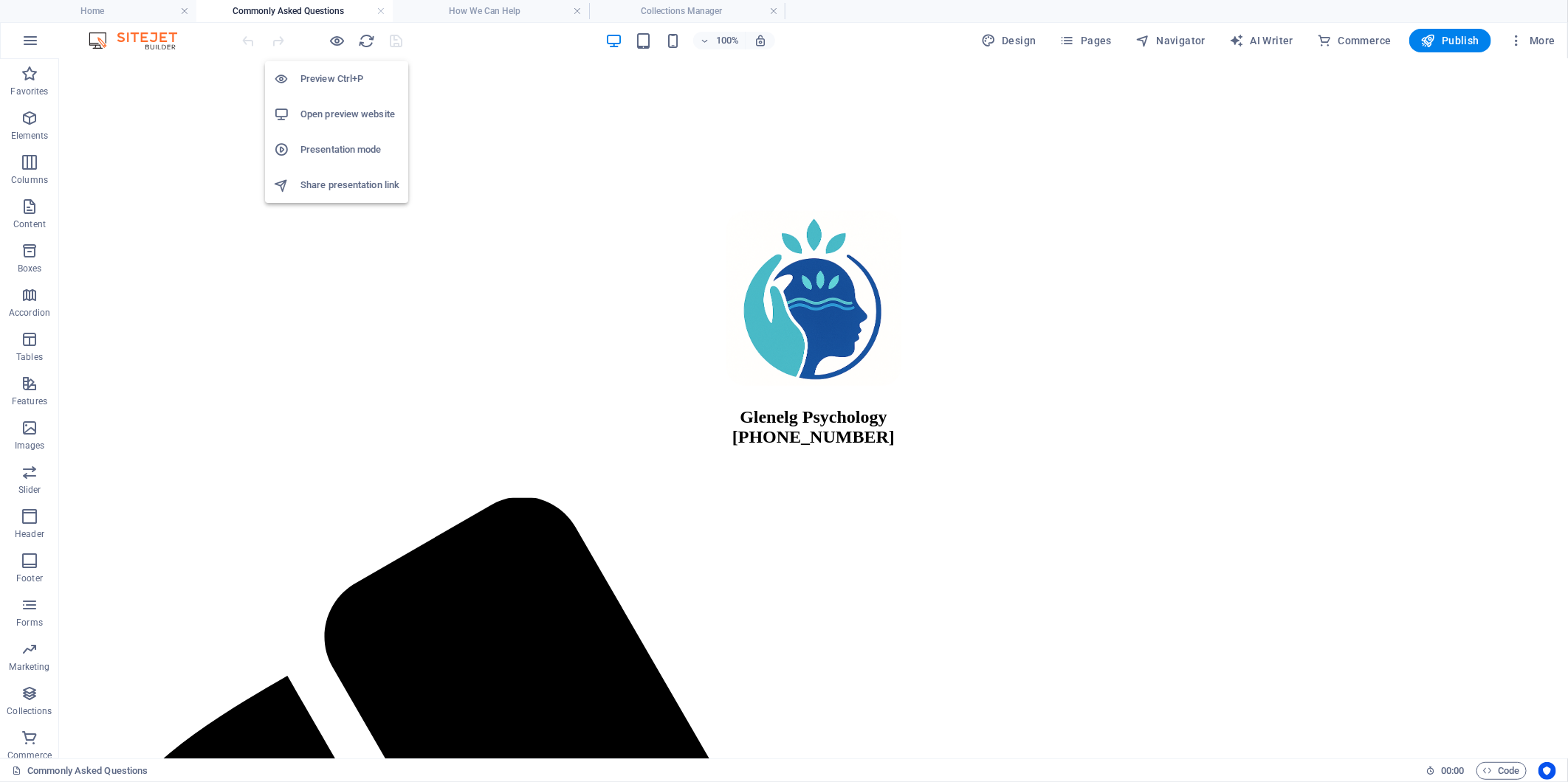
click at [342, 111] on h6 "Open preview website" at bounding box center [350, 115] width 99 height 17
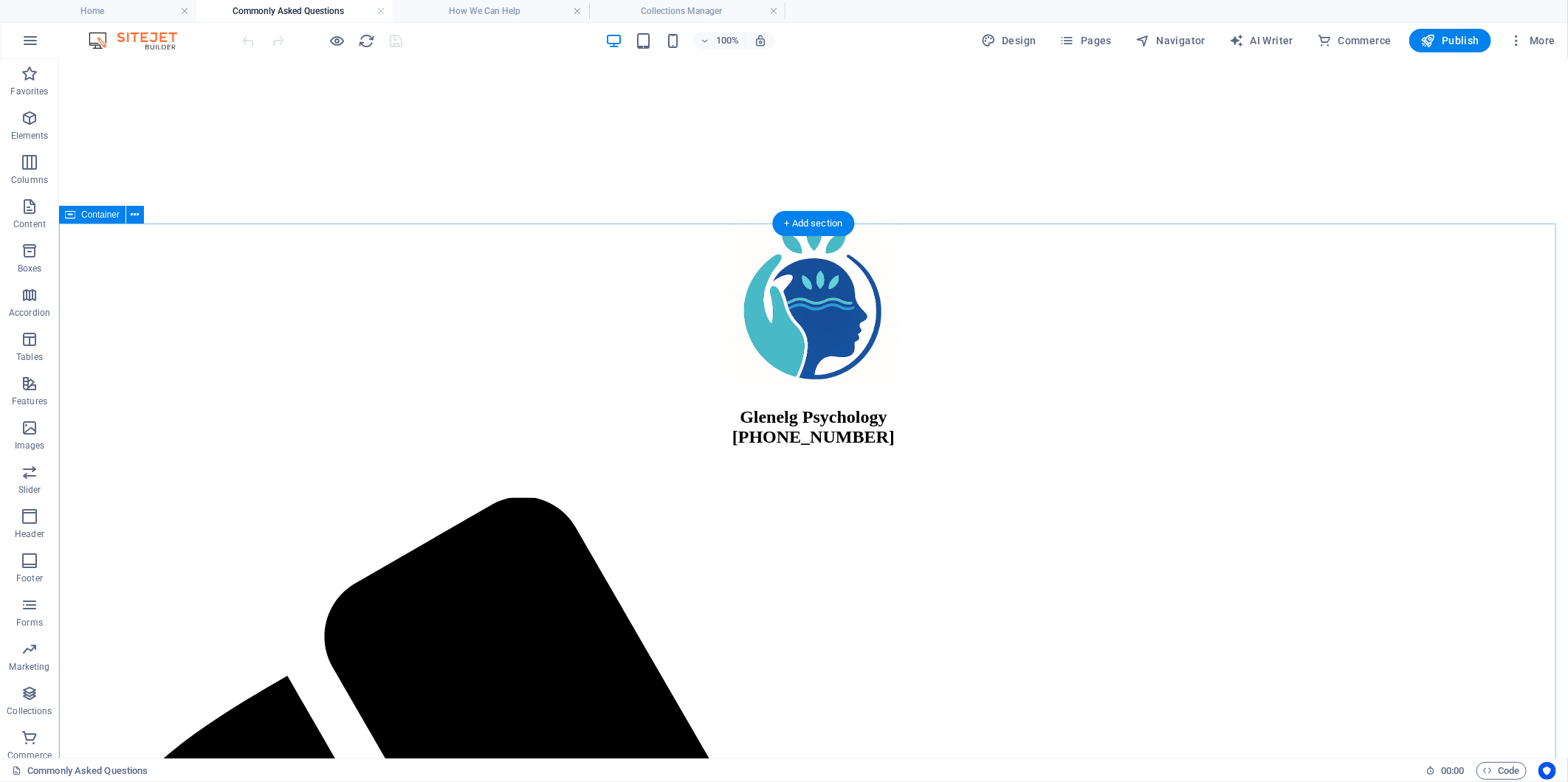
click at [1536, 41] on span "More" at bounding box center [1532, 40] width 47 height 15
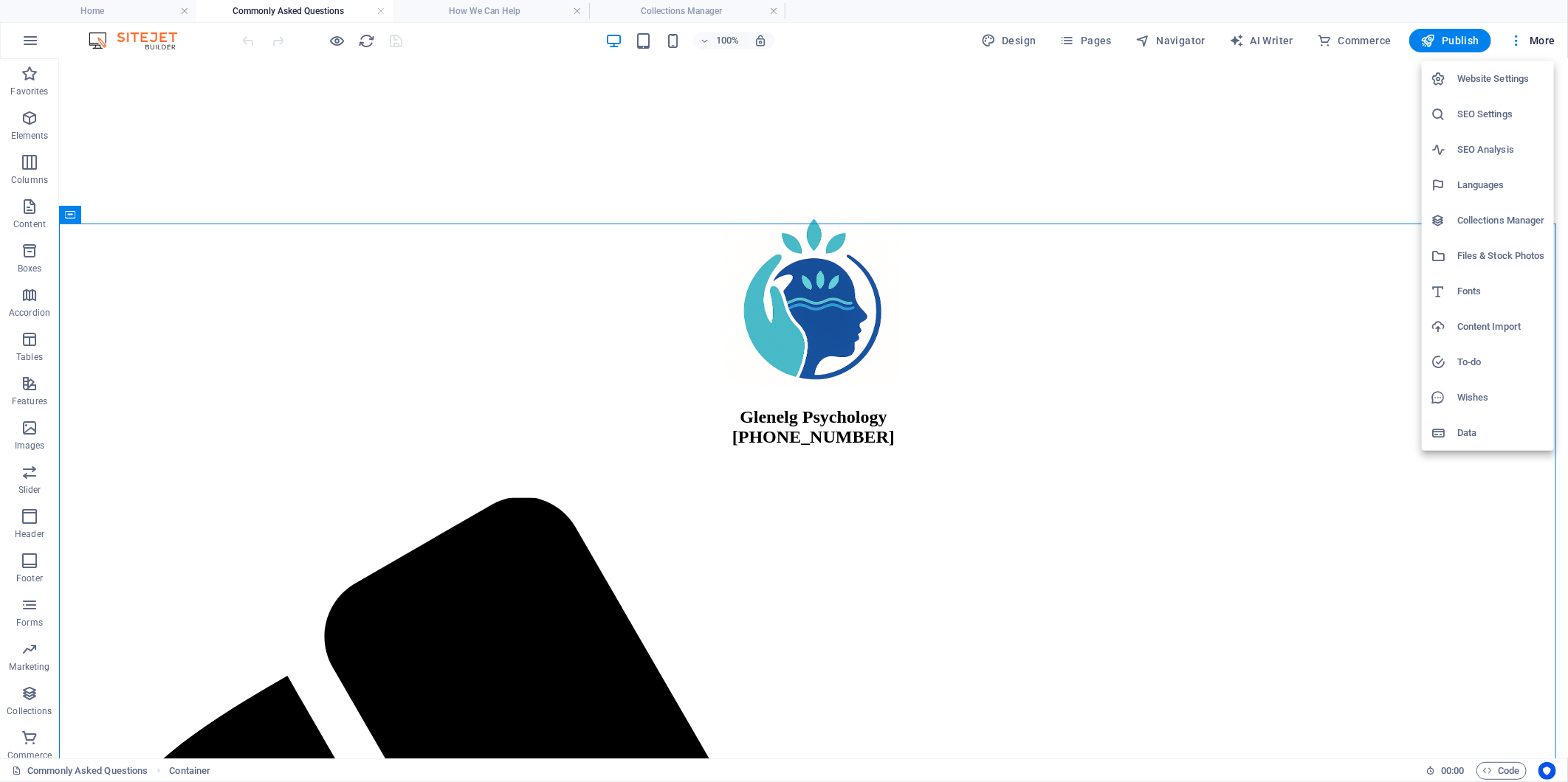
click at [1479, 216] on h6 "Collections Manager" at bounding box center [1500, 220] width 88 height 17
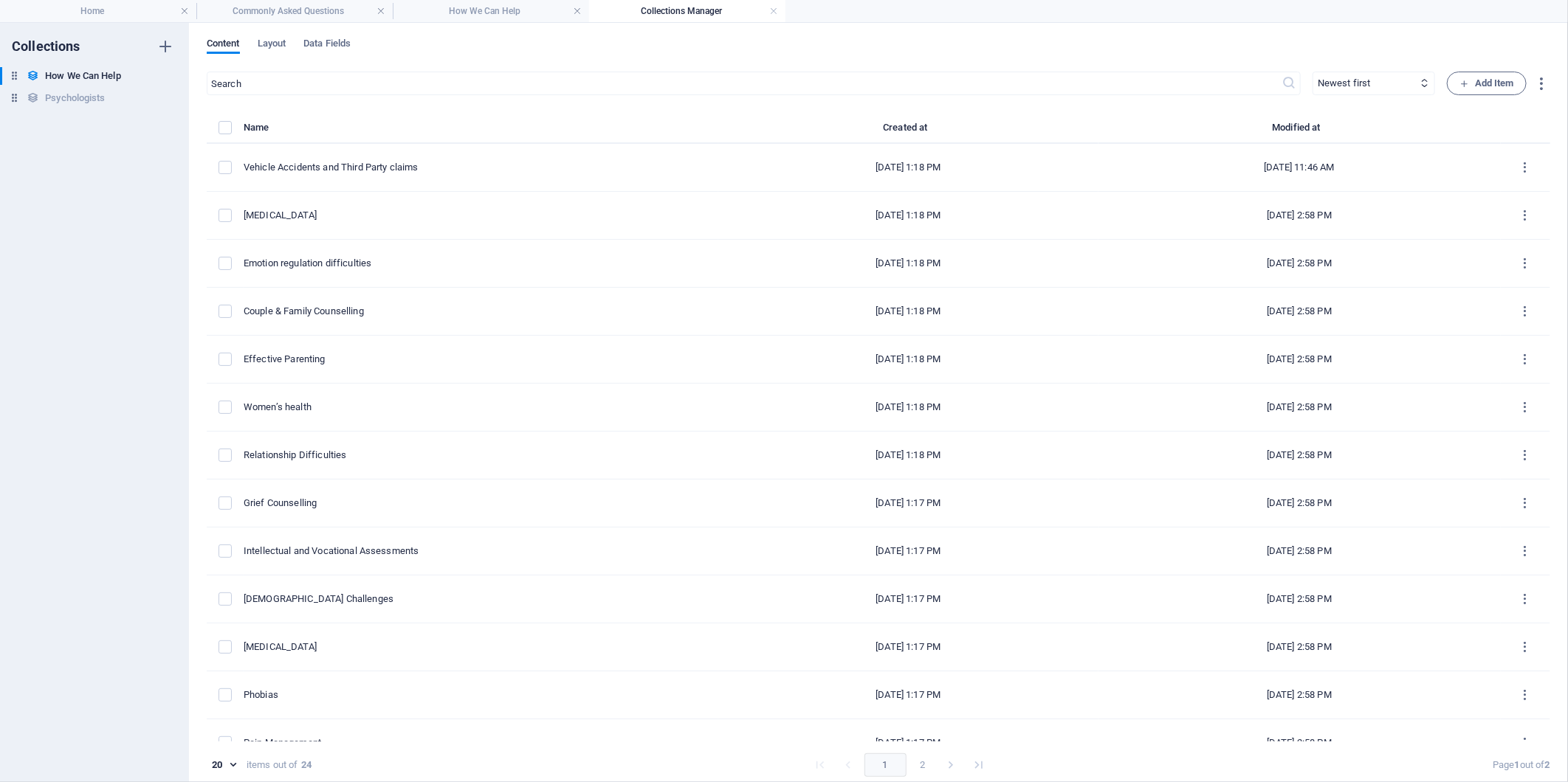
scroll to position [0, 0]
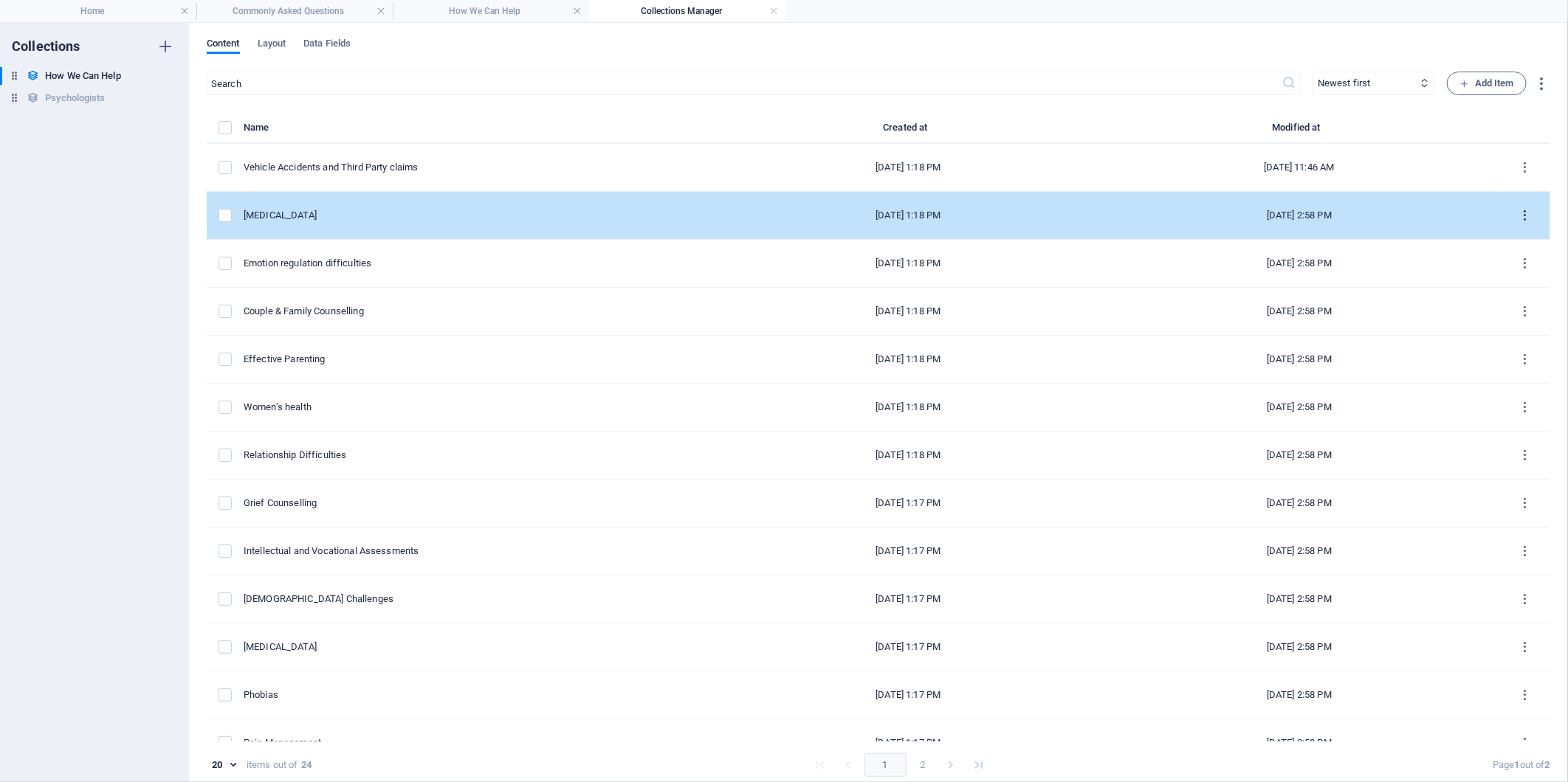
click at [1523, 211] on icon "items list" at bounding box center [1525, 216] width 14 height 14
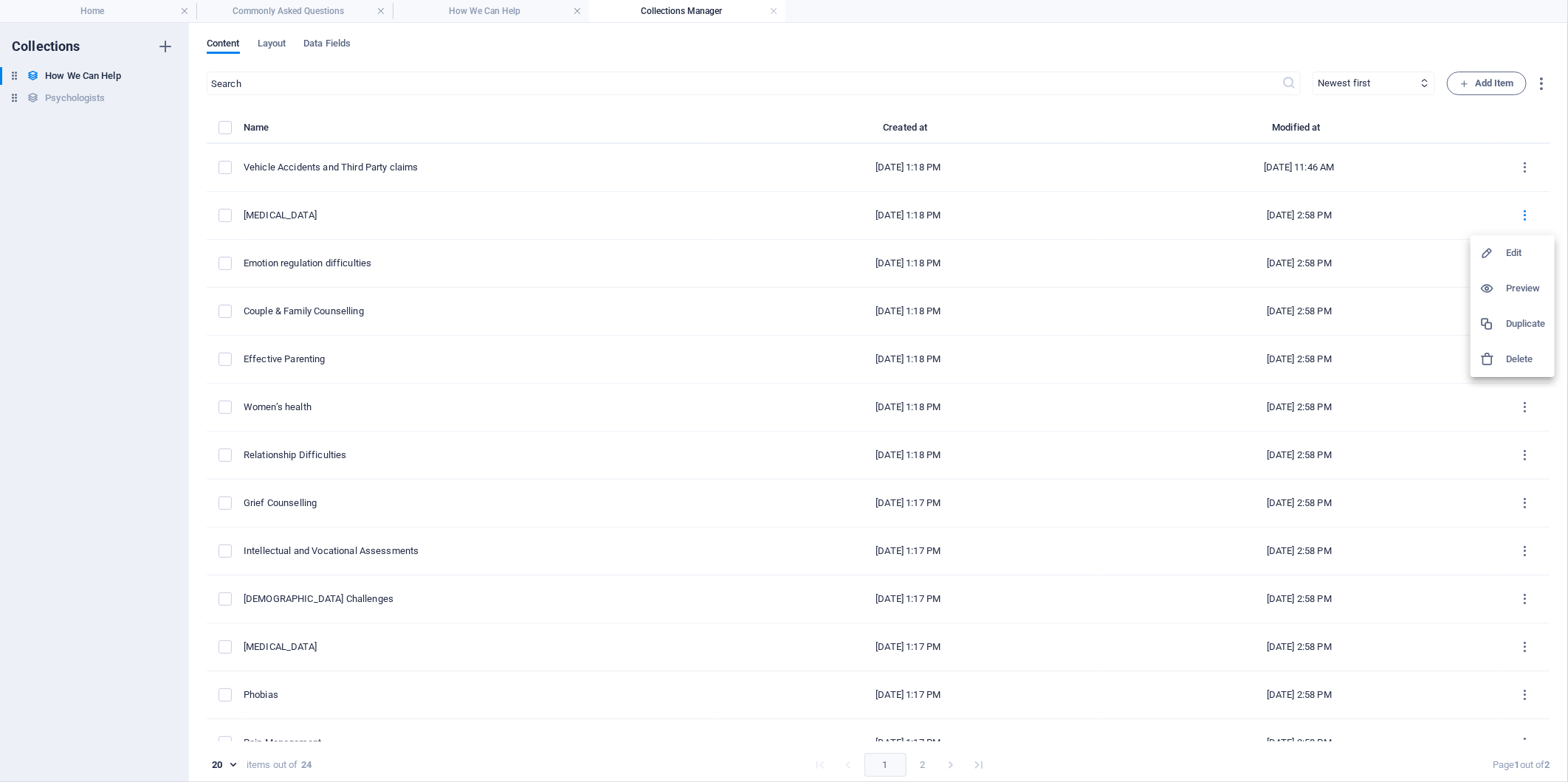
click at [1500, 256] on div at bounding box center [1492, 253] width 27 height 15
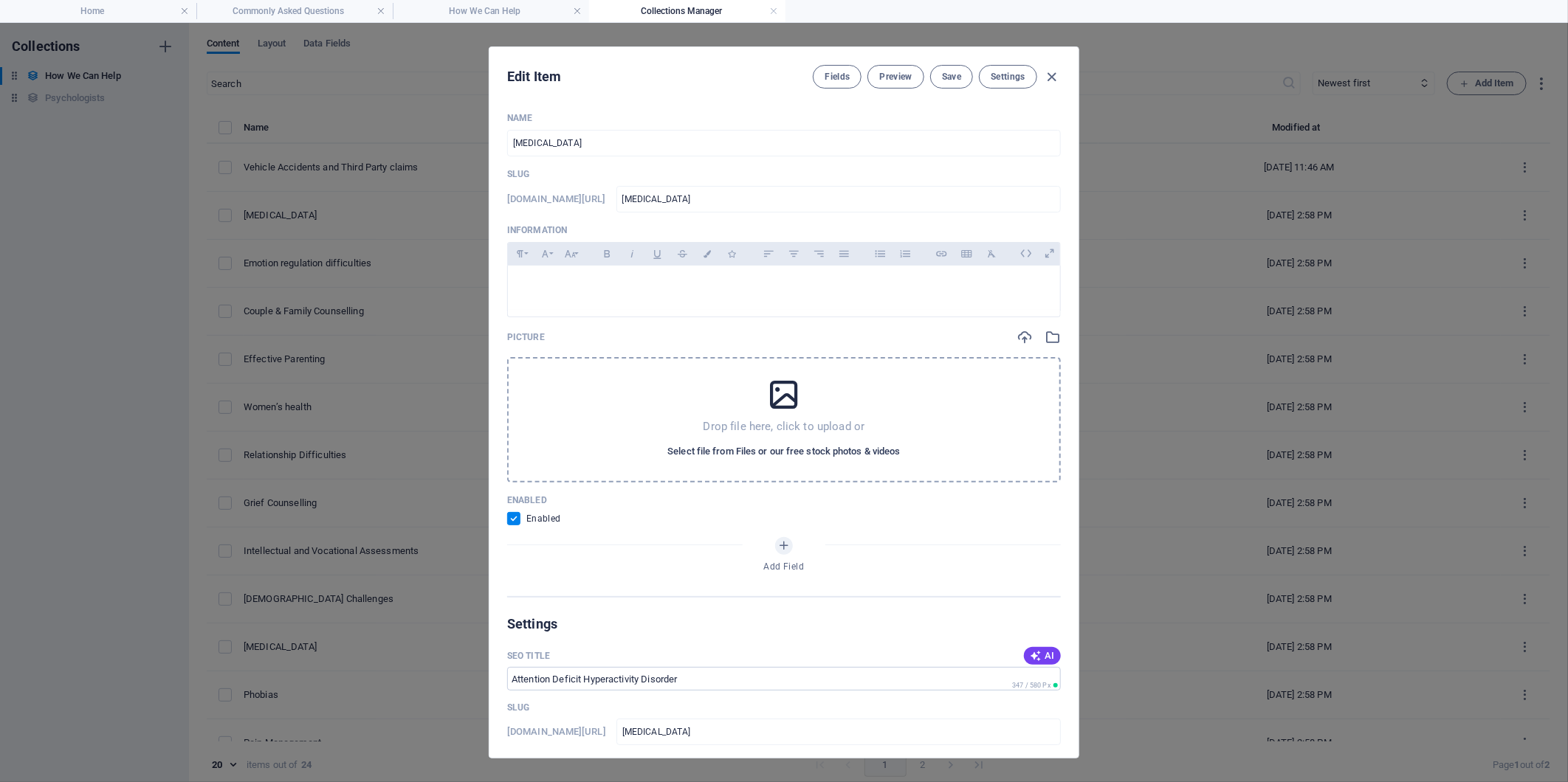
click at [820, 452] on span "Select file from Files or our free stock photos & videos" at bounding box center [784, 451] width 233 height 17
